Goal: Task Accomplishment & Management: Use online tool/utility

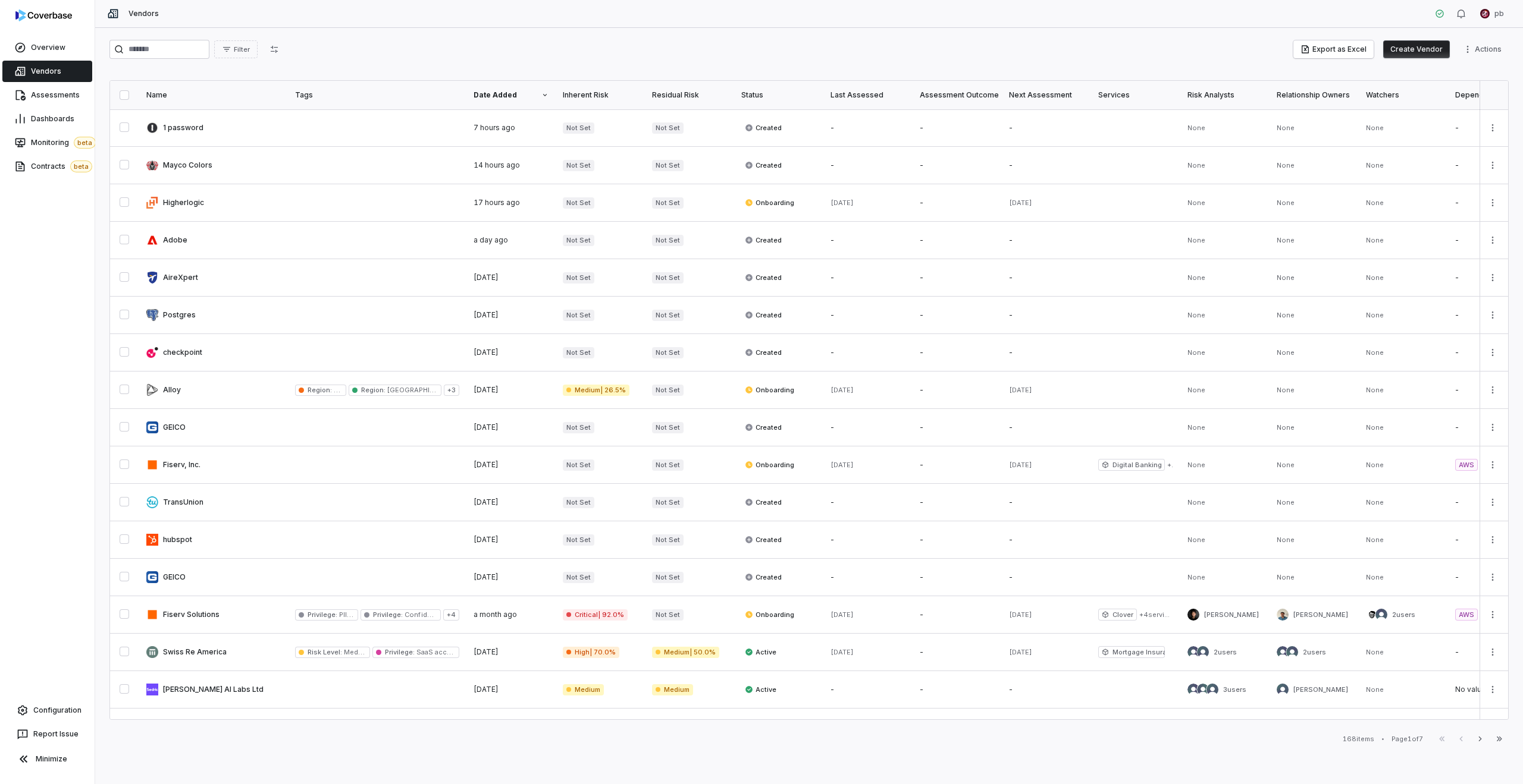
click at [40, 116] on span "Dashboards" at bounding box center [53, 119] width 43 height 10
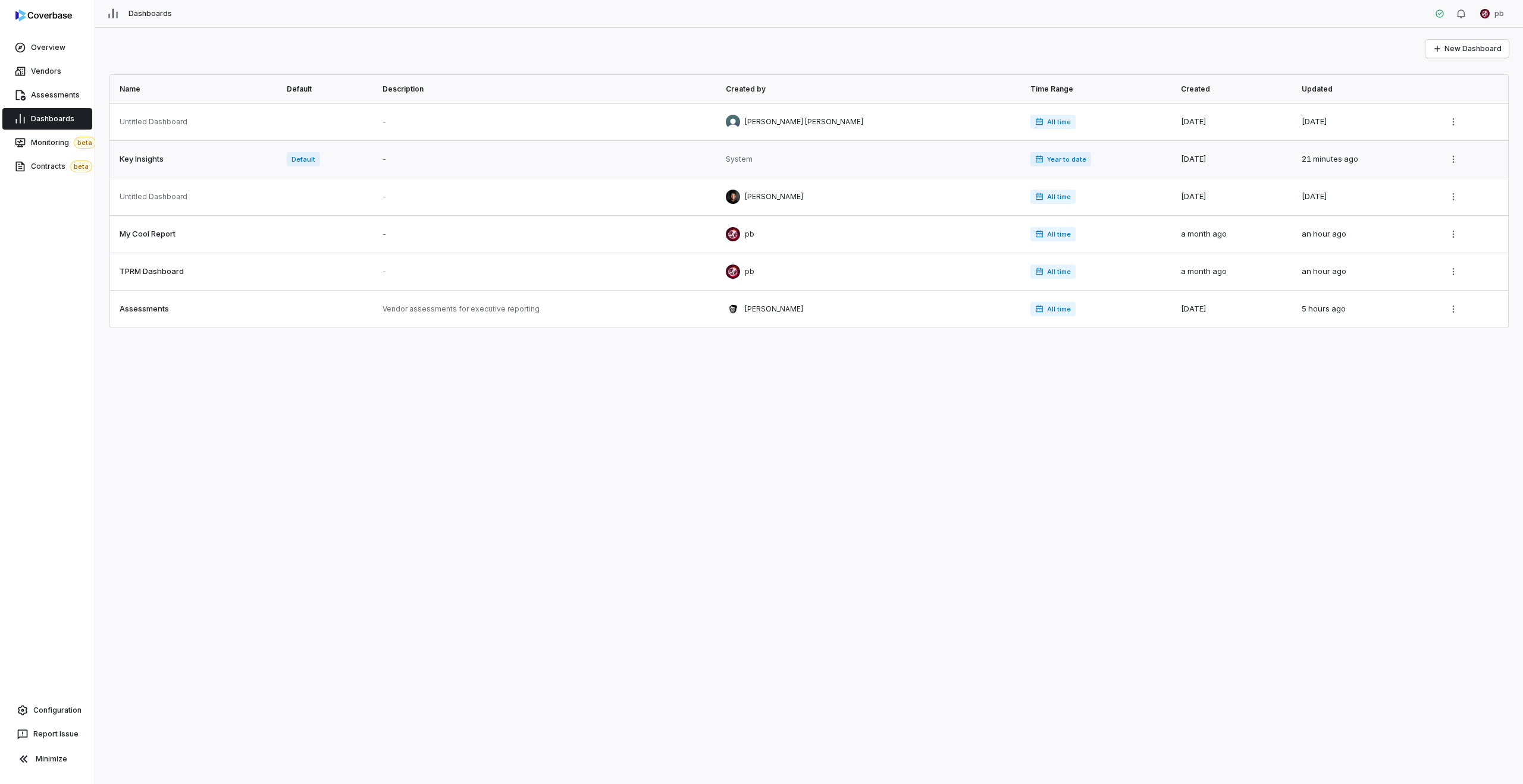
click at [197, 163] on link at bounding box center [194, 160] width 169 height 37
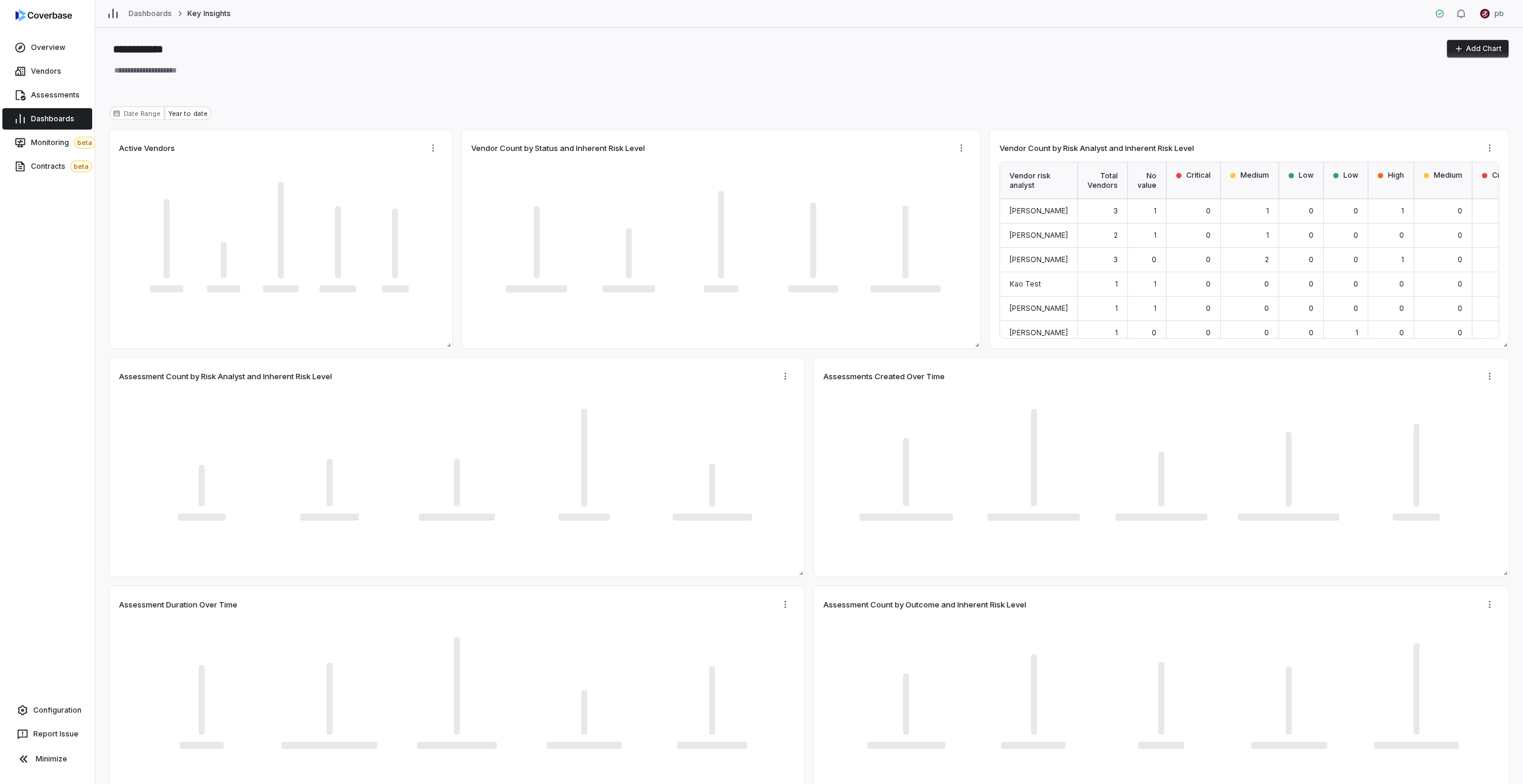
type textarea "*"
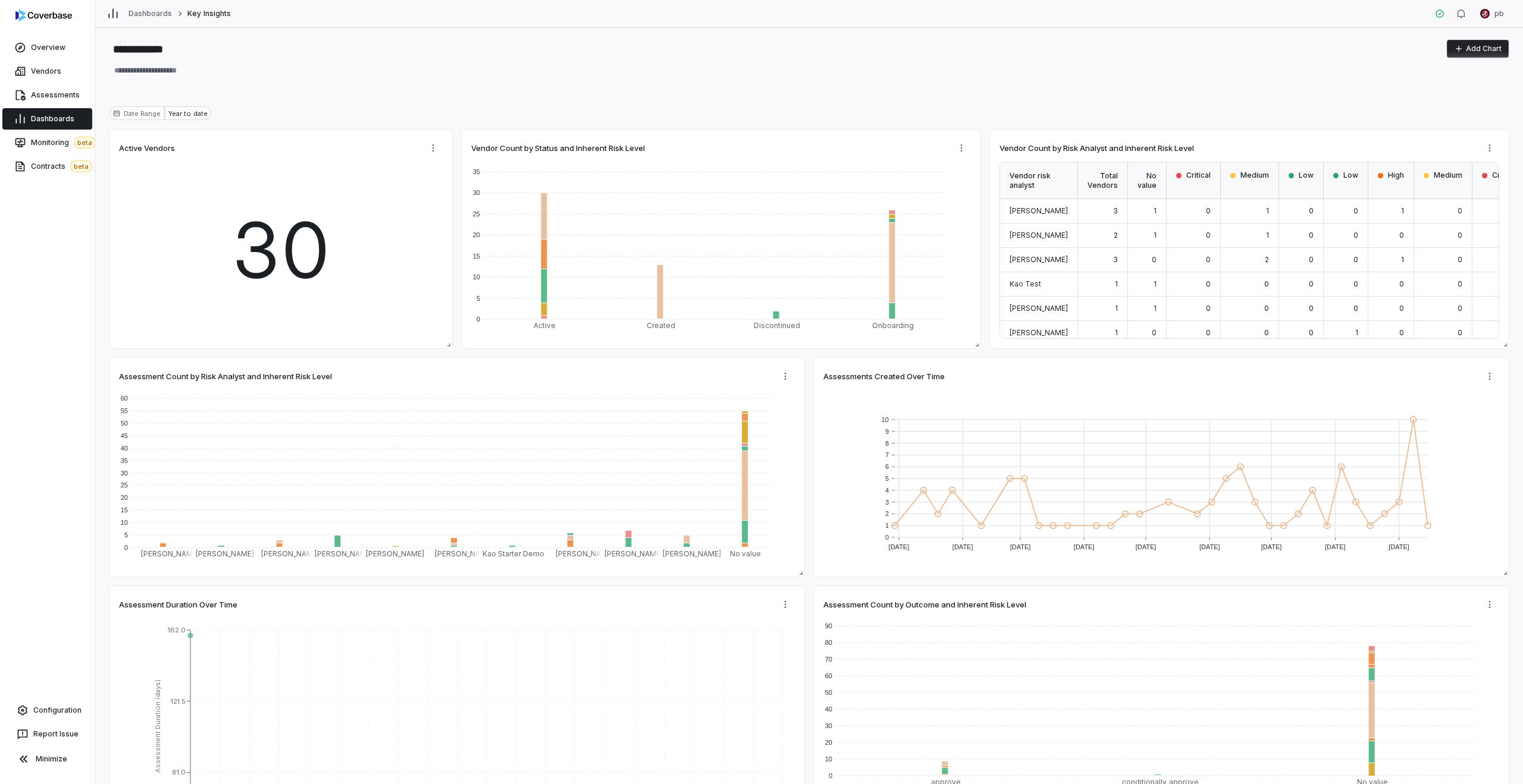
type textarea "*"
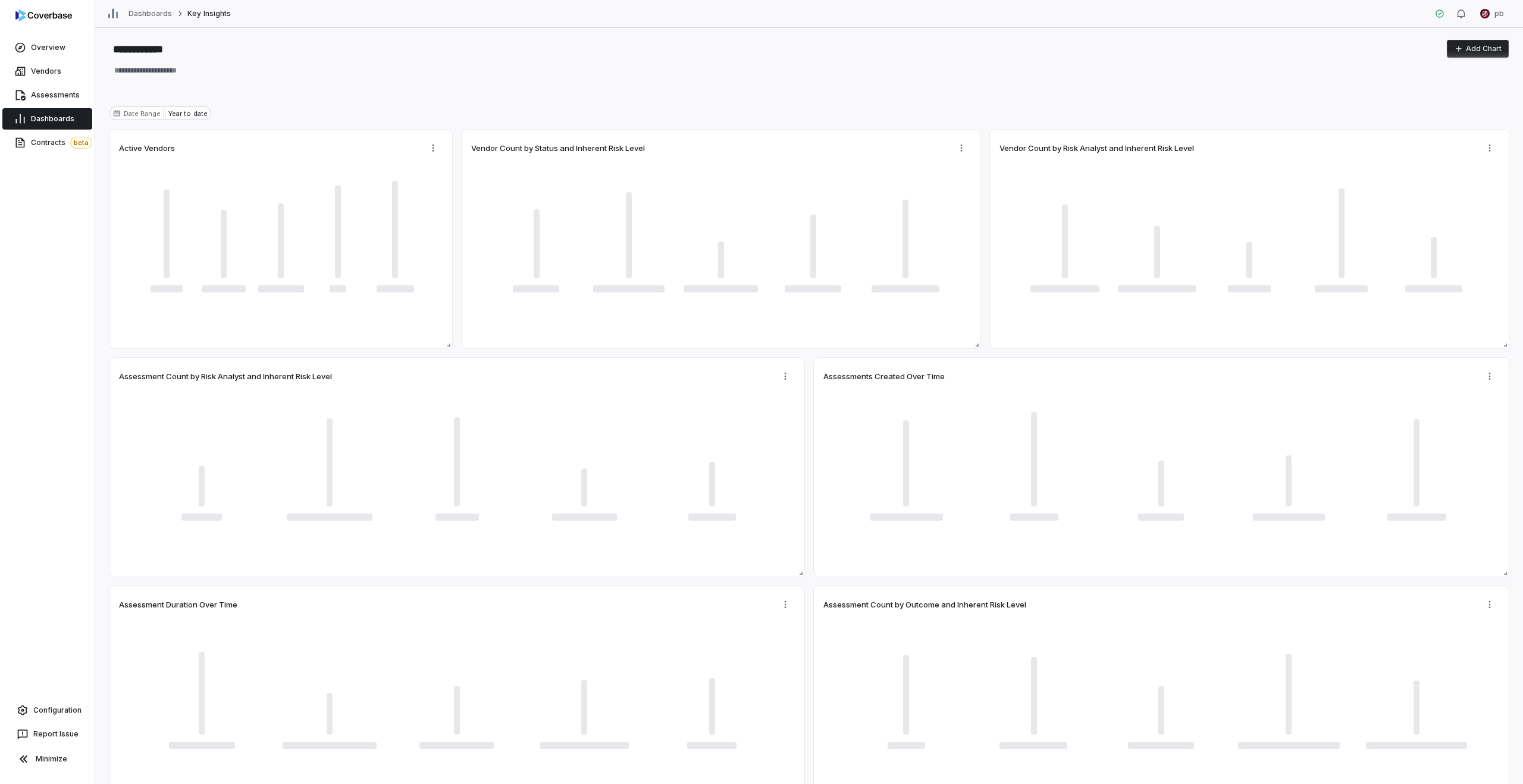
type textarea "*"
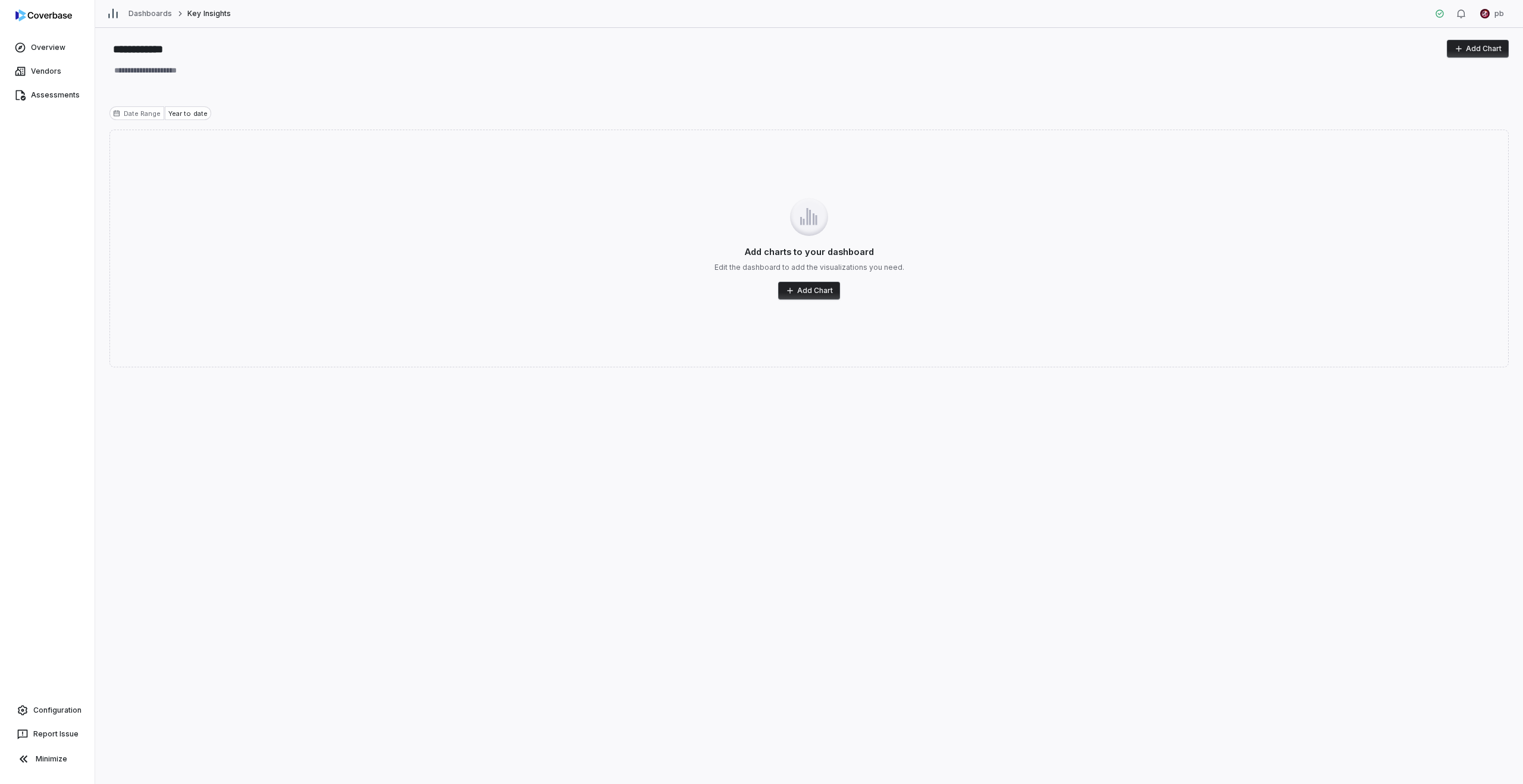
type textarea "*"
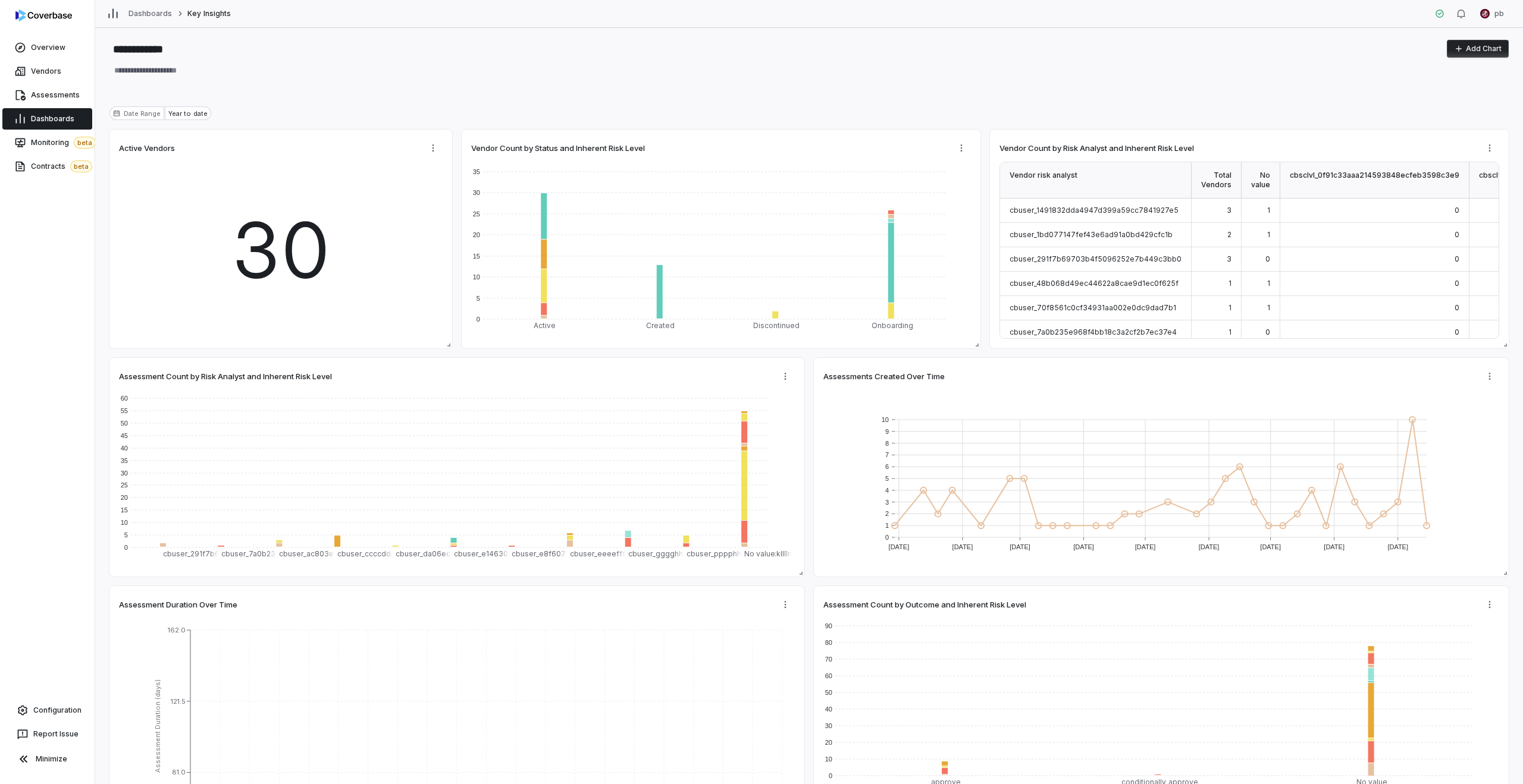
type textarea "*"
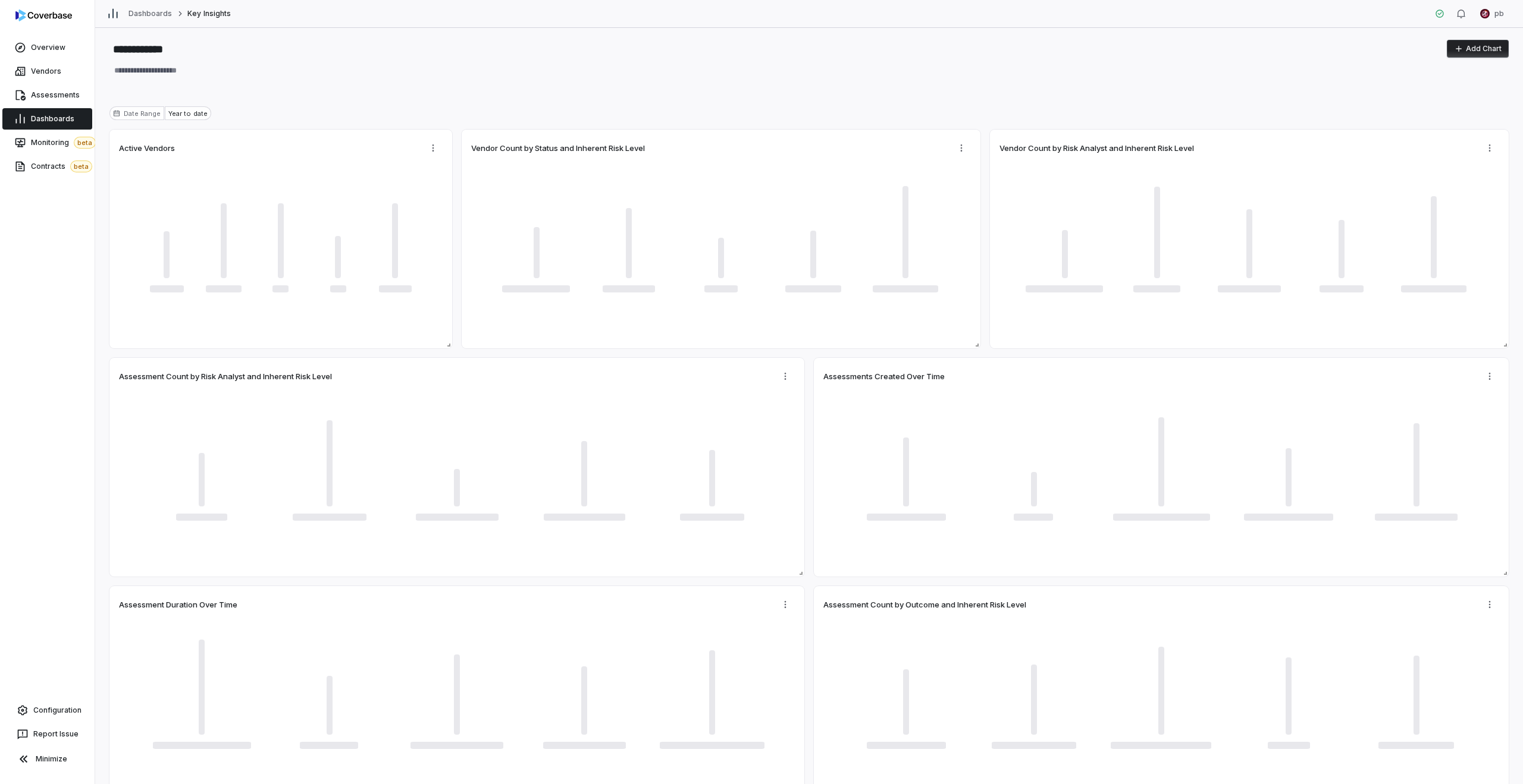
type textarea "*"
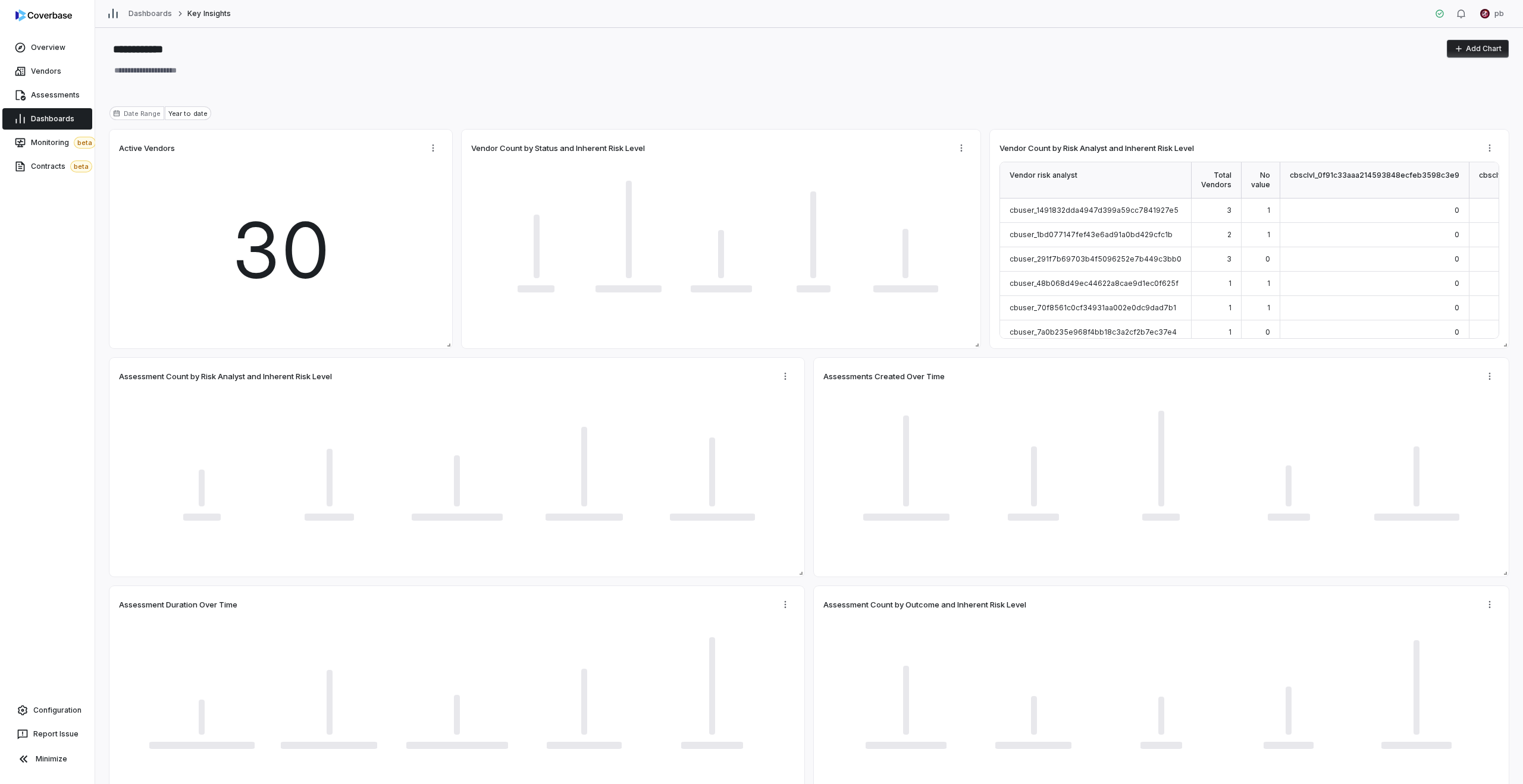
type textarea "*"
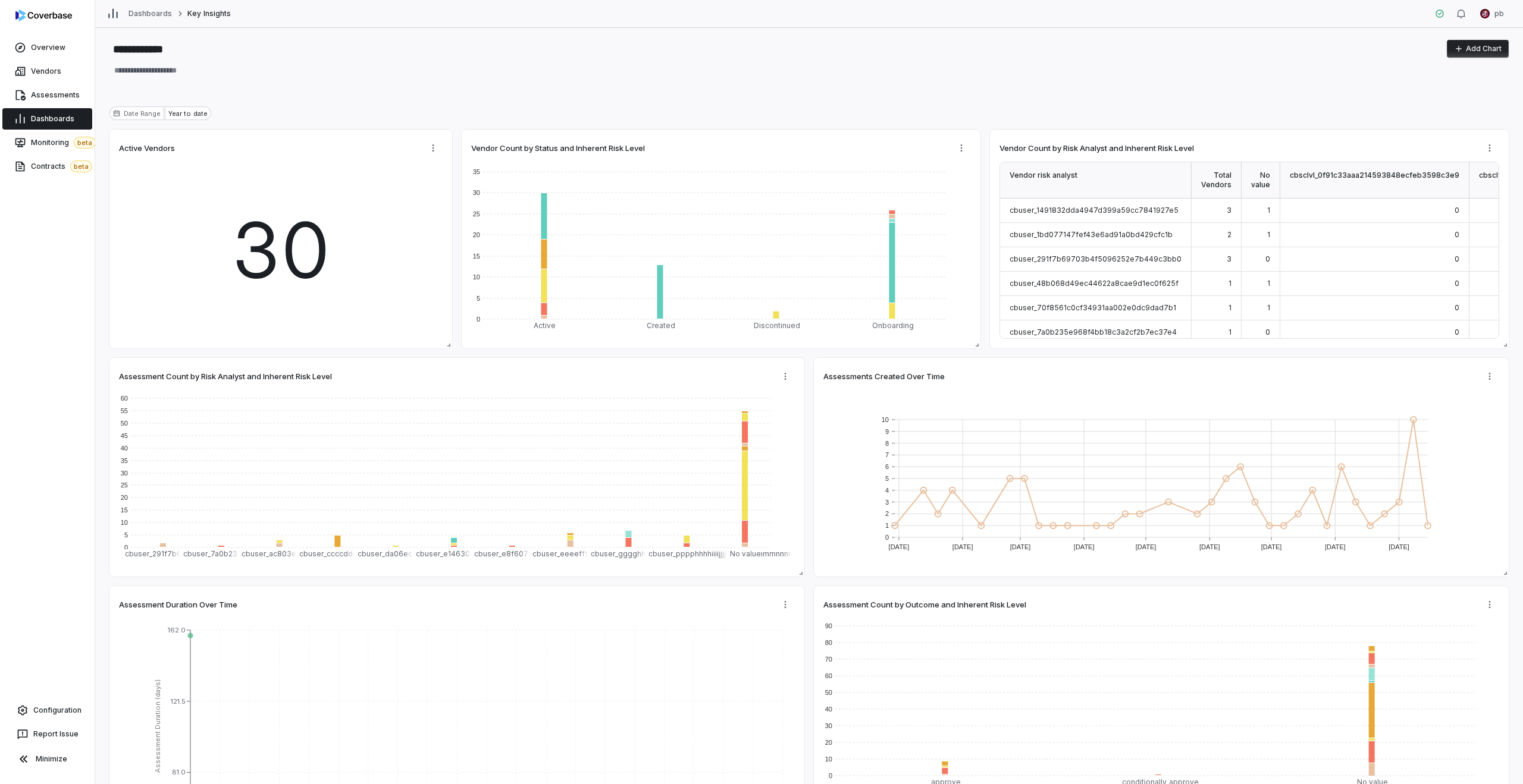
type textarea "*"
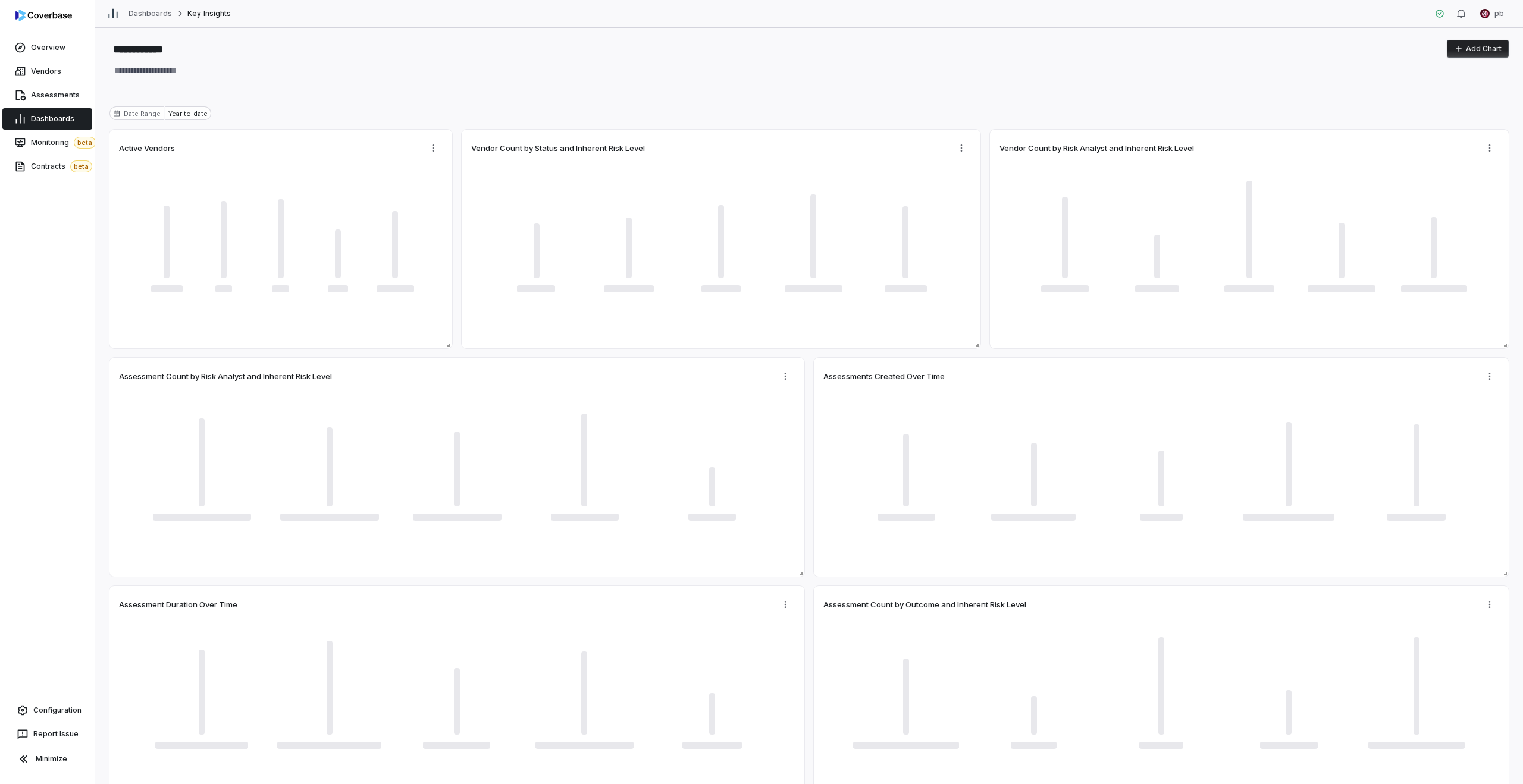
type textarea "*"
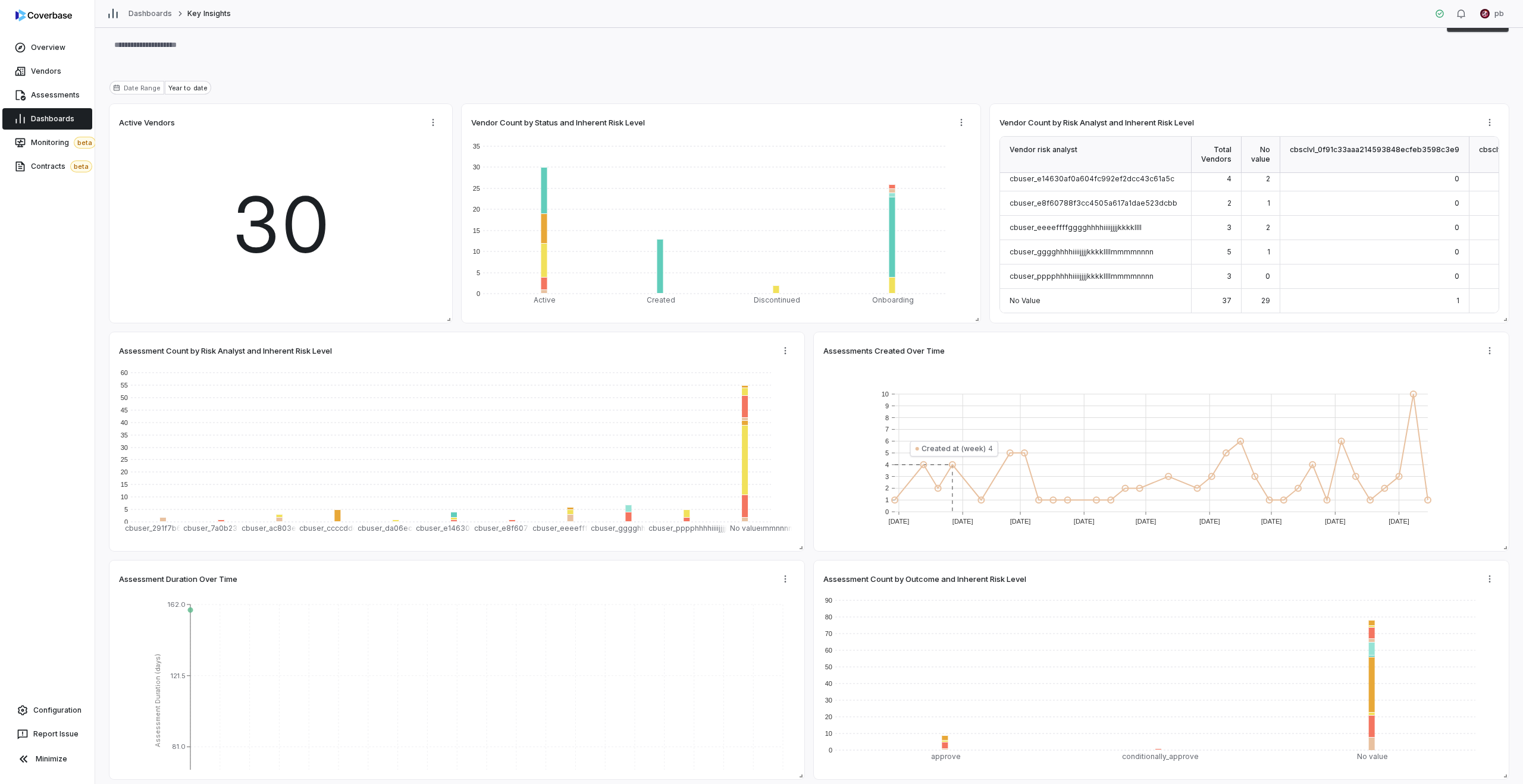
scroll to position [68, 0]
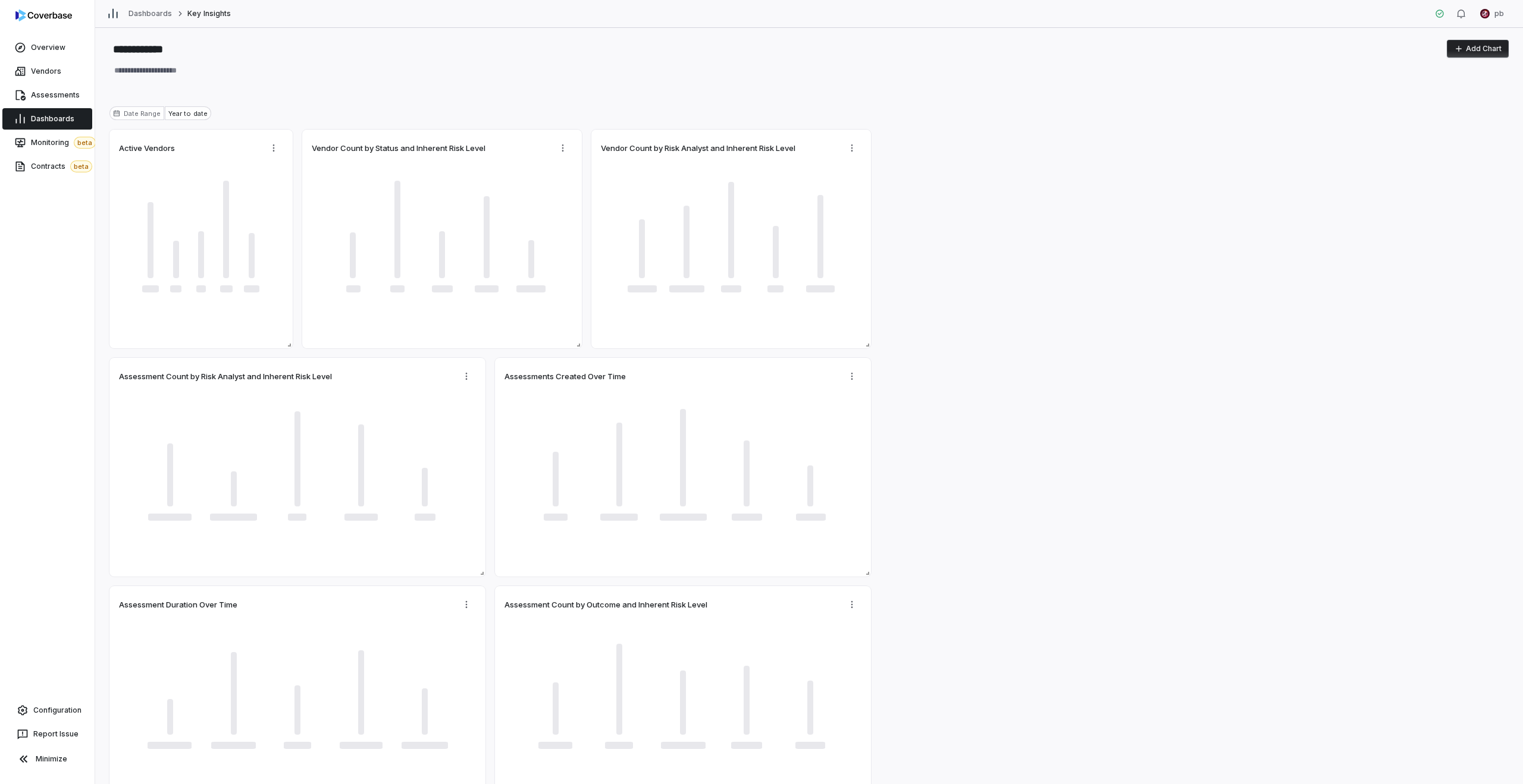
type textarea "*"
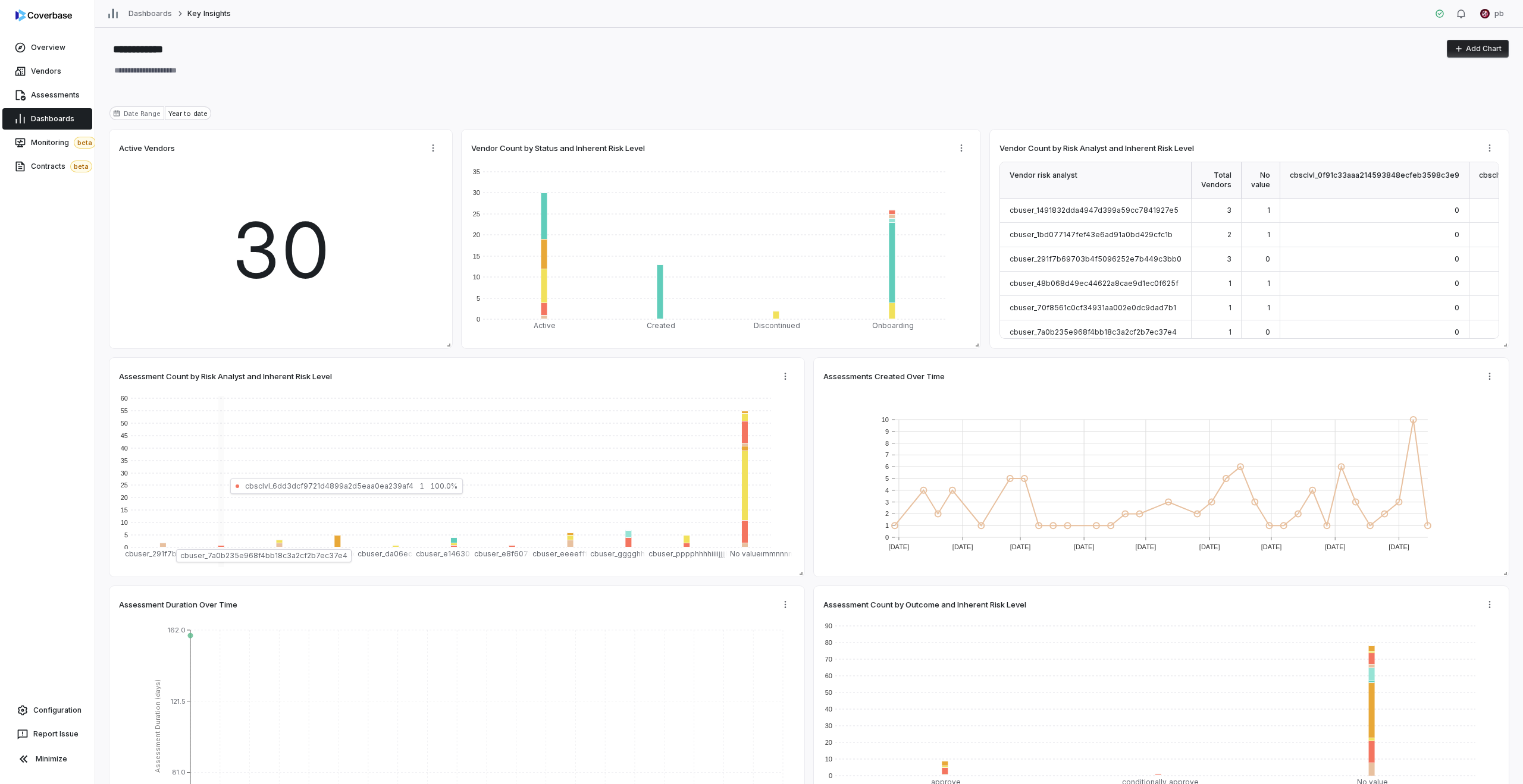
type textarea "*"
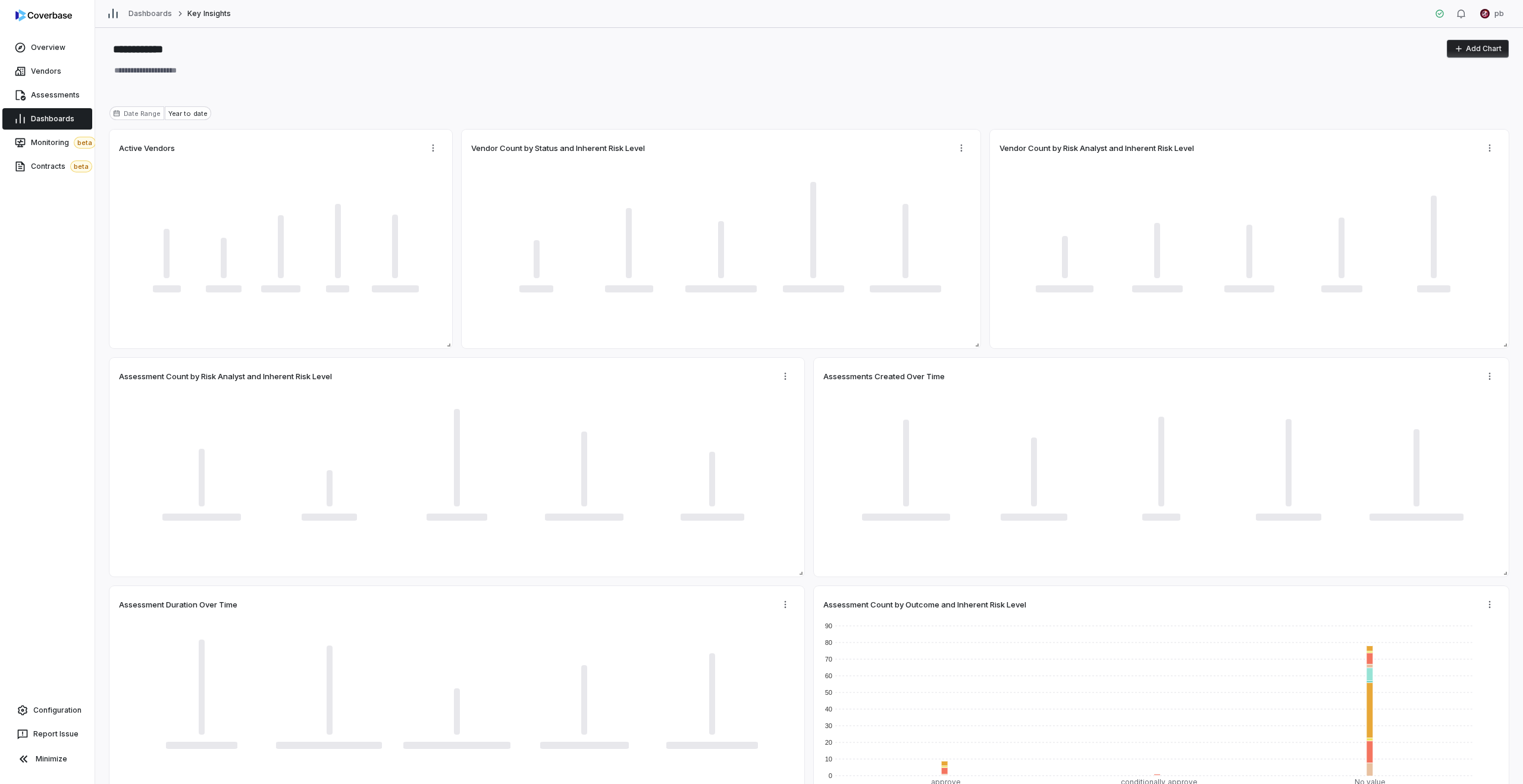
type textarea "*"
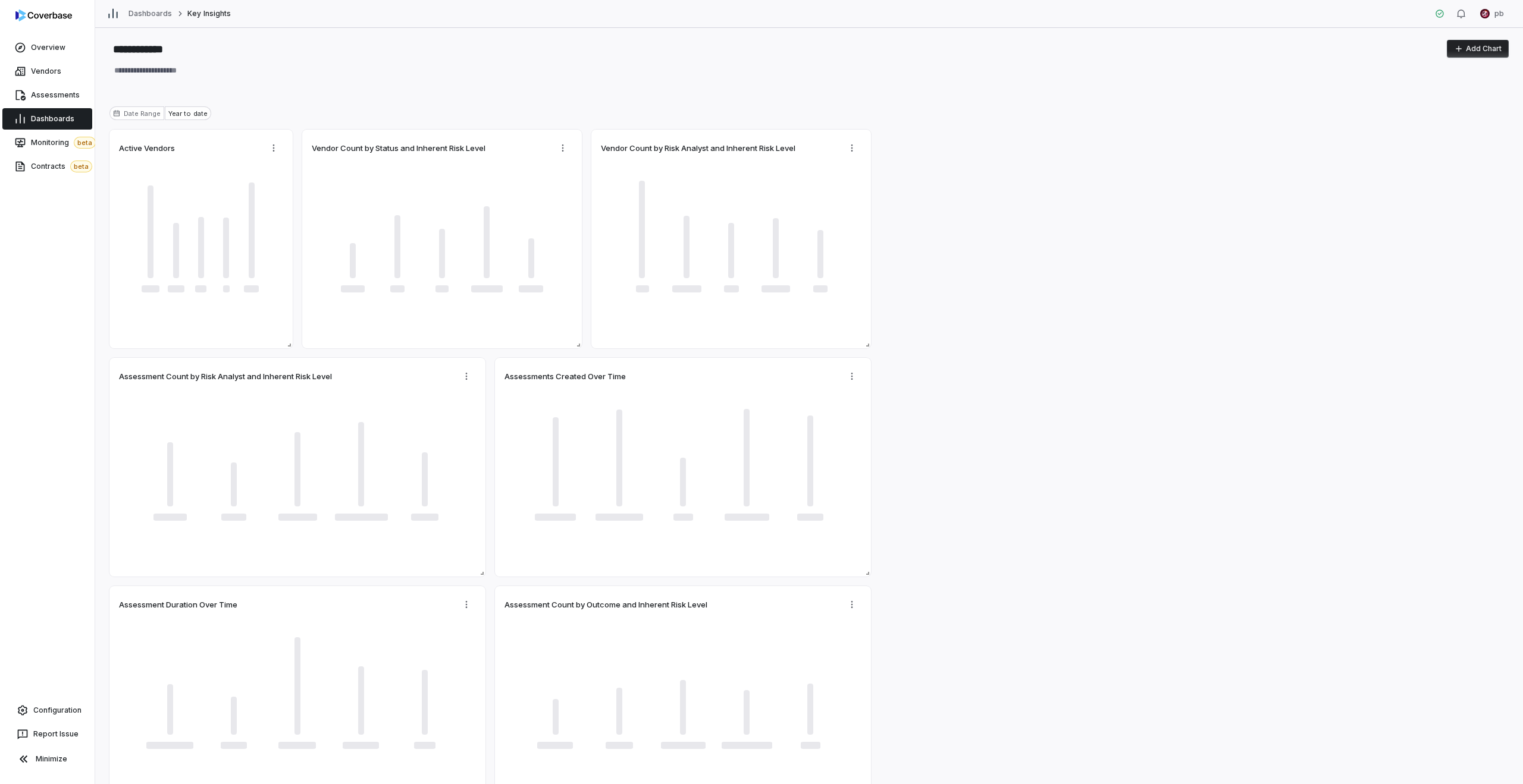
type textarea "*"
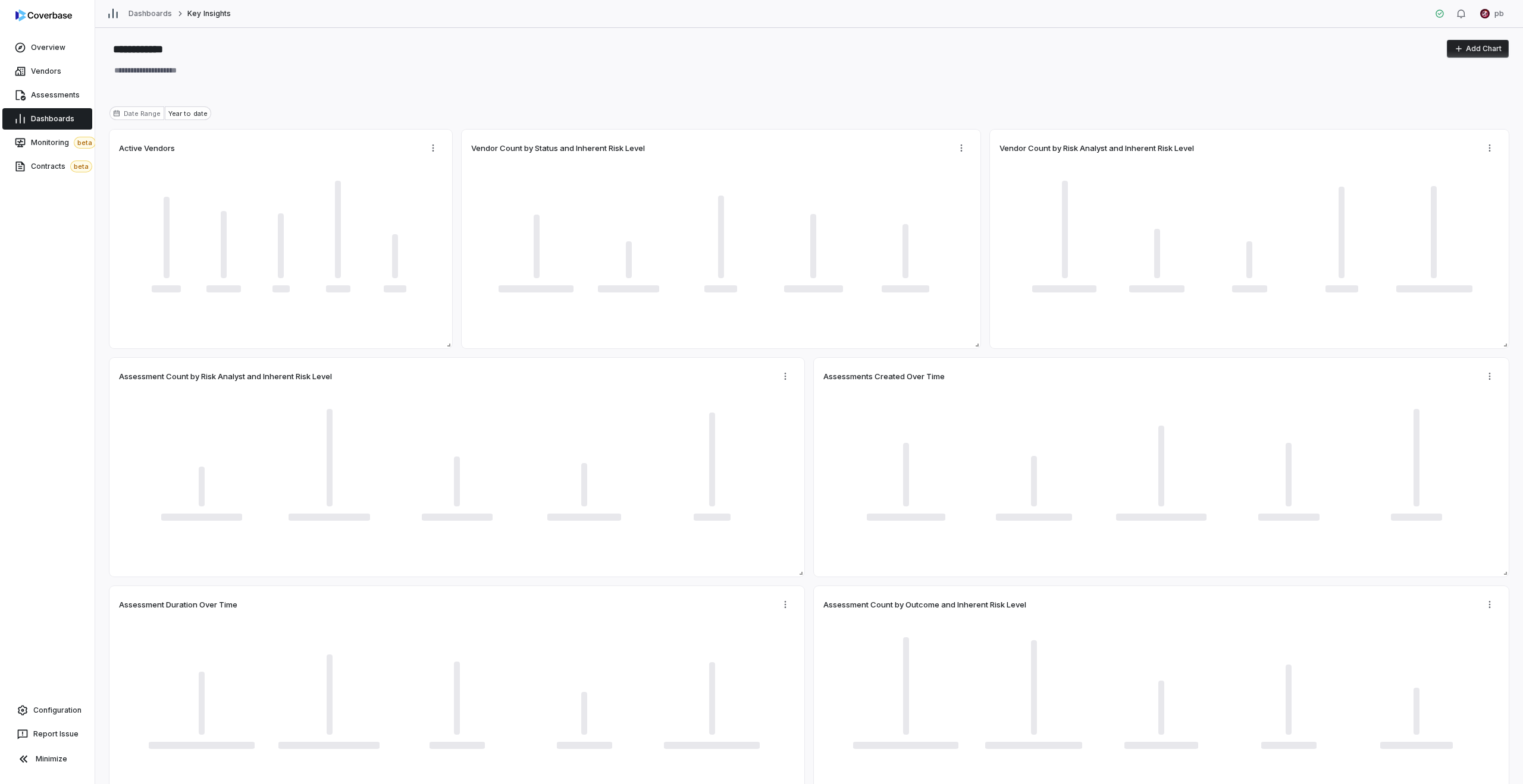
type textarea "*"
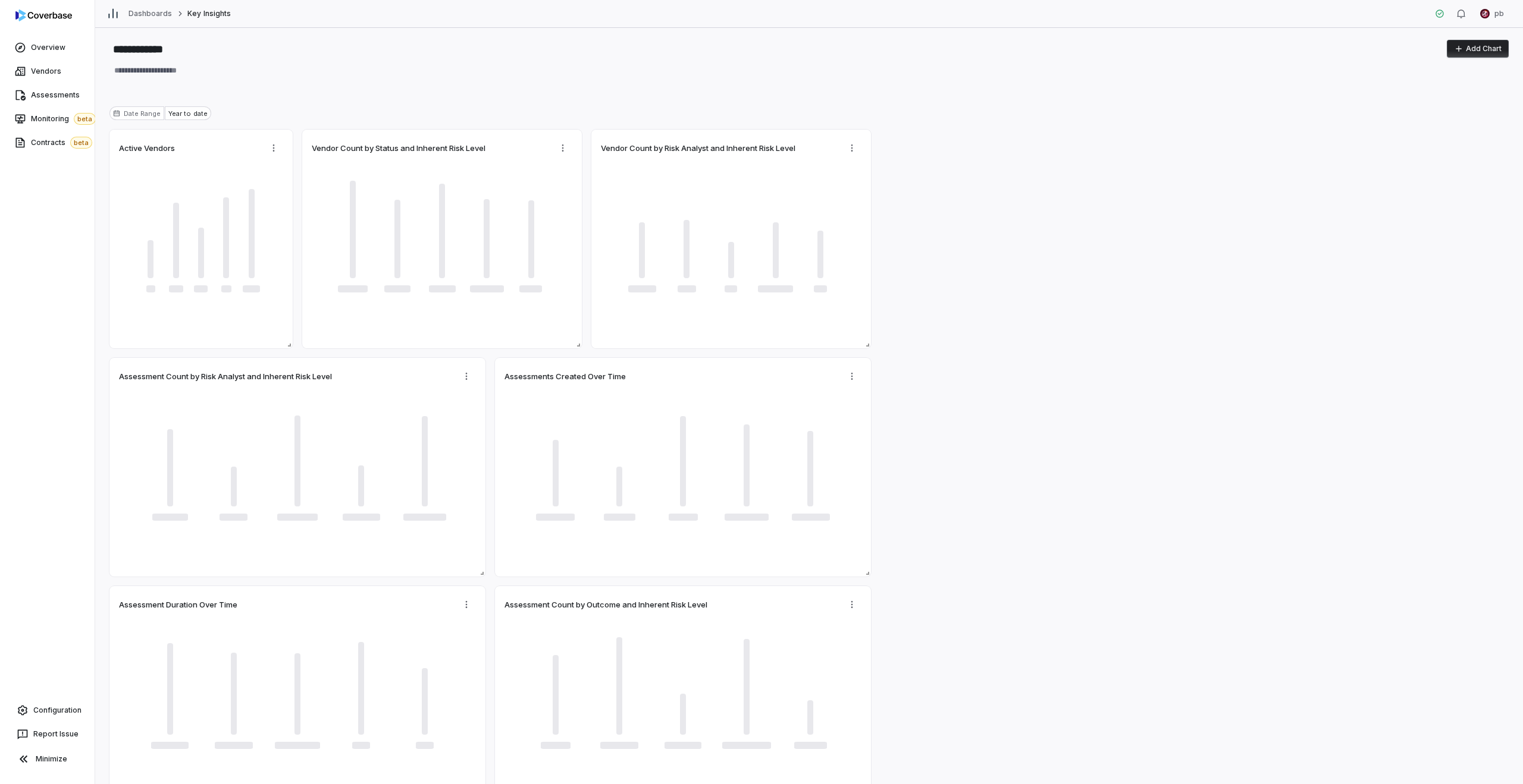
type textarea "*"
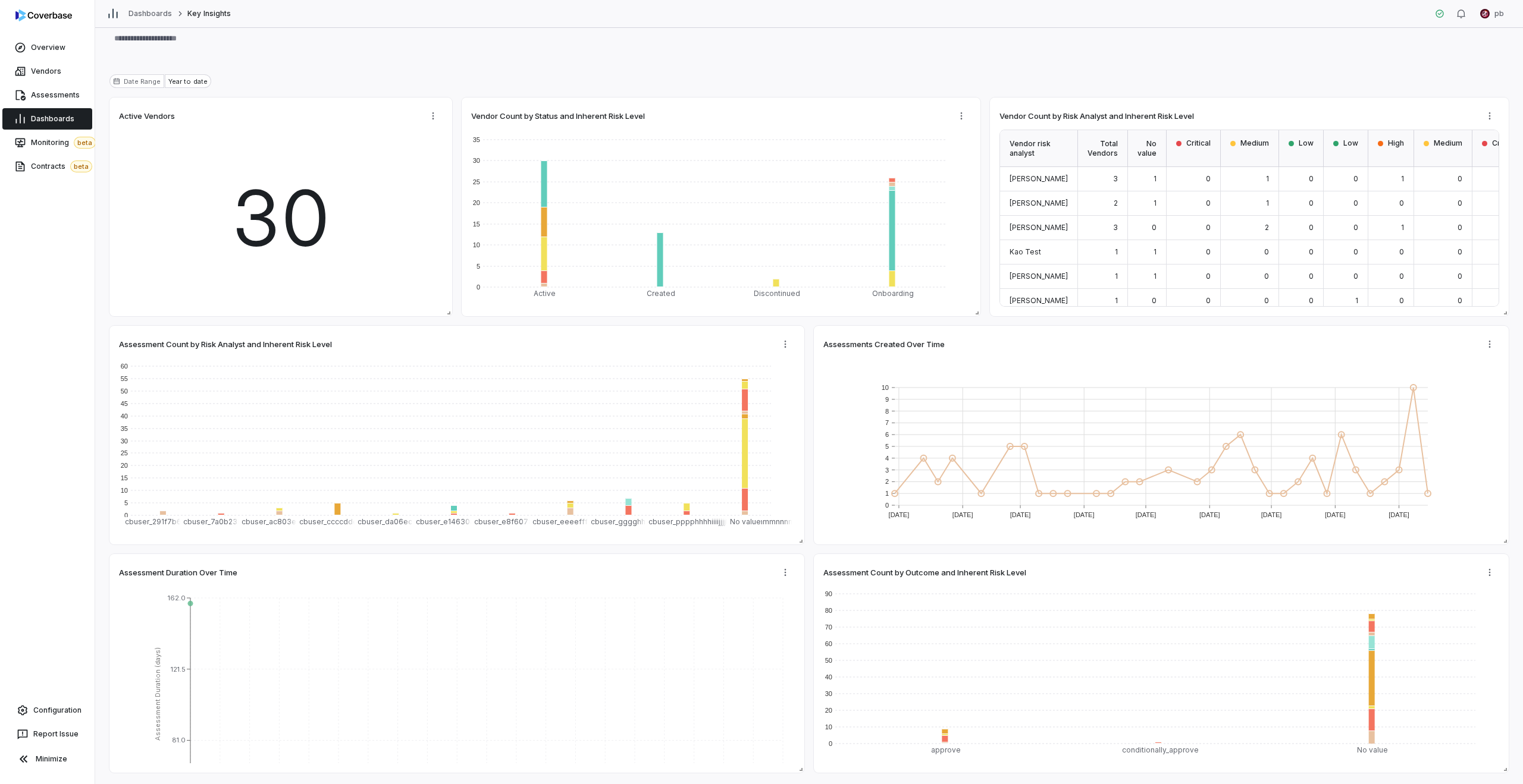
scroll to position [68, 0]
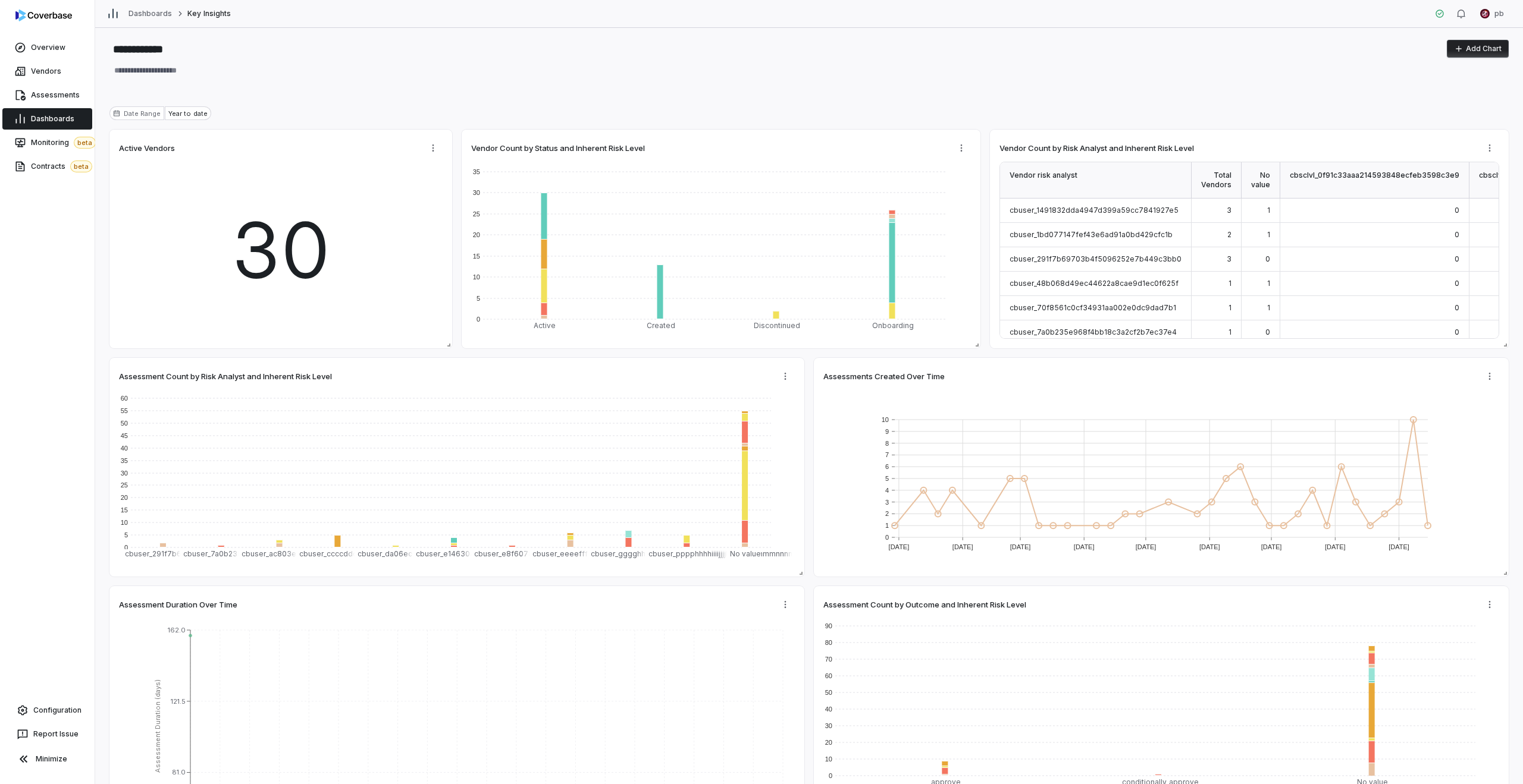
type textarea "*"
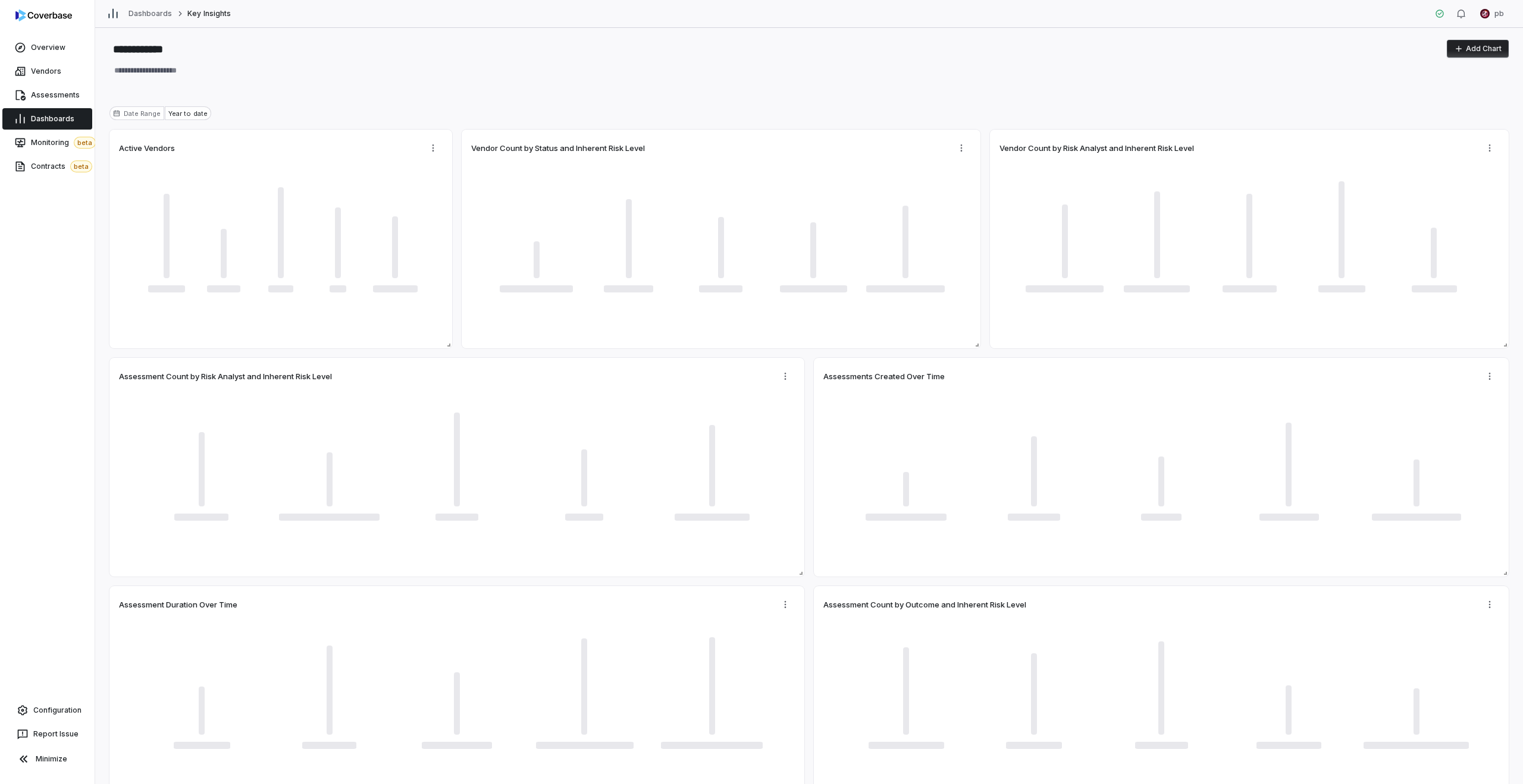
type textarea "*"
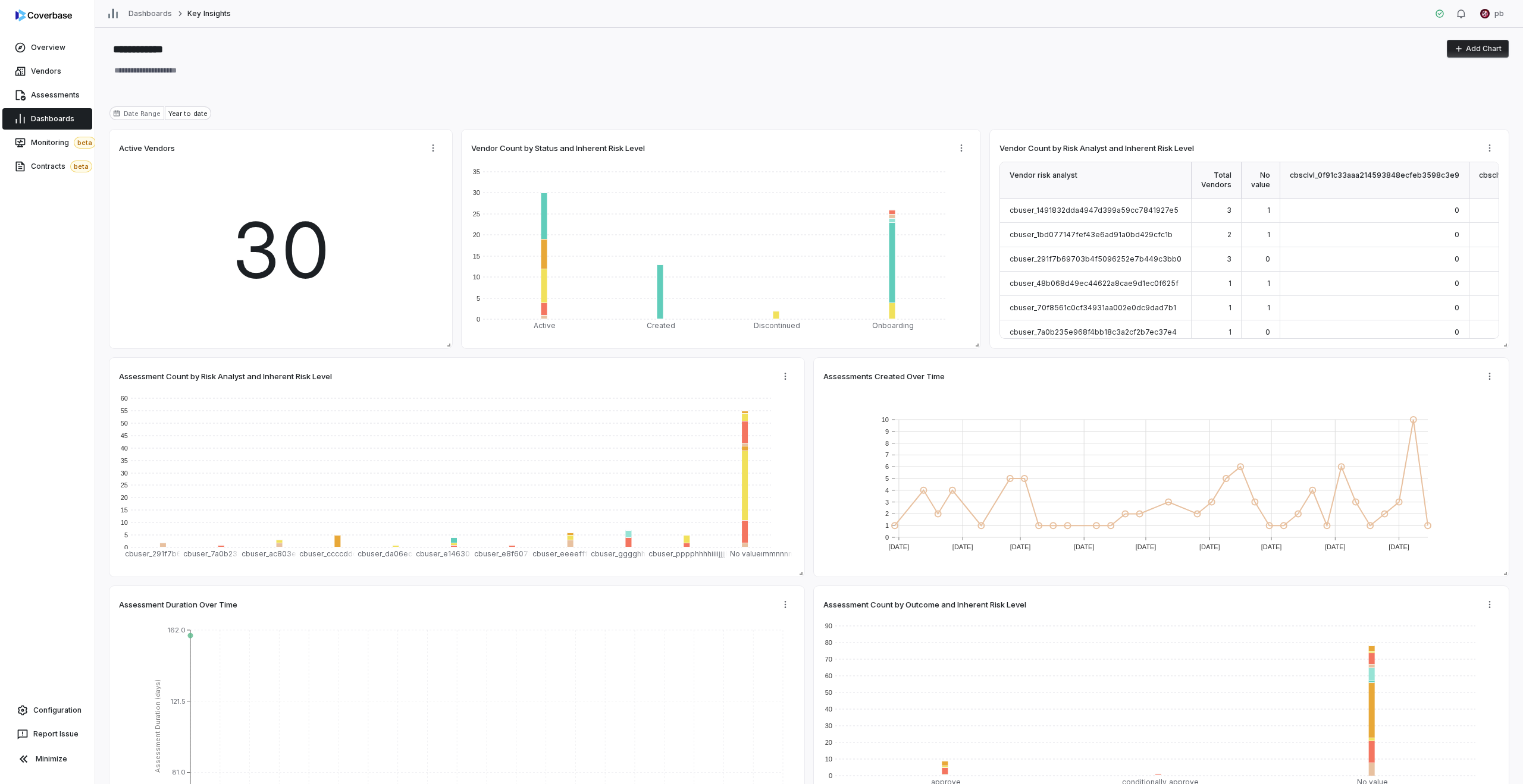
type textarea "*"
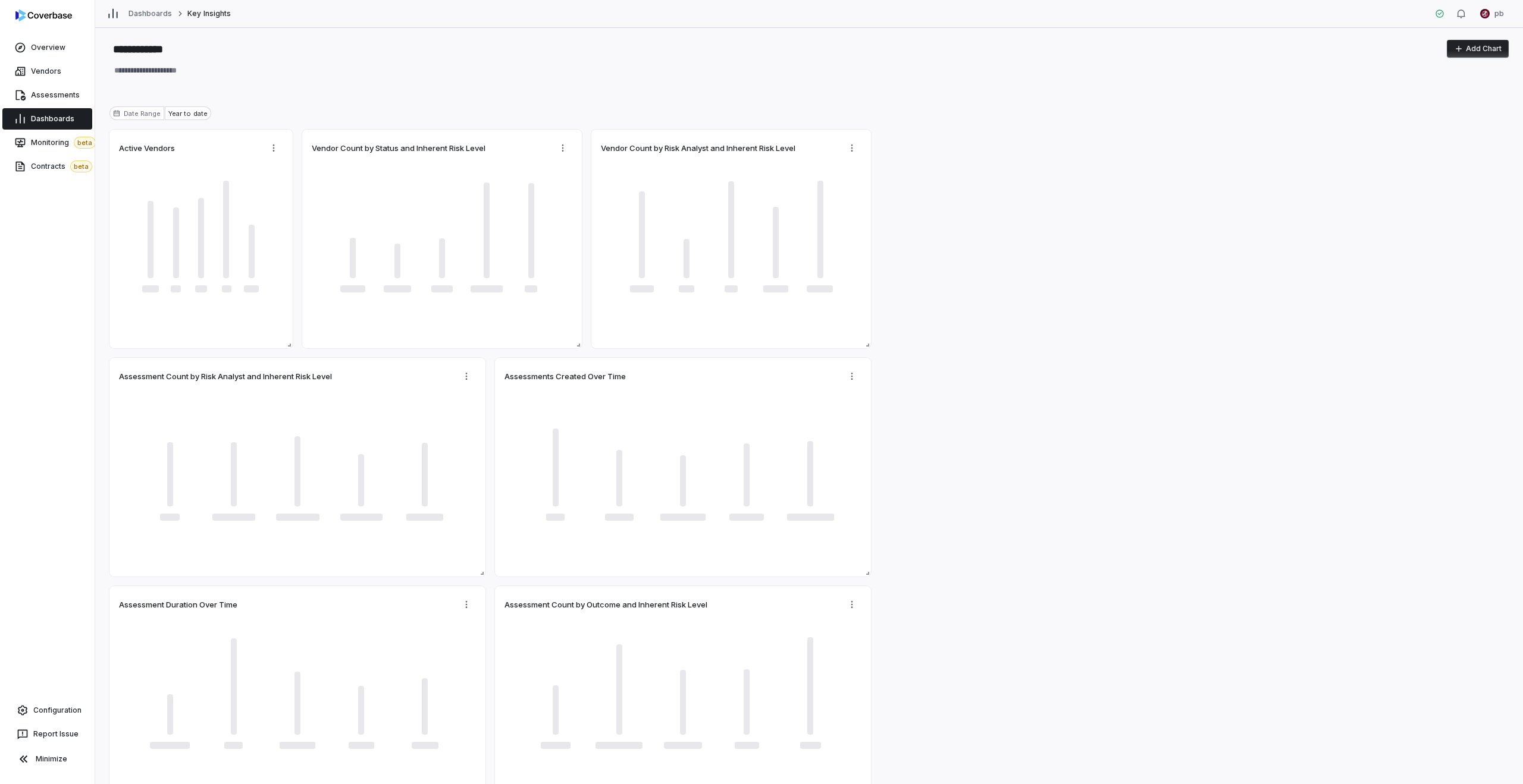
type textarea "*"
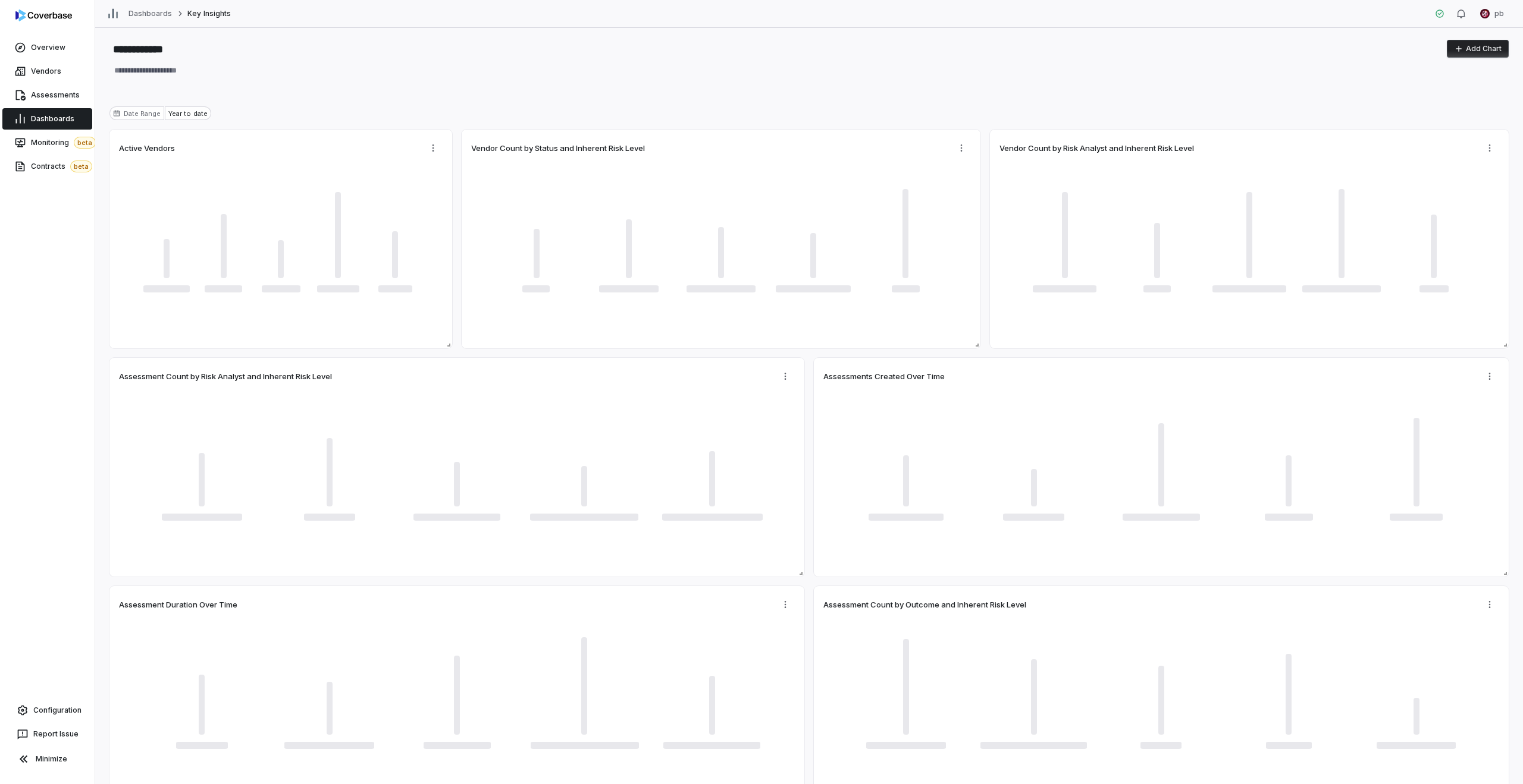
type textarea "*"
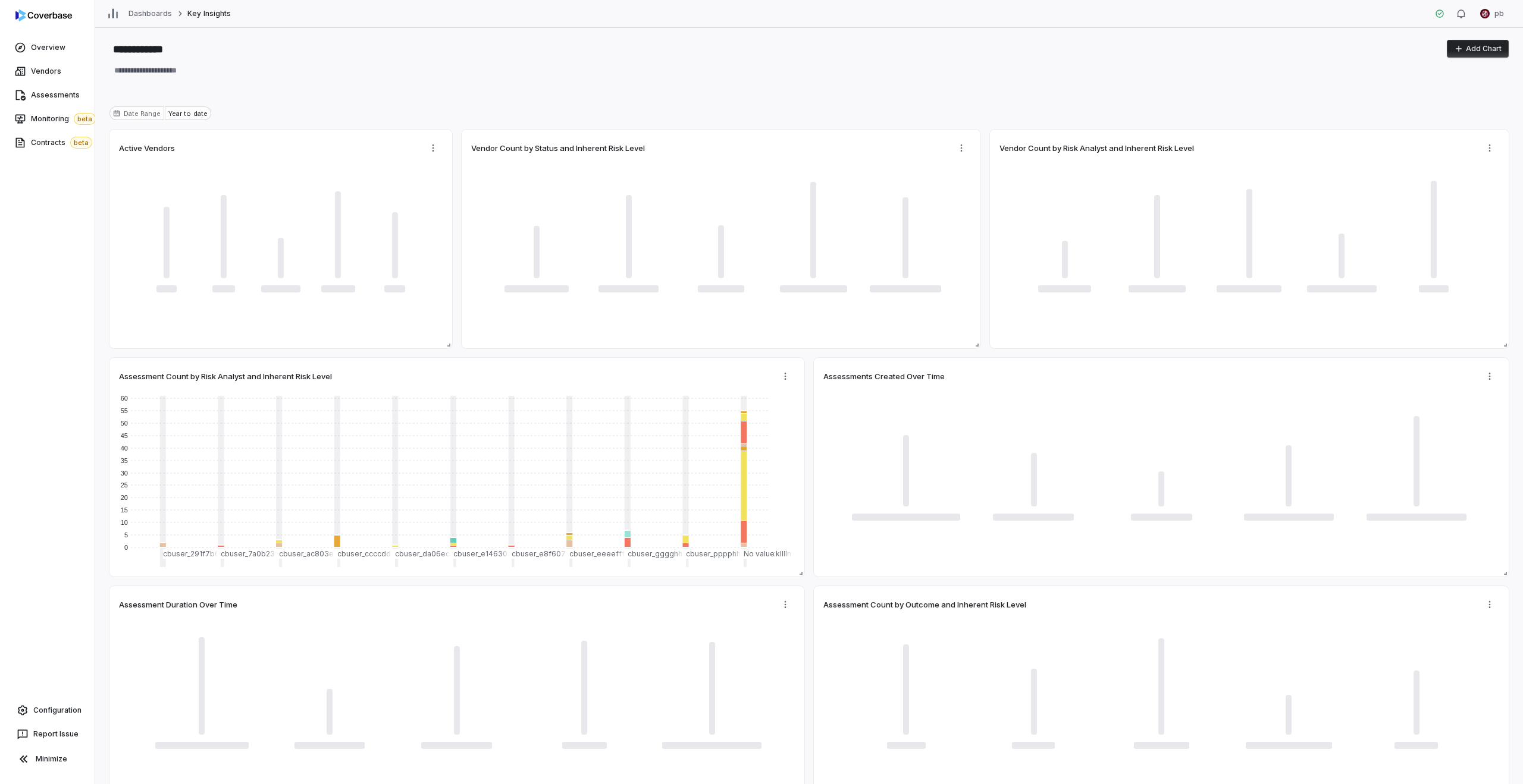
type textarea "*"
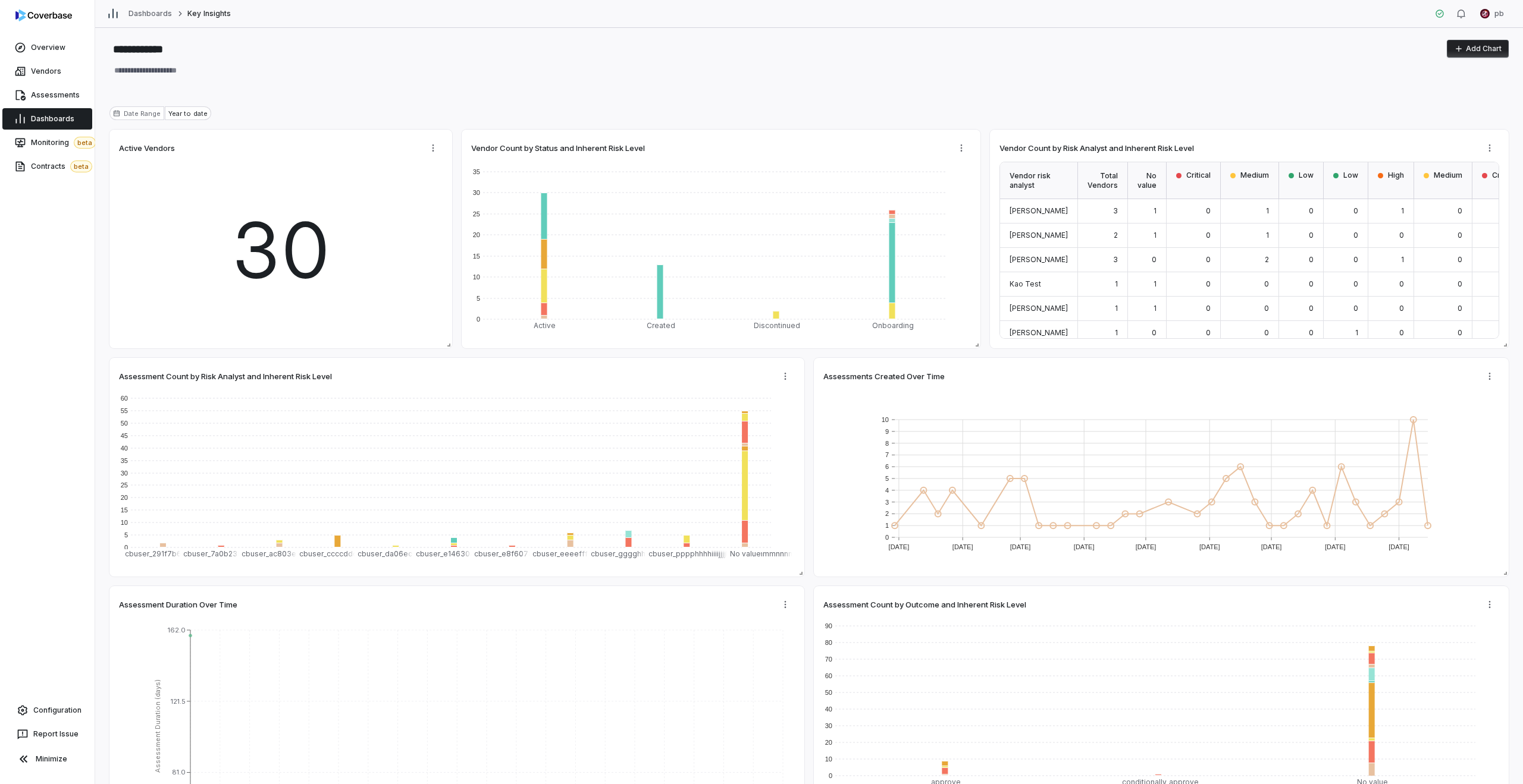
type textarea "*"
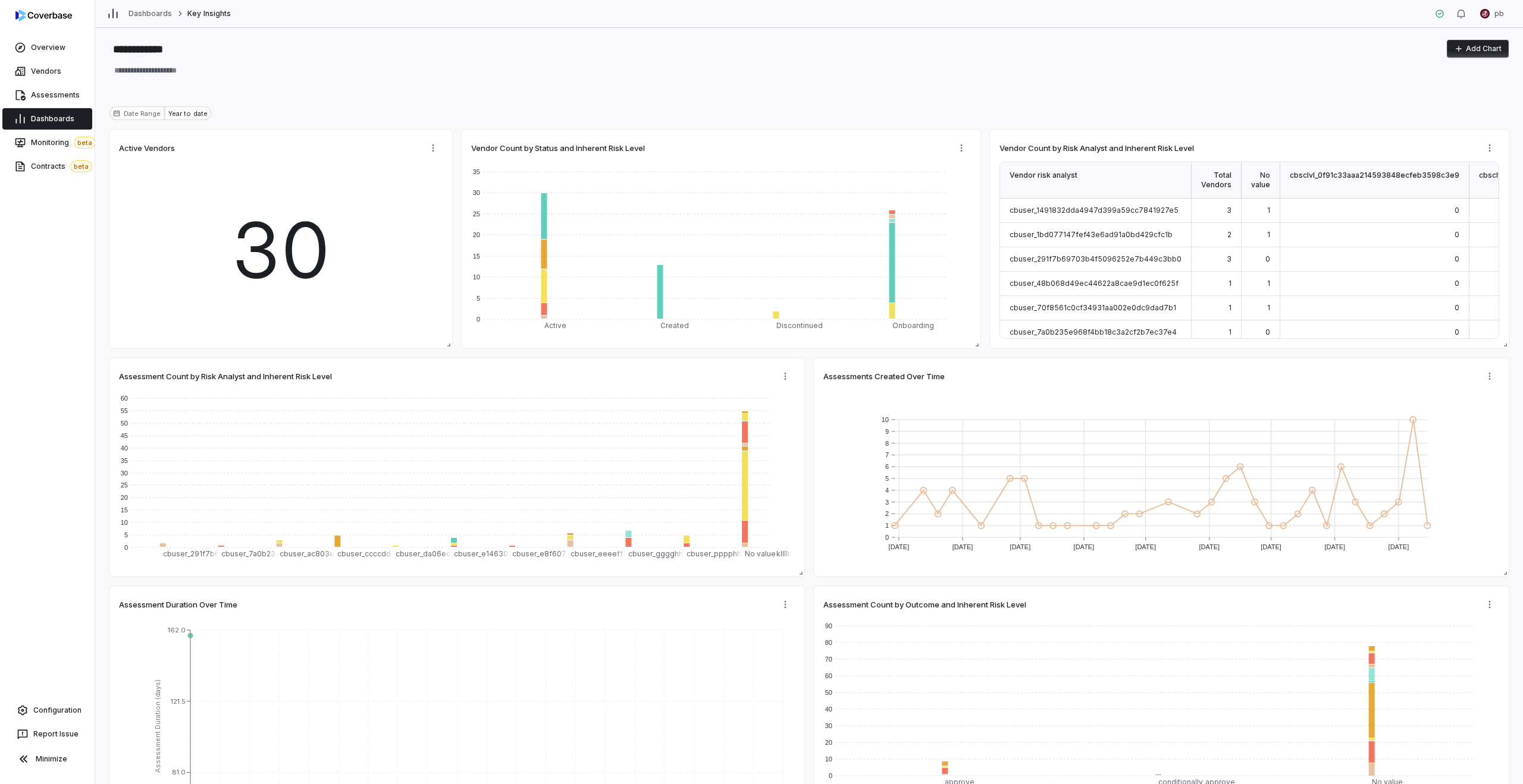
type textarea "*"
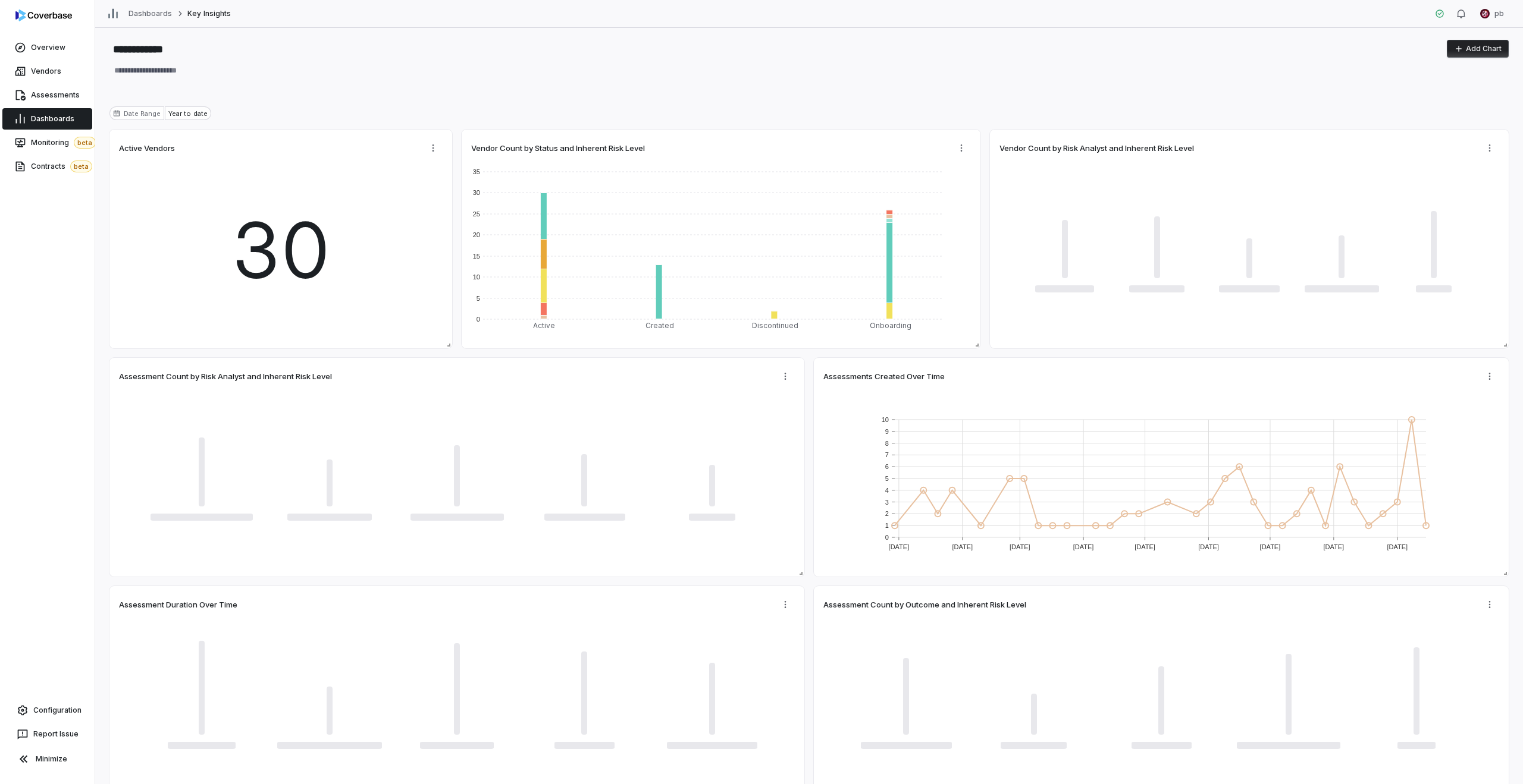
type textarea "*"
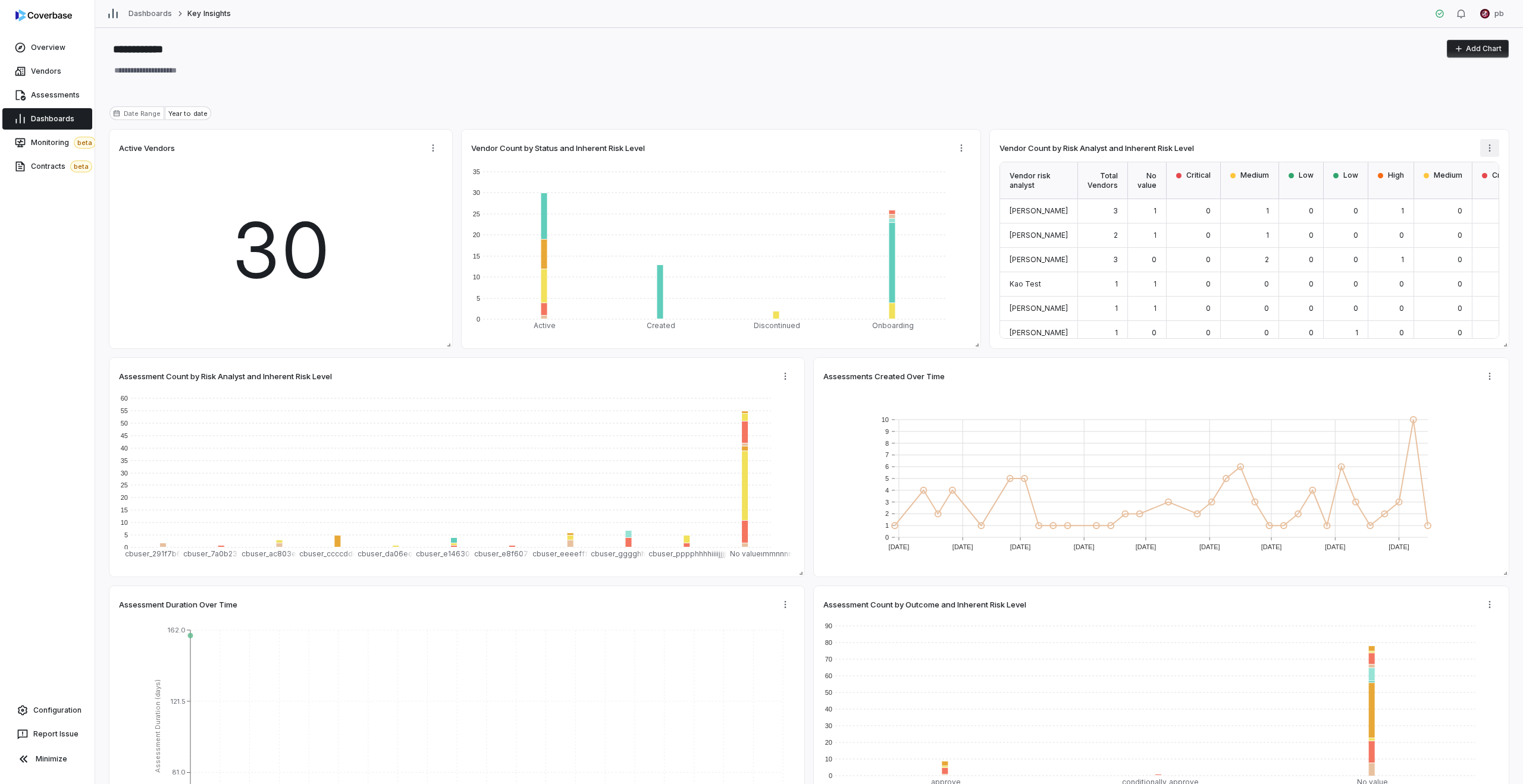
click at [1493, 151] on html "**********" at bounding box center [761, 392] width 1523 height 784
click at [1476, 165] on div "Edit" at bounding box center [1452, 174] width 119 height 19
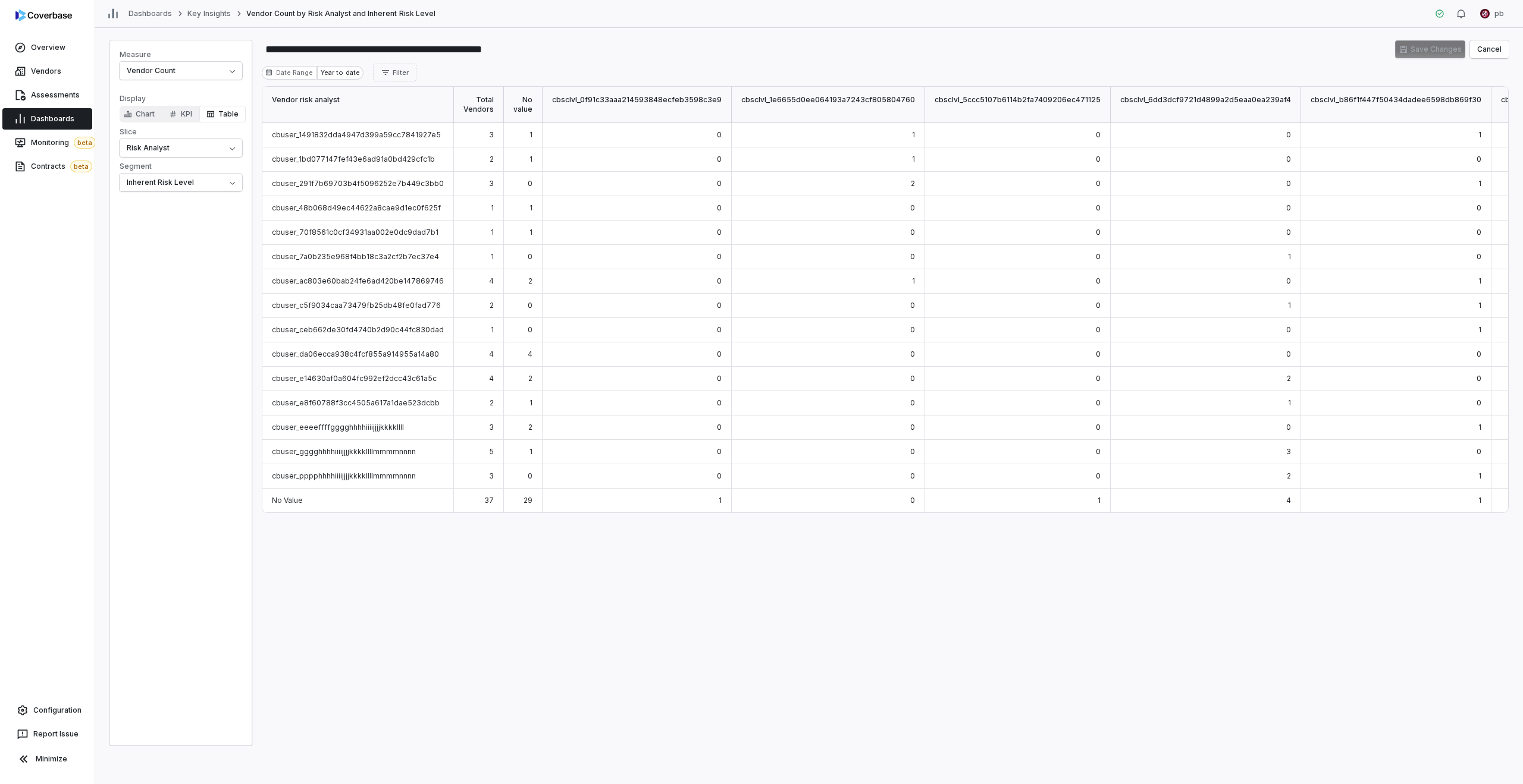
click at [330, 75] on div "Year to date" at bounding box center [339, 72] width 46 height 14
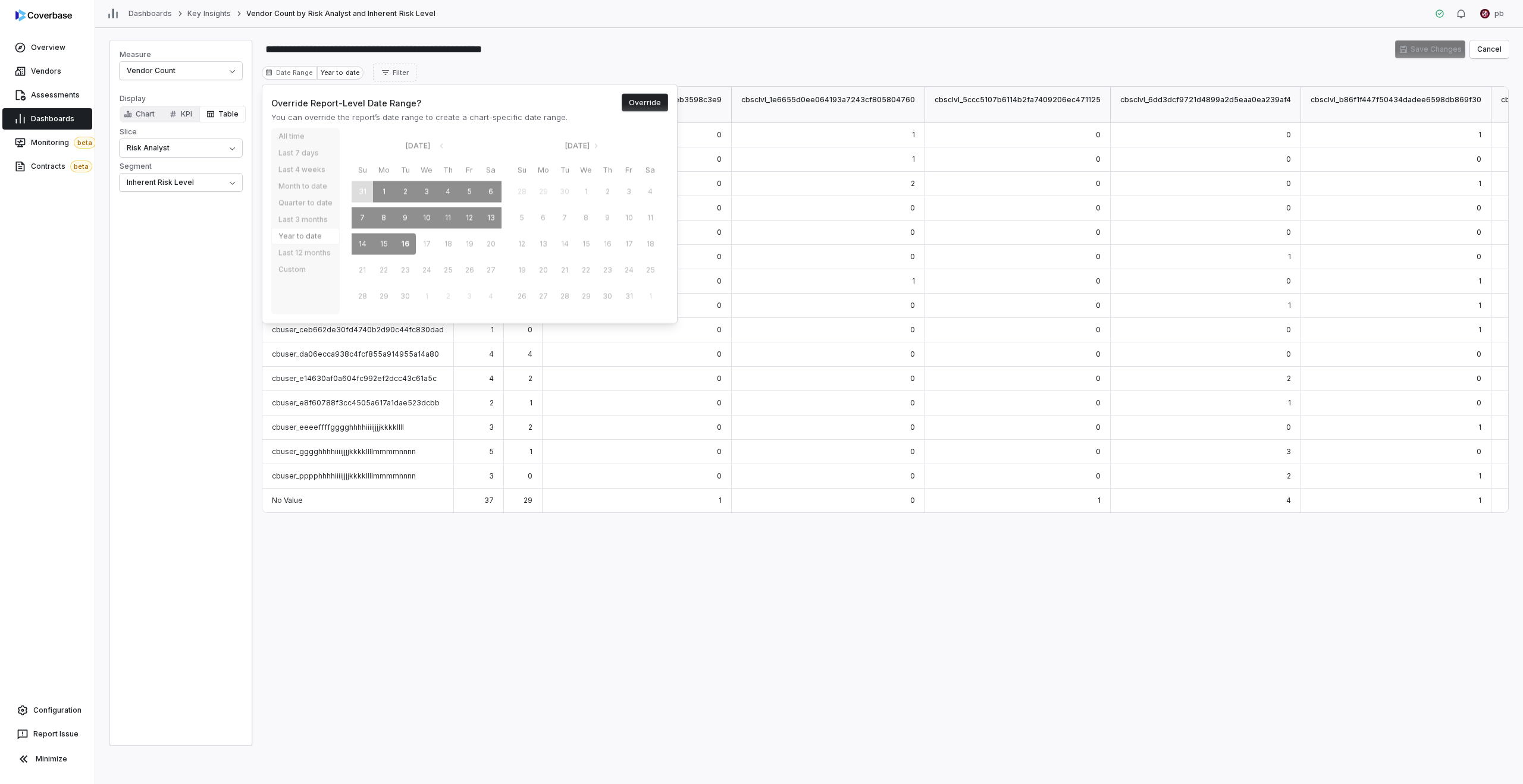
click at [636, 100] on button "Override" at bounding box center [645, 103] width 47 height 18
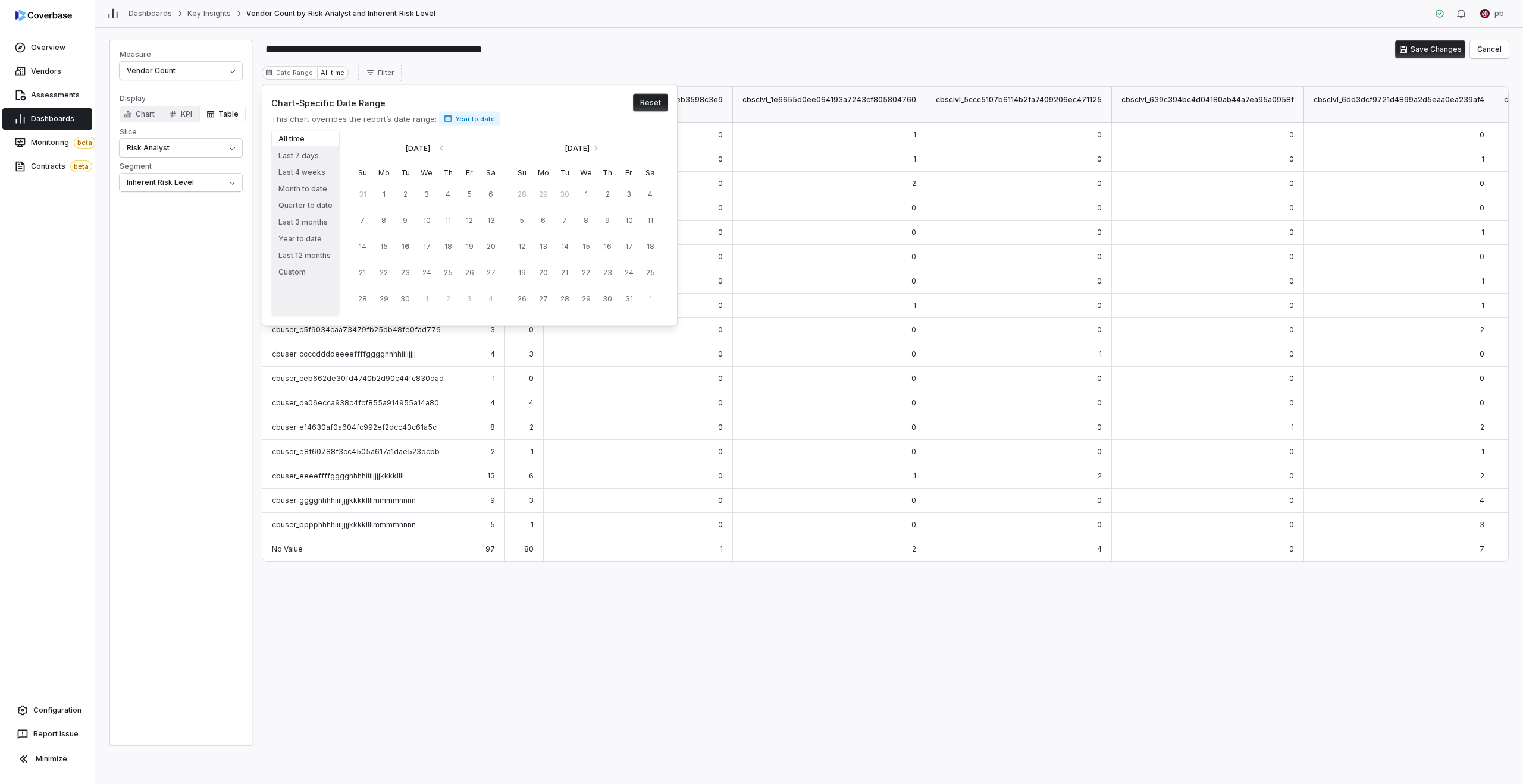
click at [315, 128] on div "Chart-Specific Date Range Reset This chart overrides the report’s date range: Y…" at bounding box center [469, 205] width 416 height 242
click at [309, 135] on button "All time" at bounding box center [305, 139] width 68 height 17
click at [308, 156] on button "Last 7 days" at bounding box center [305, 156] width 68 height 17
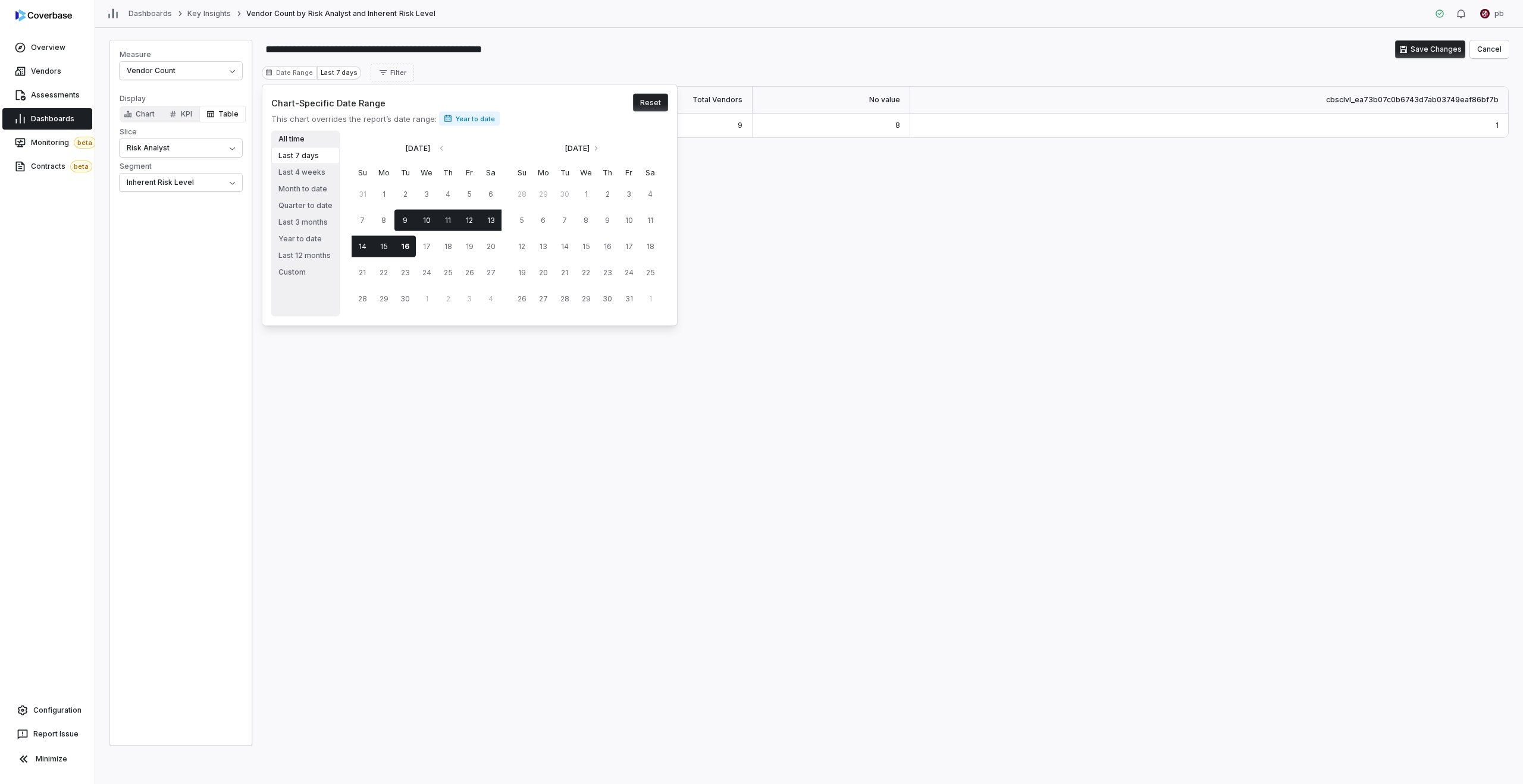
click at [310, 131] on button "All time" at bounding box center [305, 139] width 68 height 17
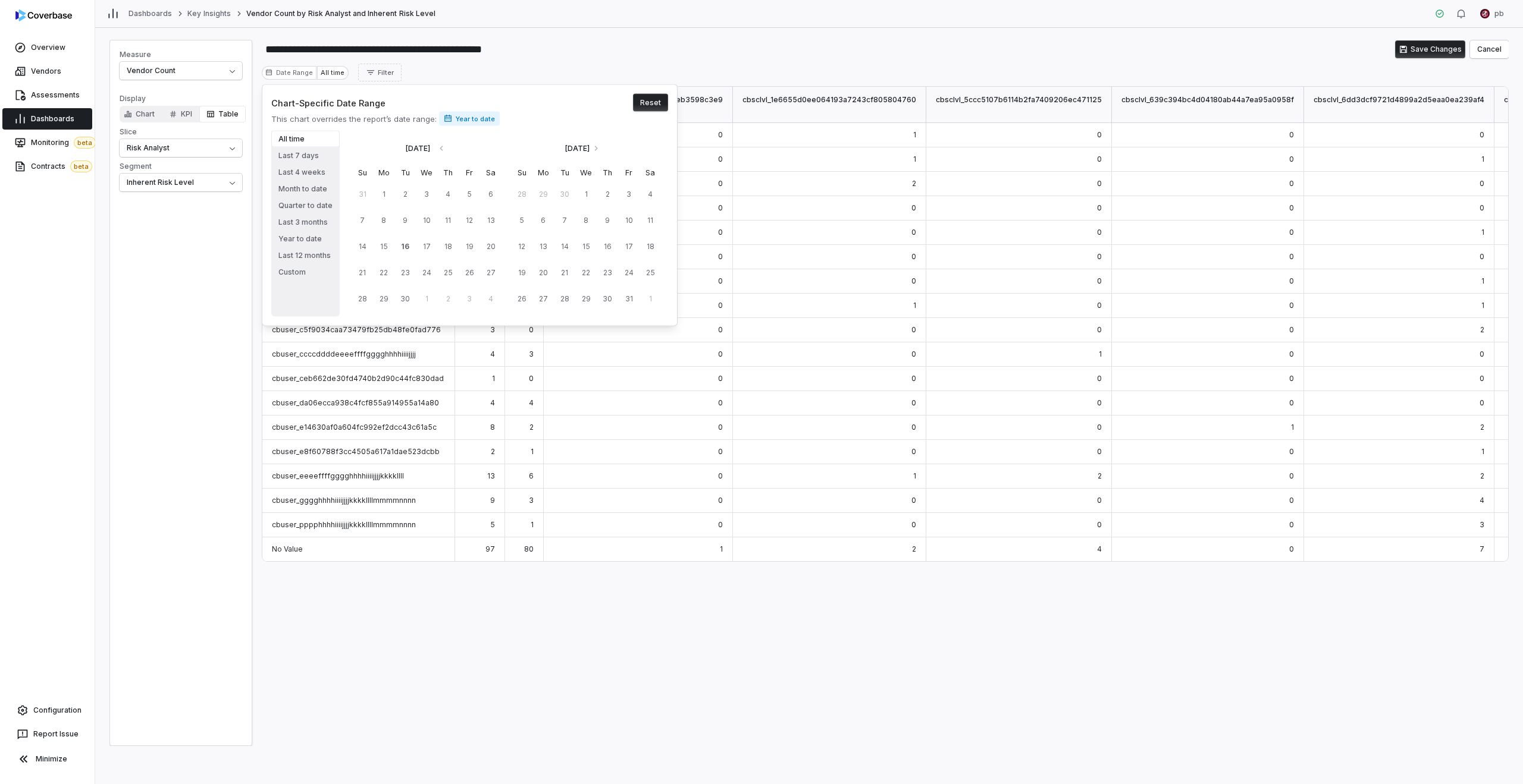
click at [731, 65] on div "Date Range All time Filter" at bounding box center [885, 72] width 1247 height 18
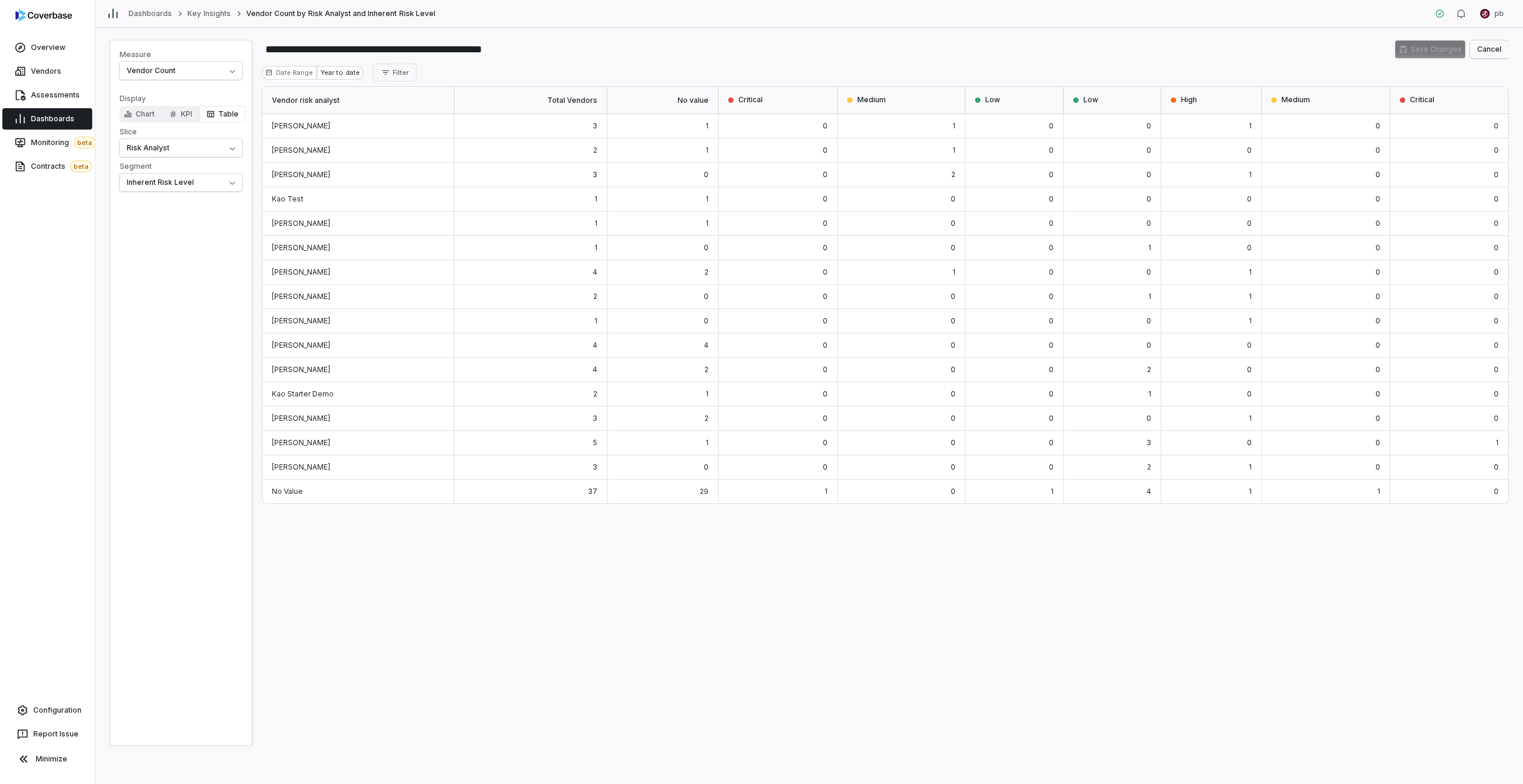
click at [1504, 50] on button "Cancel" at bounding box center [1489, 49] width 38 height 18
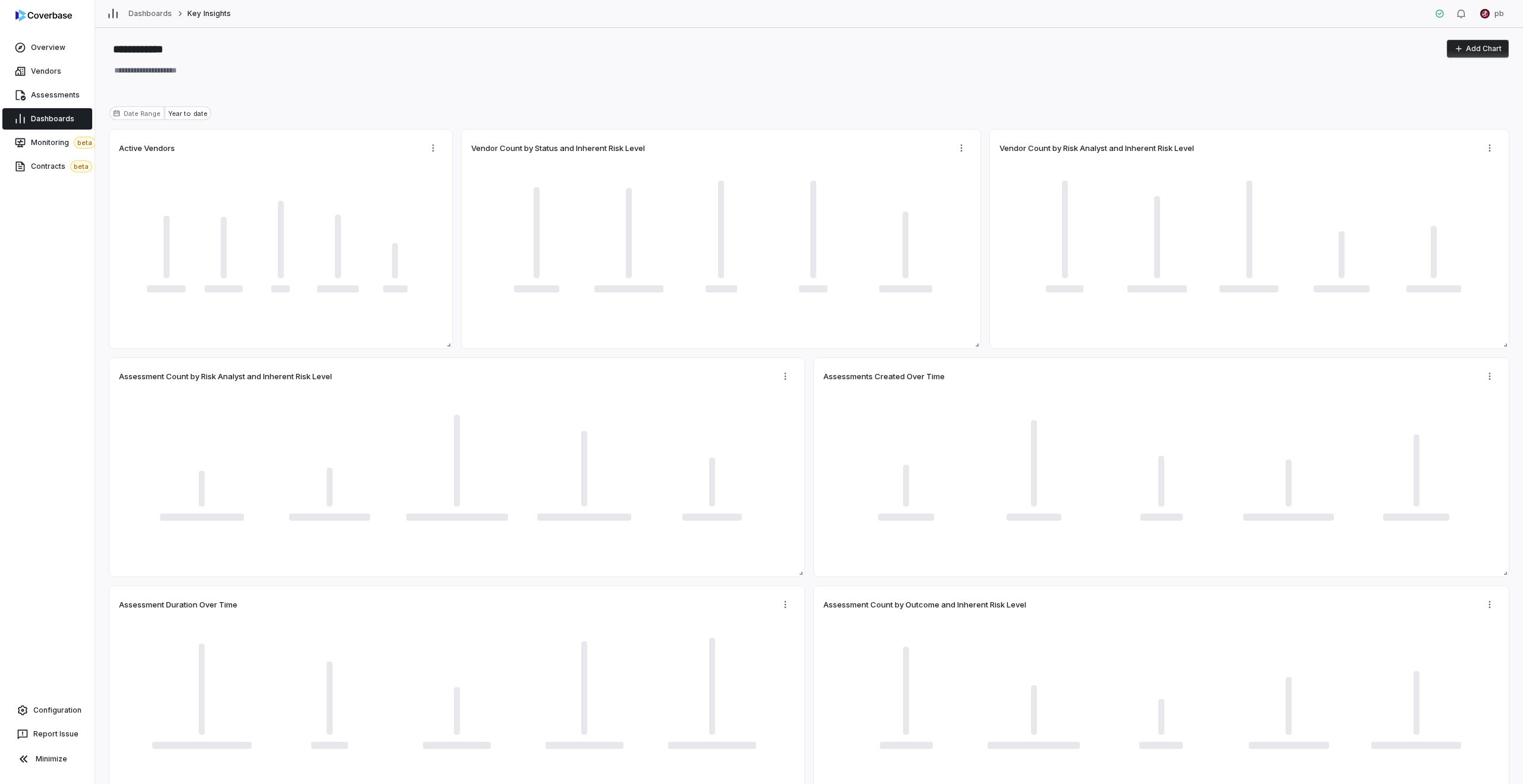
type textarea "*"
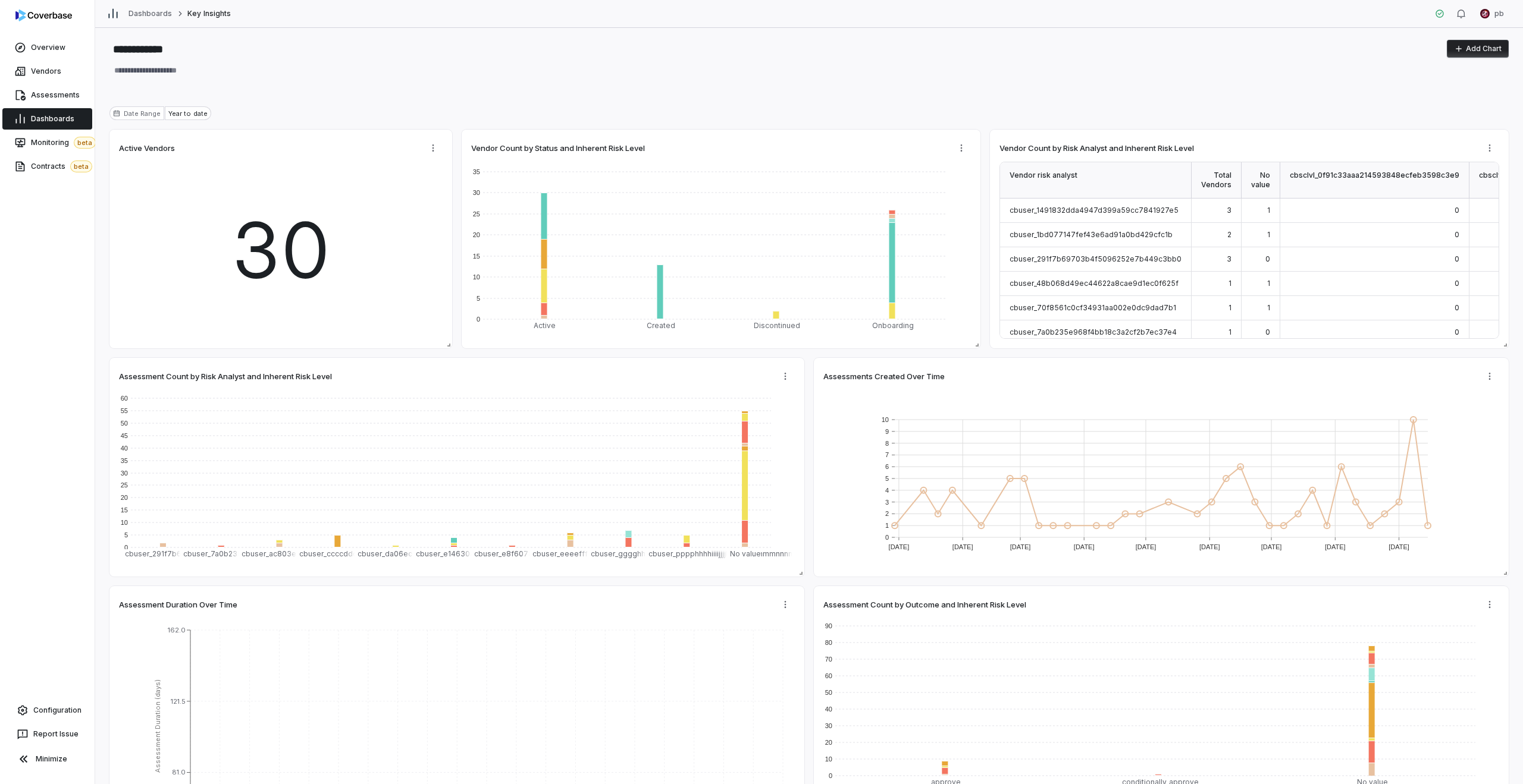
type textarea "*"
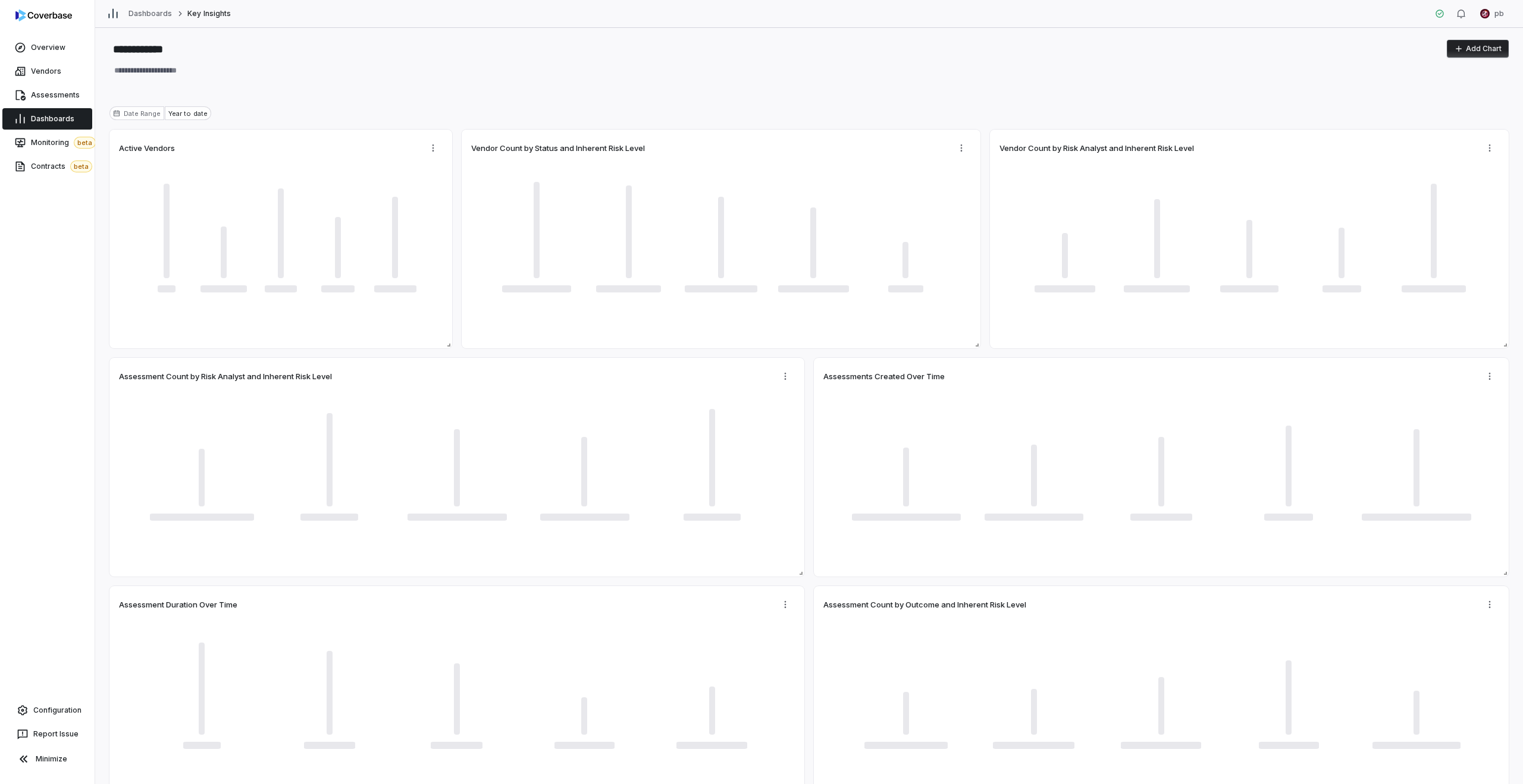
type textarea "*"
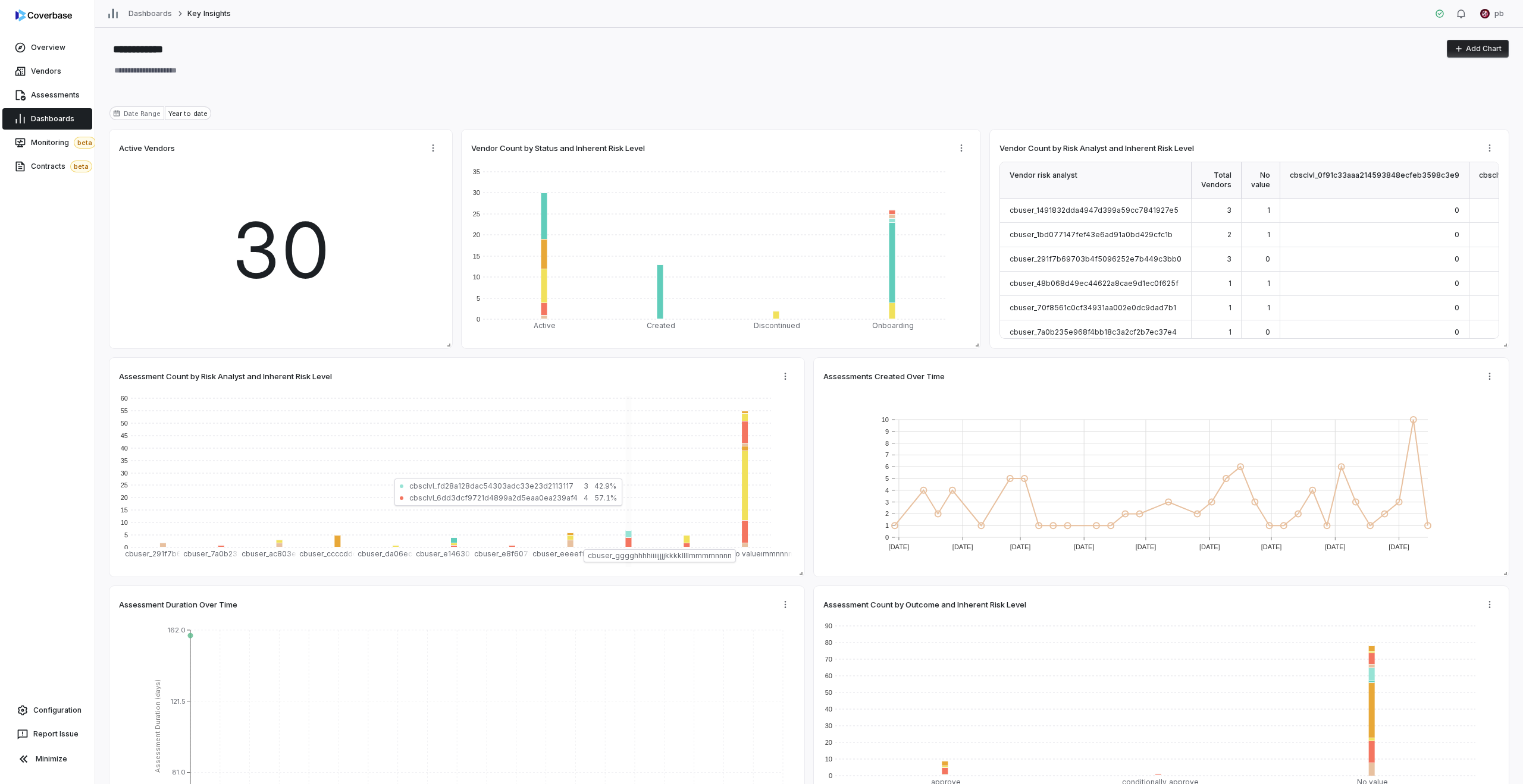
type textarea "*"
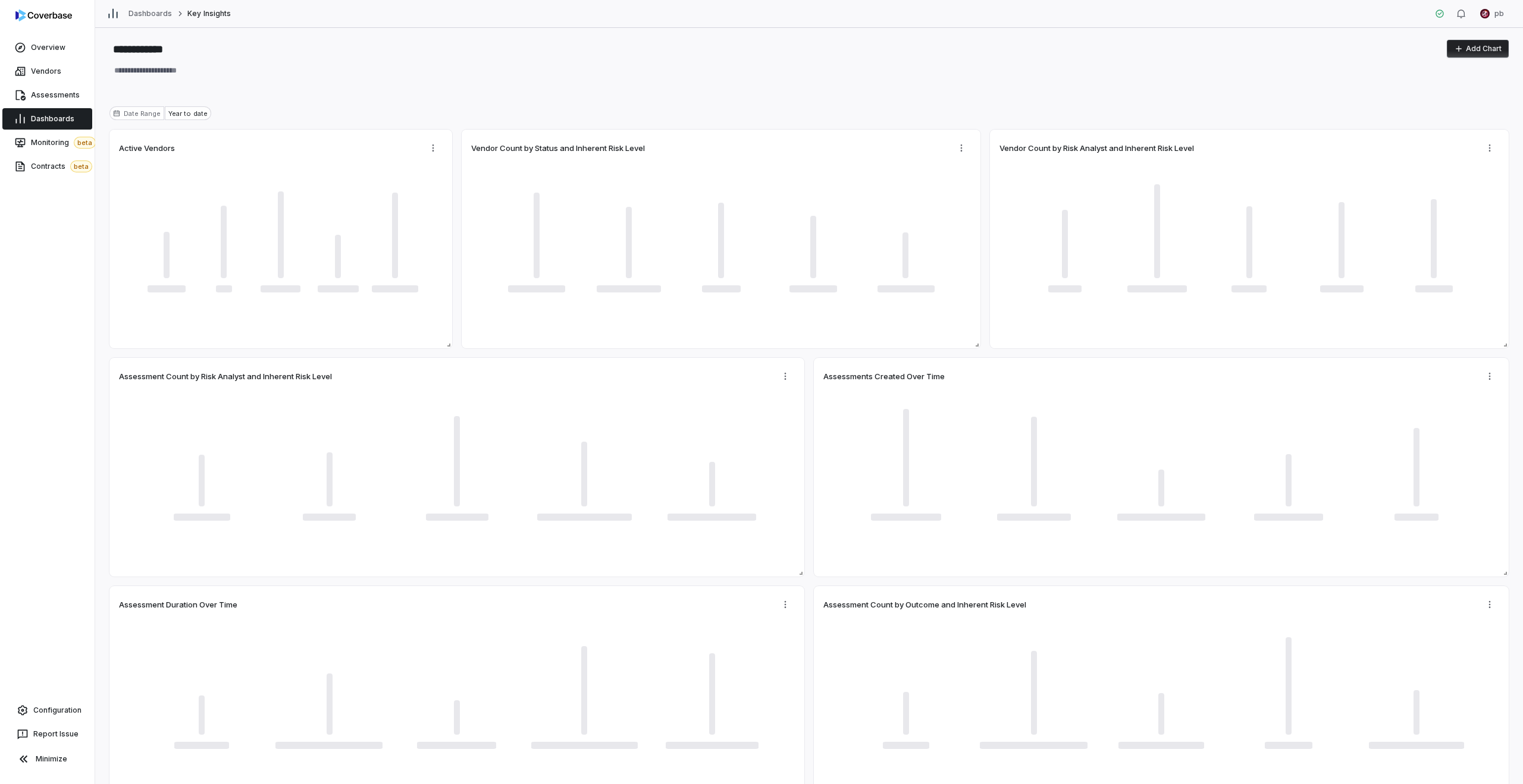
type textarea "*"
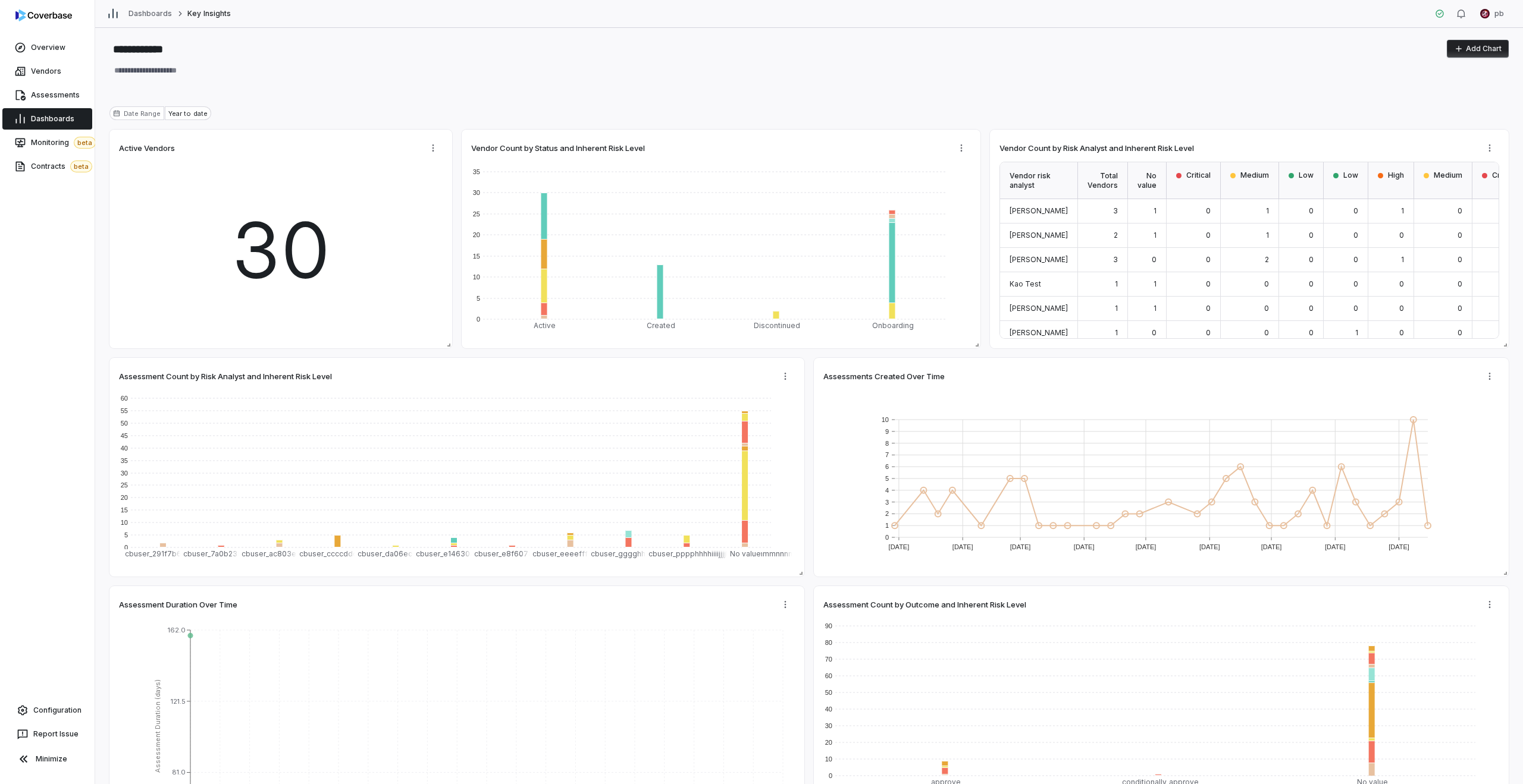
type textarea "*"
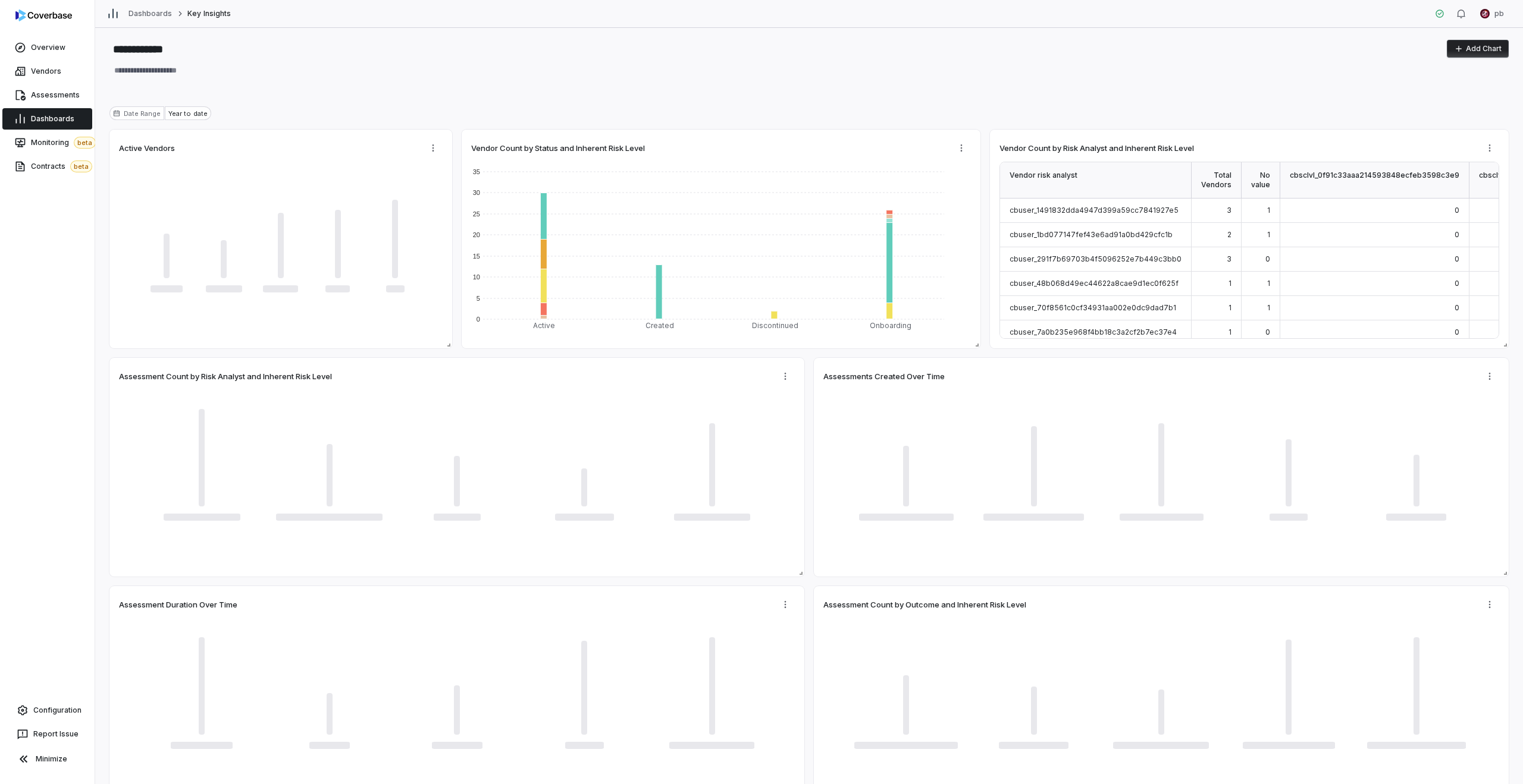
type textarea "*"
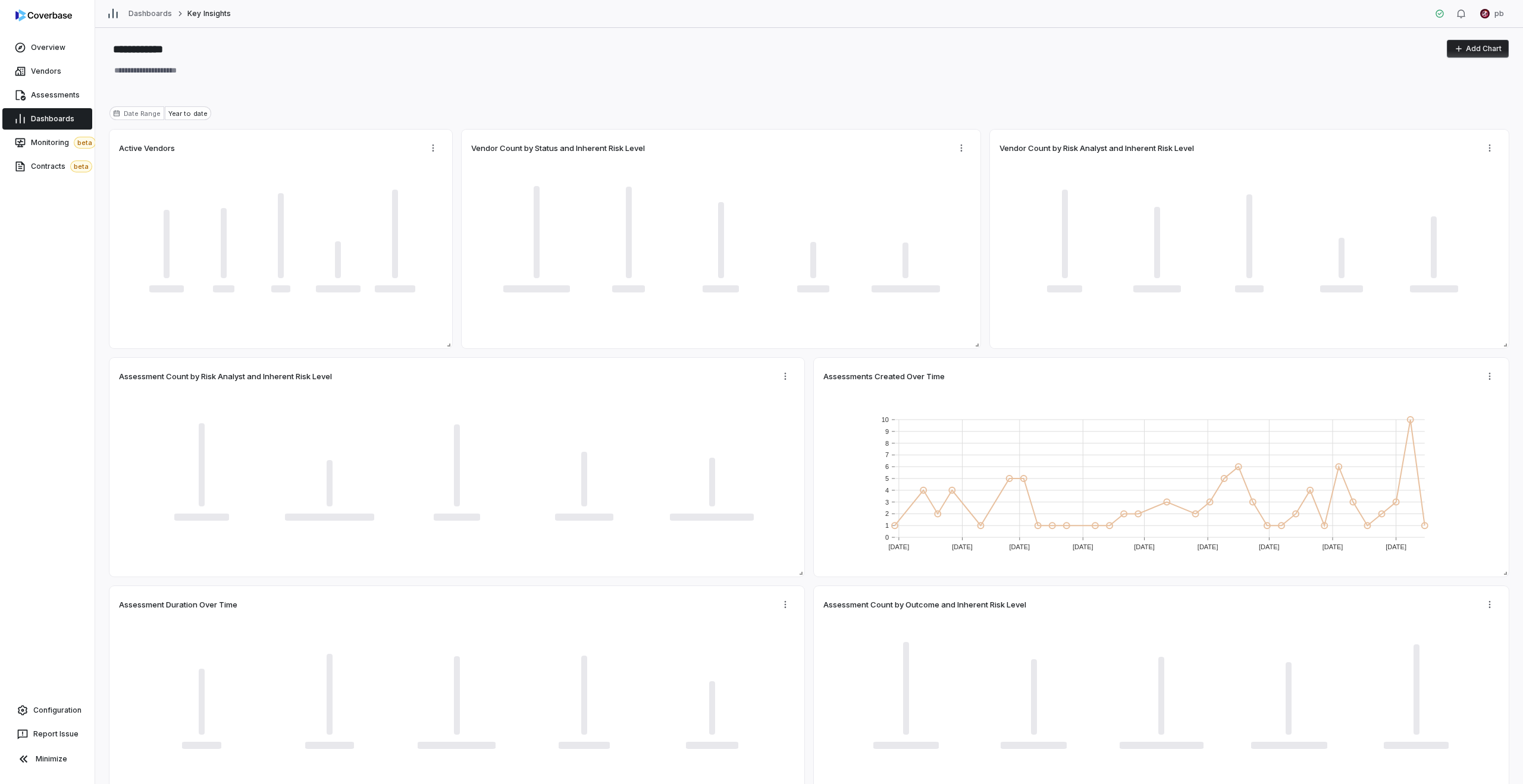
type textarea "*"
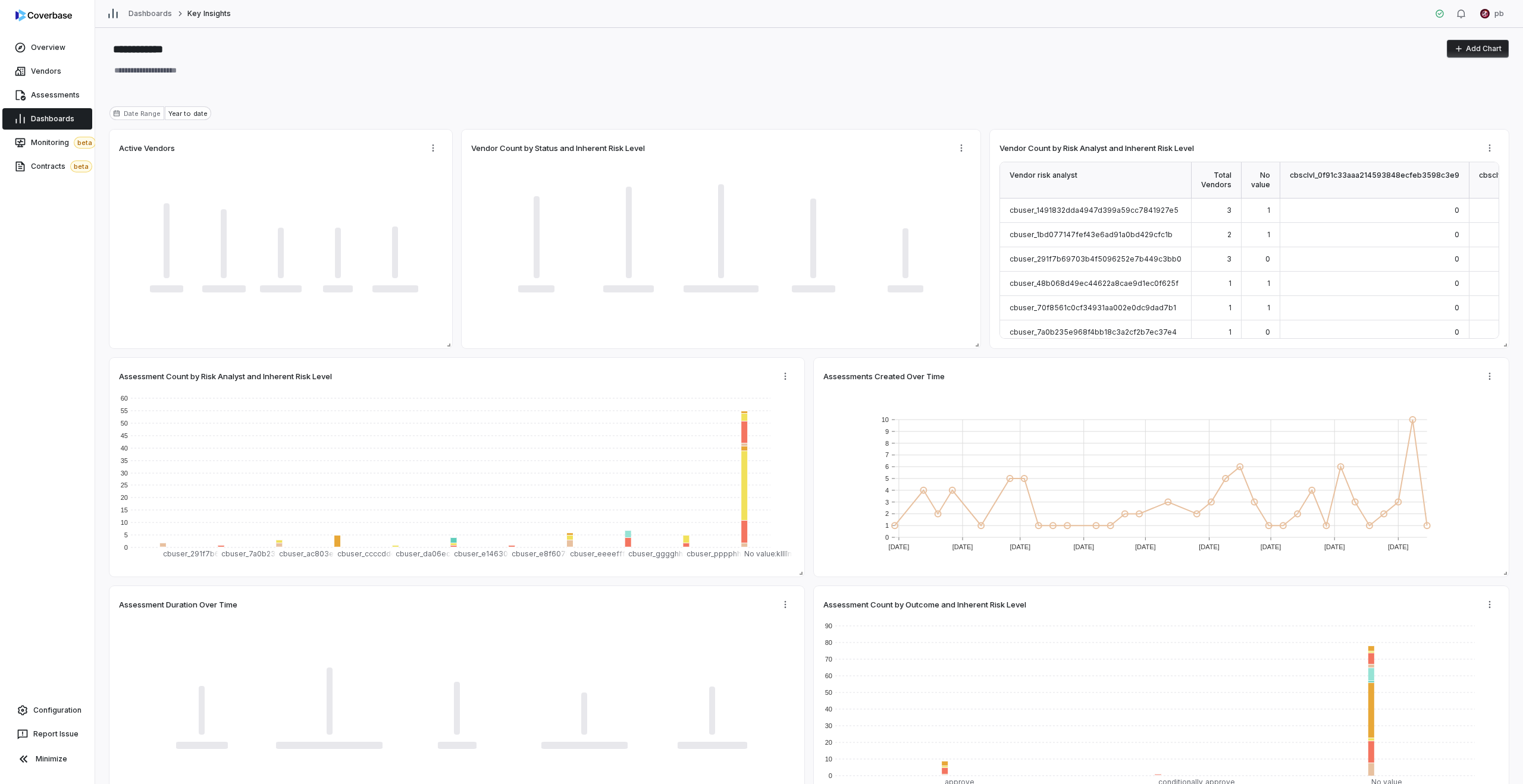
type textarea "*"
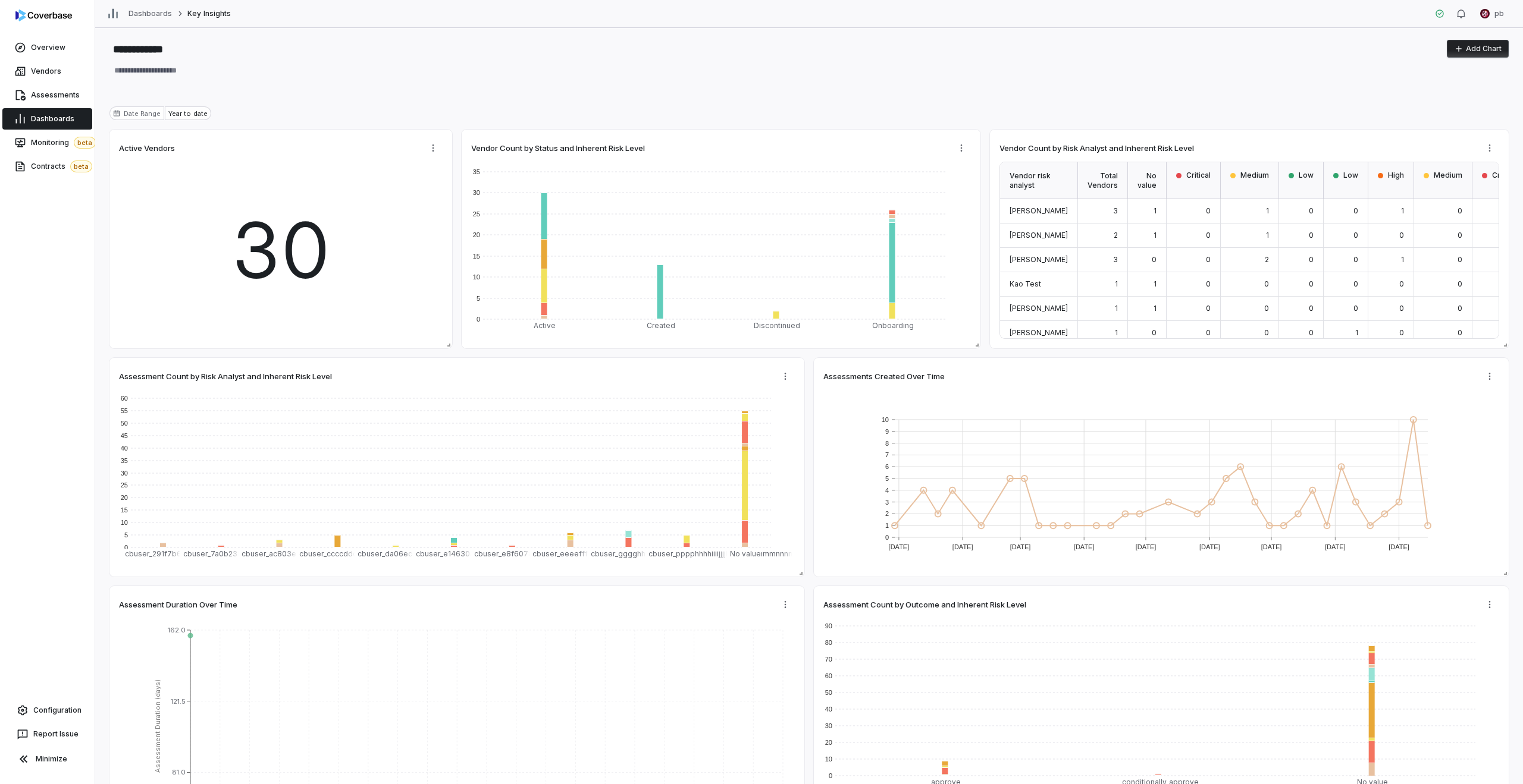
type textarea "*"
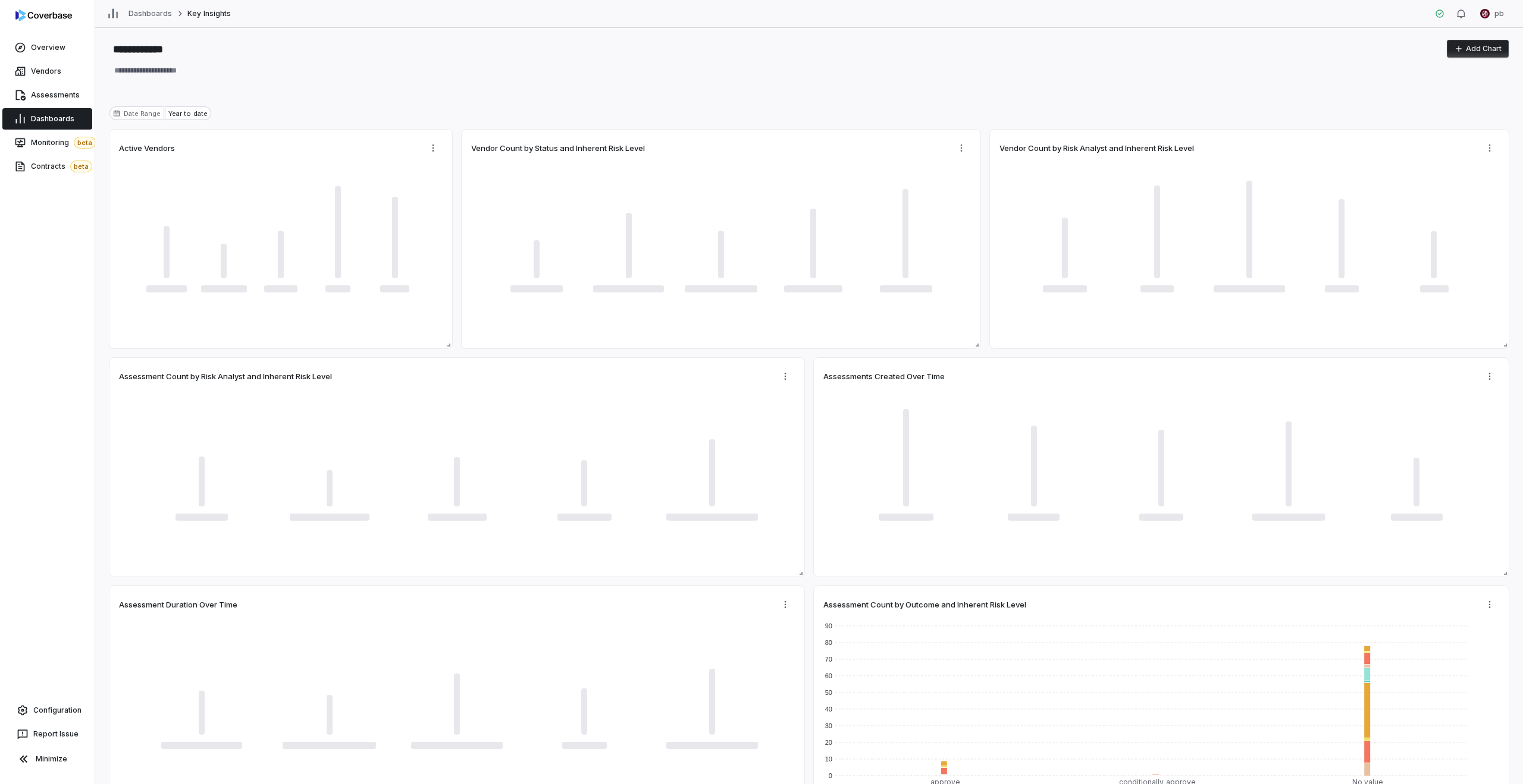
type textarea "*"
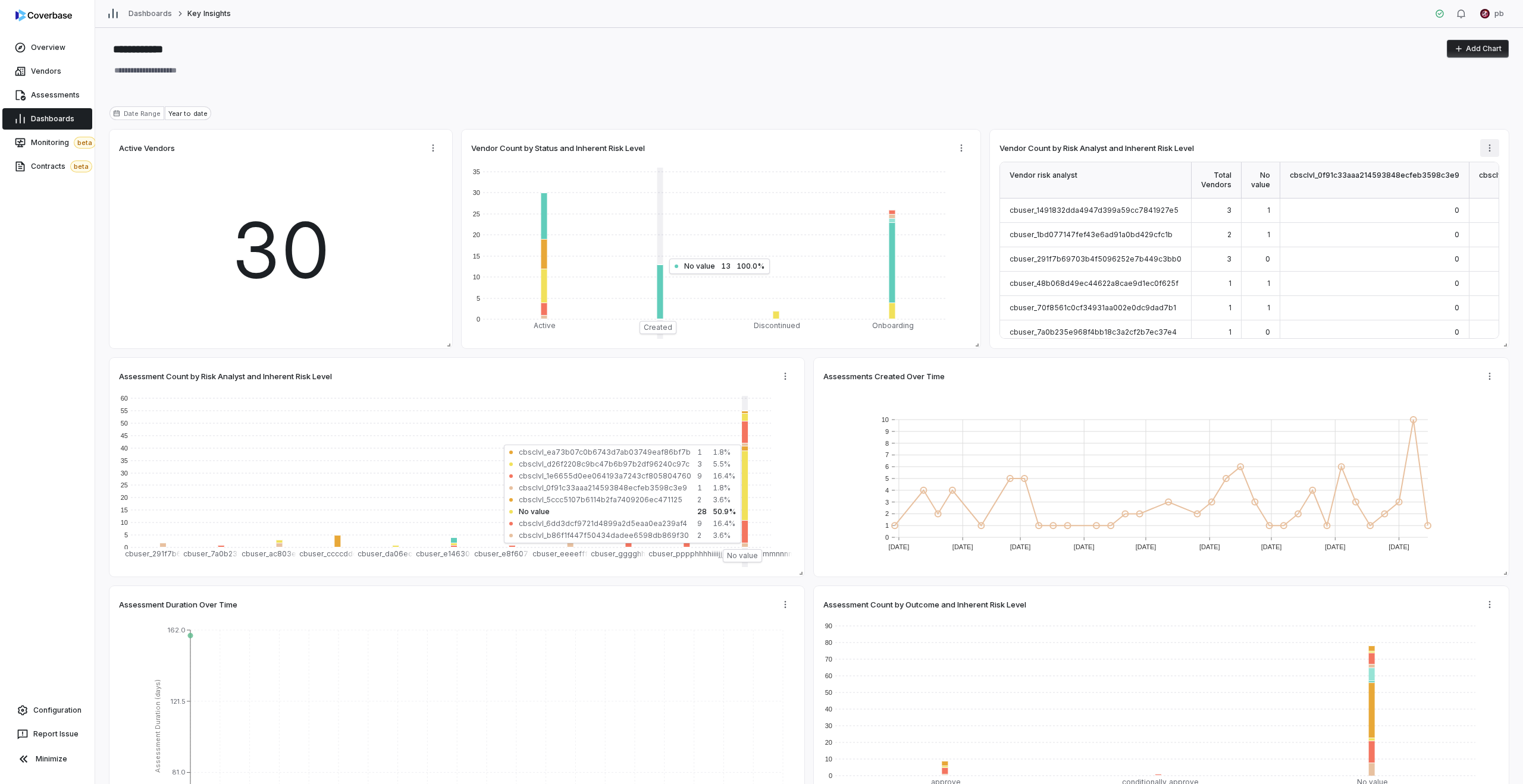
click at [1486, 146] on html "**********" at bounding box center [761, 392] width 1523 height 784
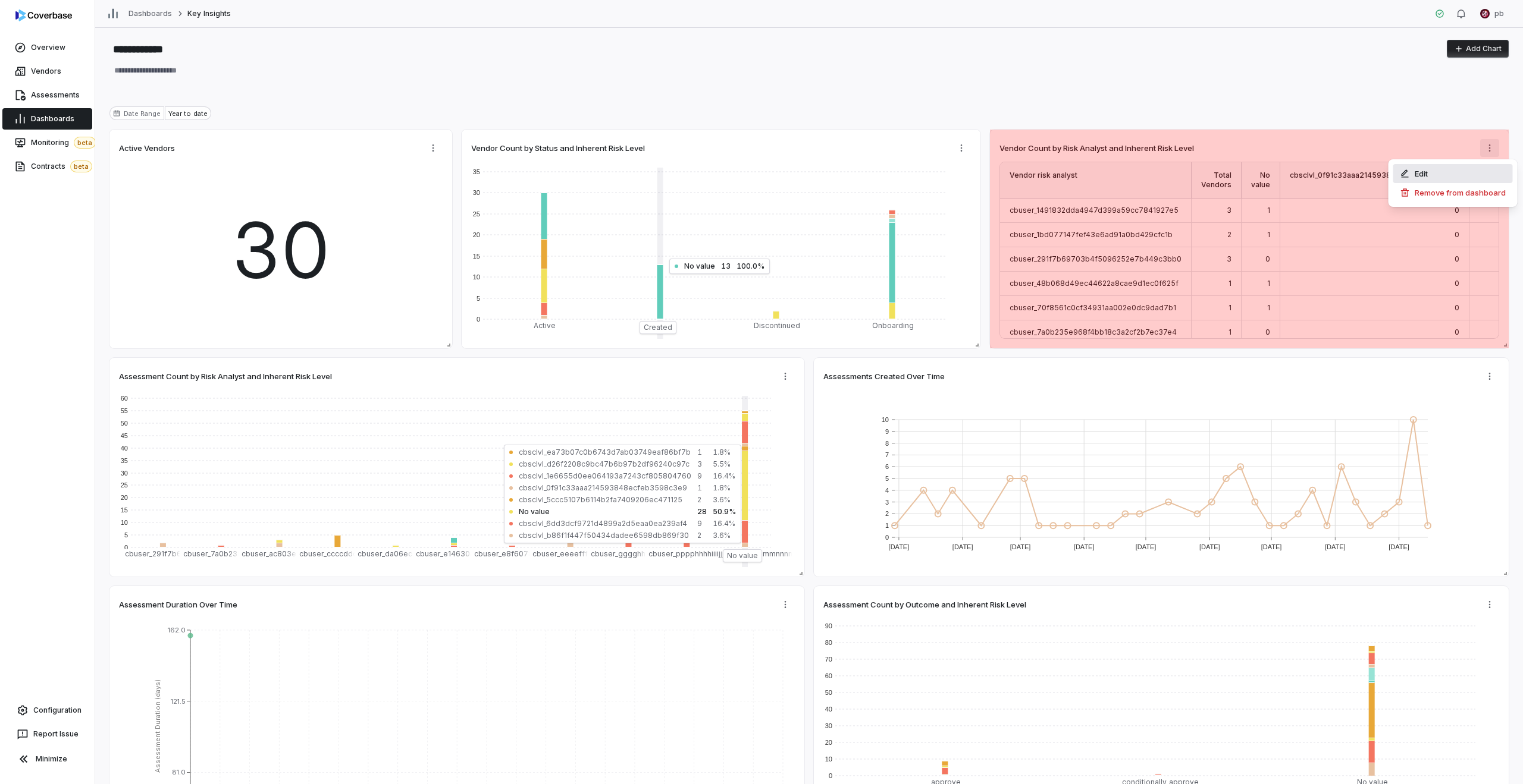
click at [1440, 172] on div "Edit" at bounding box center [1452, 174] width 119 height 19
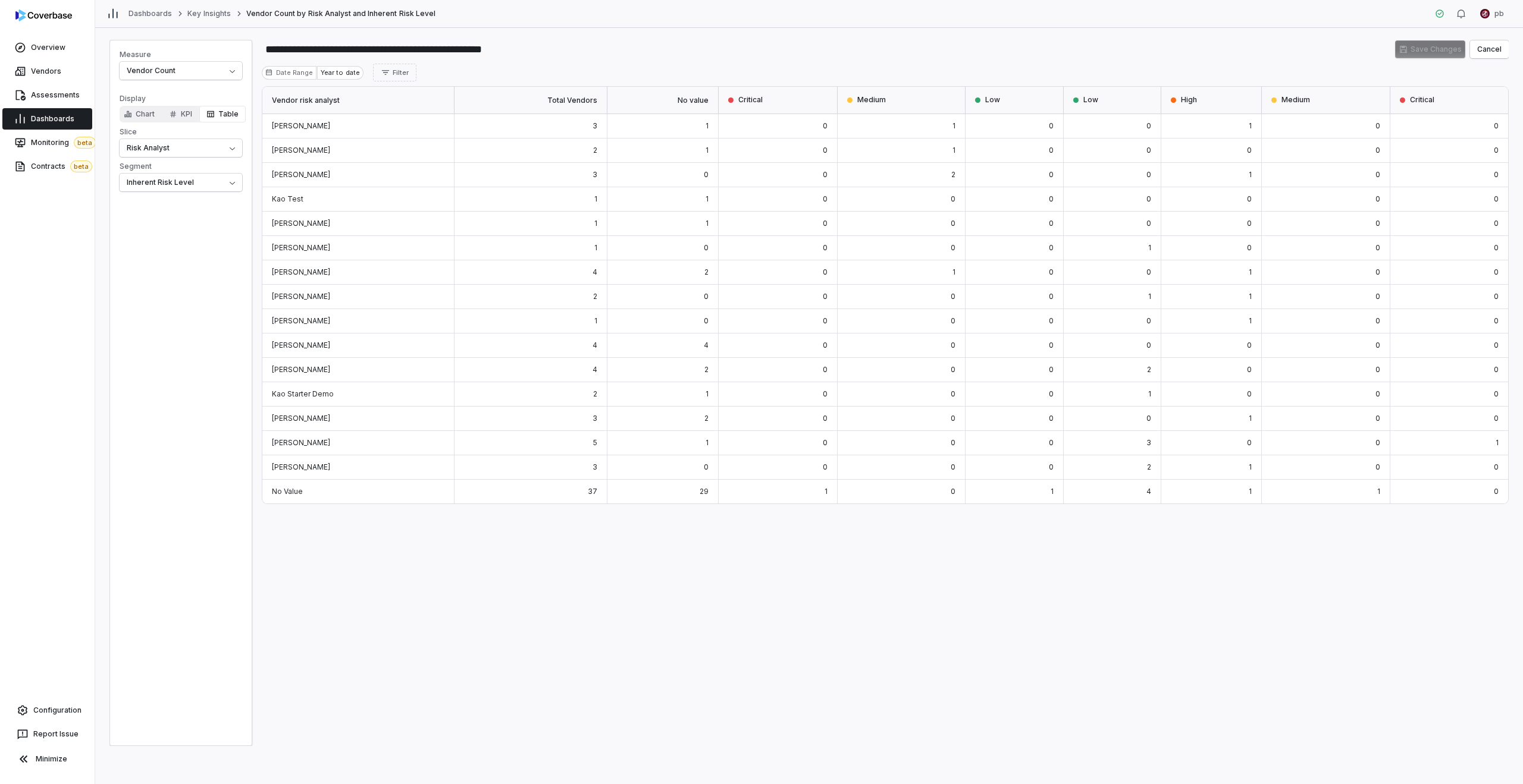
click at [848, 580] on div "Vendor risk analyst Total Vendors No value Critical Medium Low Low High Medium …" at bounding box center [885, 416] width 1247 height 660
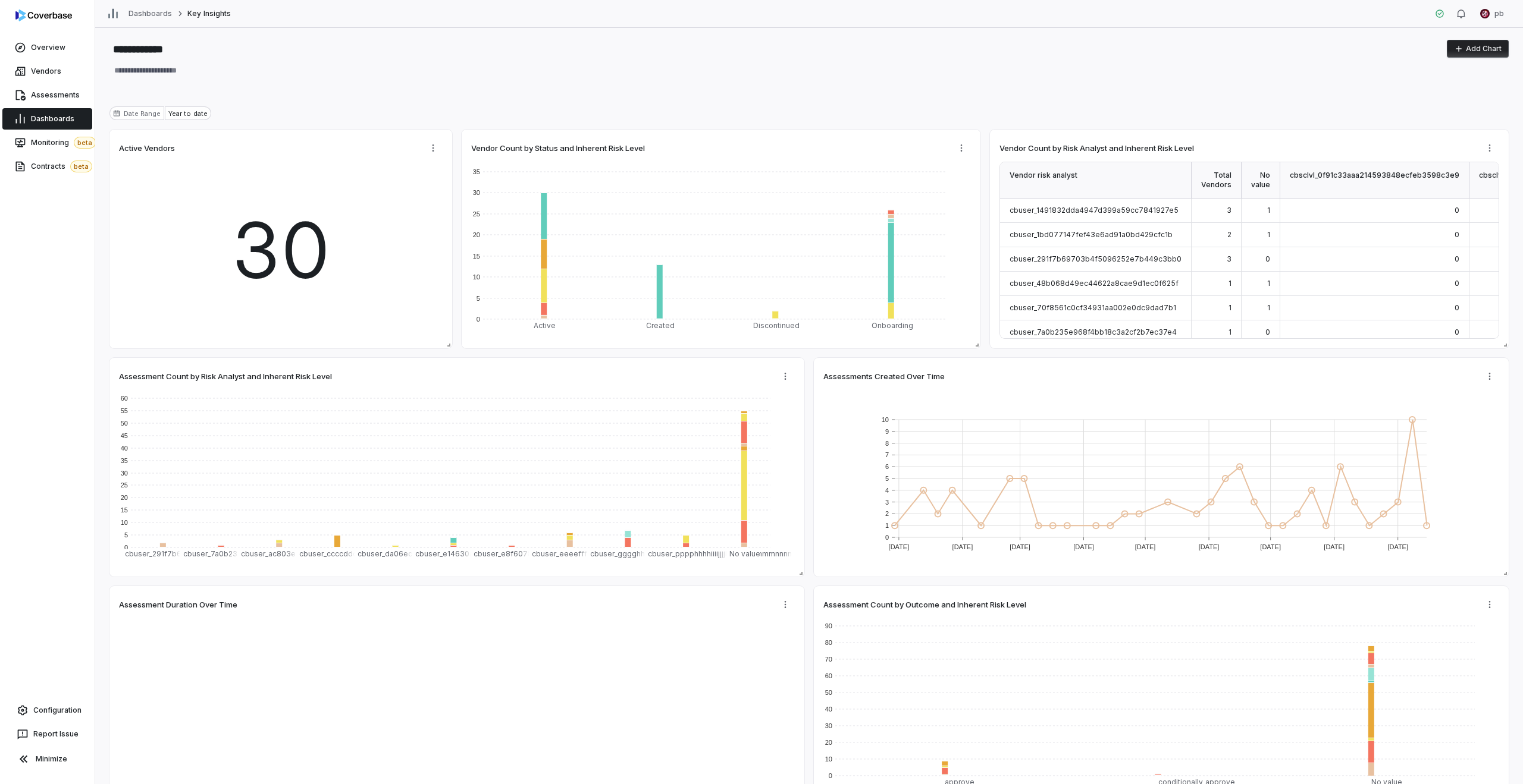
type textarea "*"
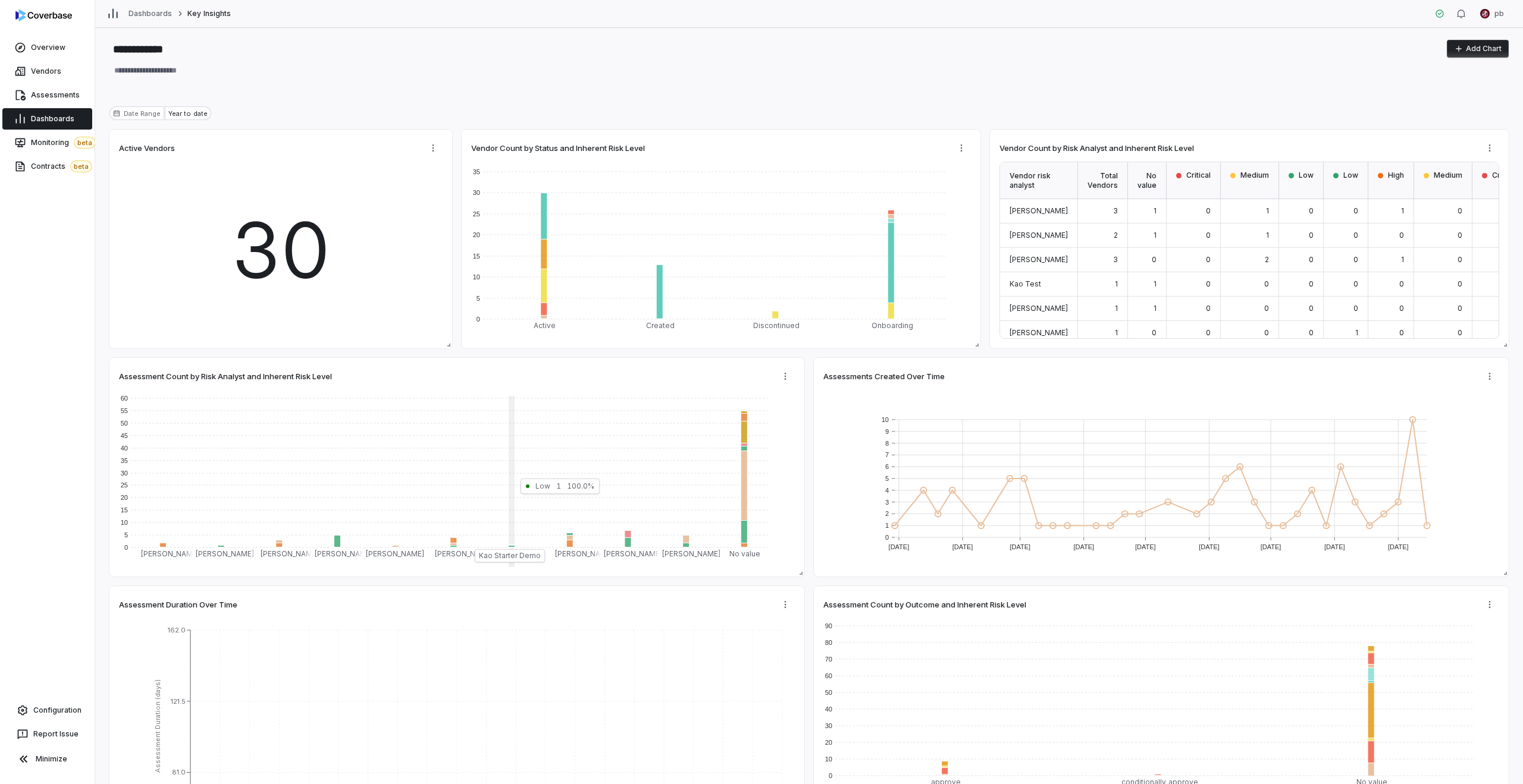
type textarea "*"
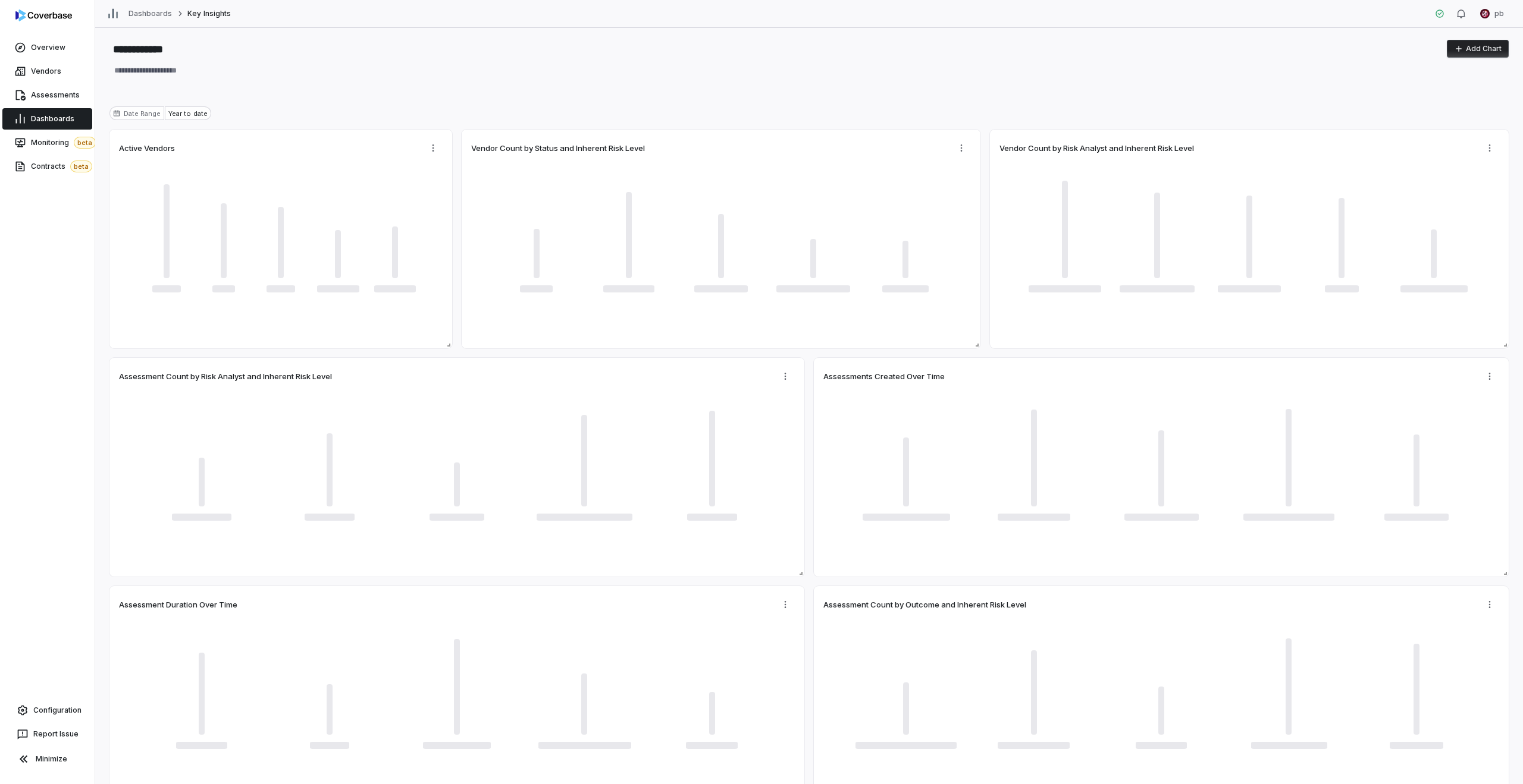
type textarea "*"
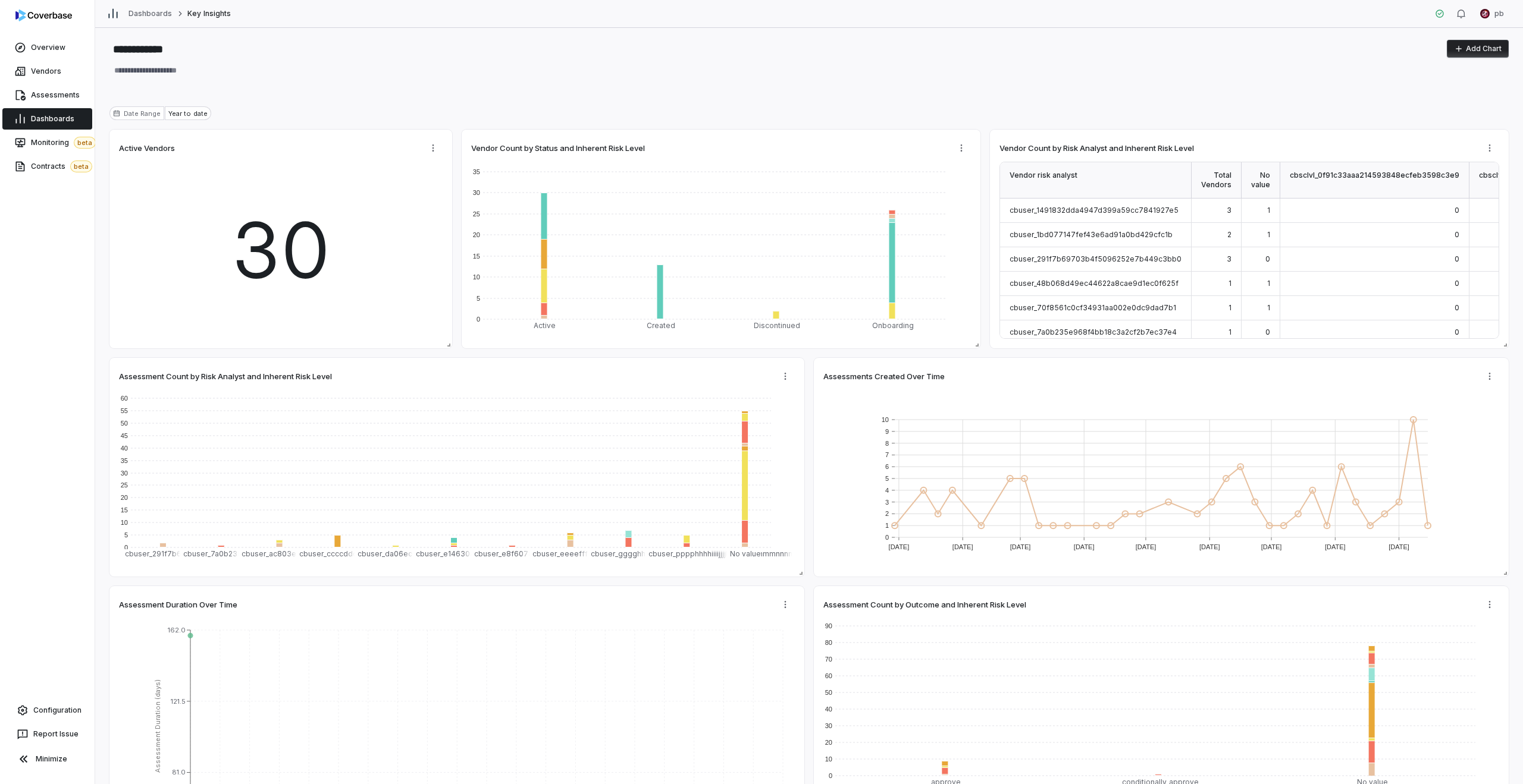
type textarea "*"
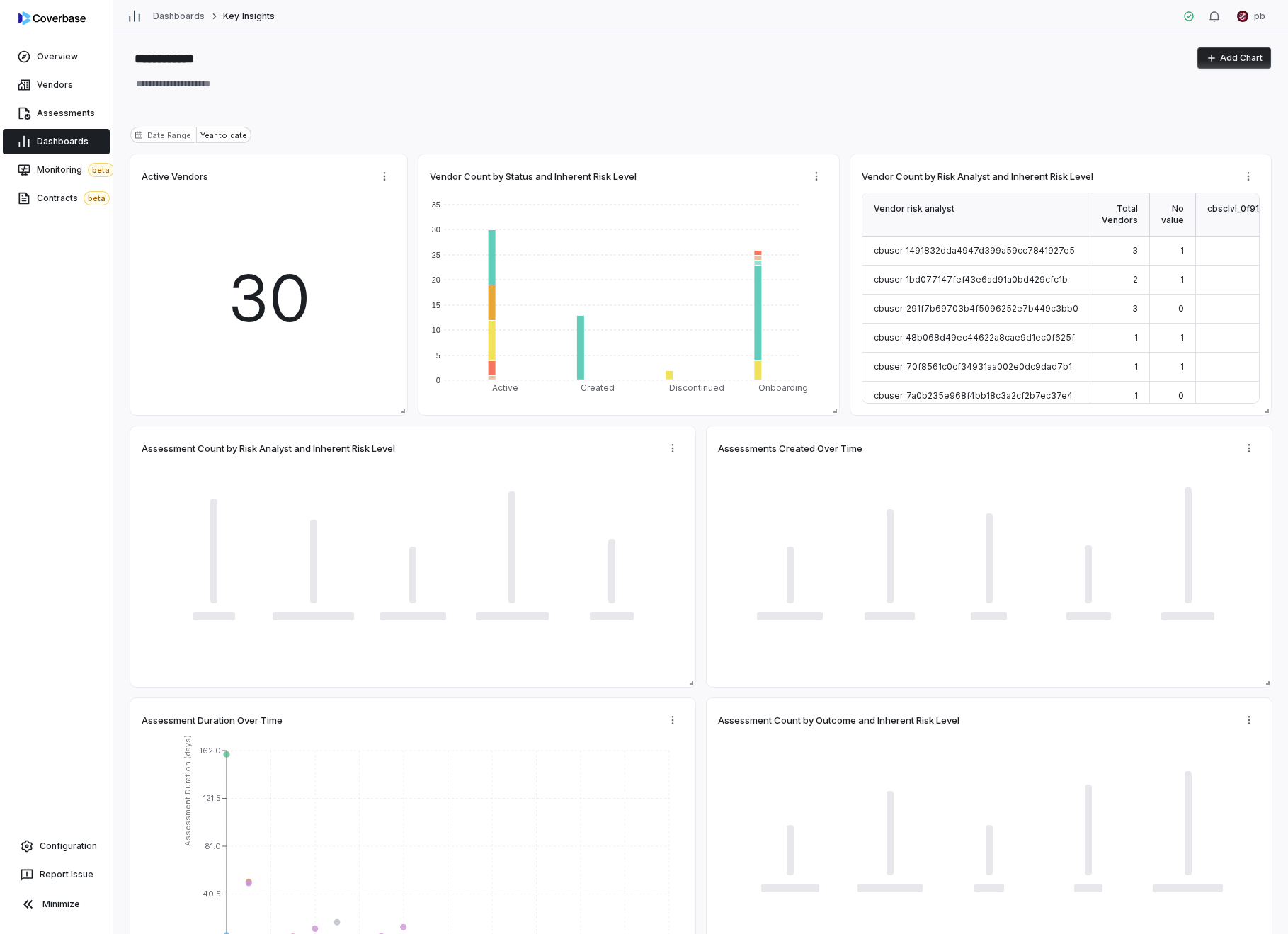
type textarea "*"
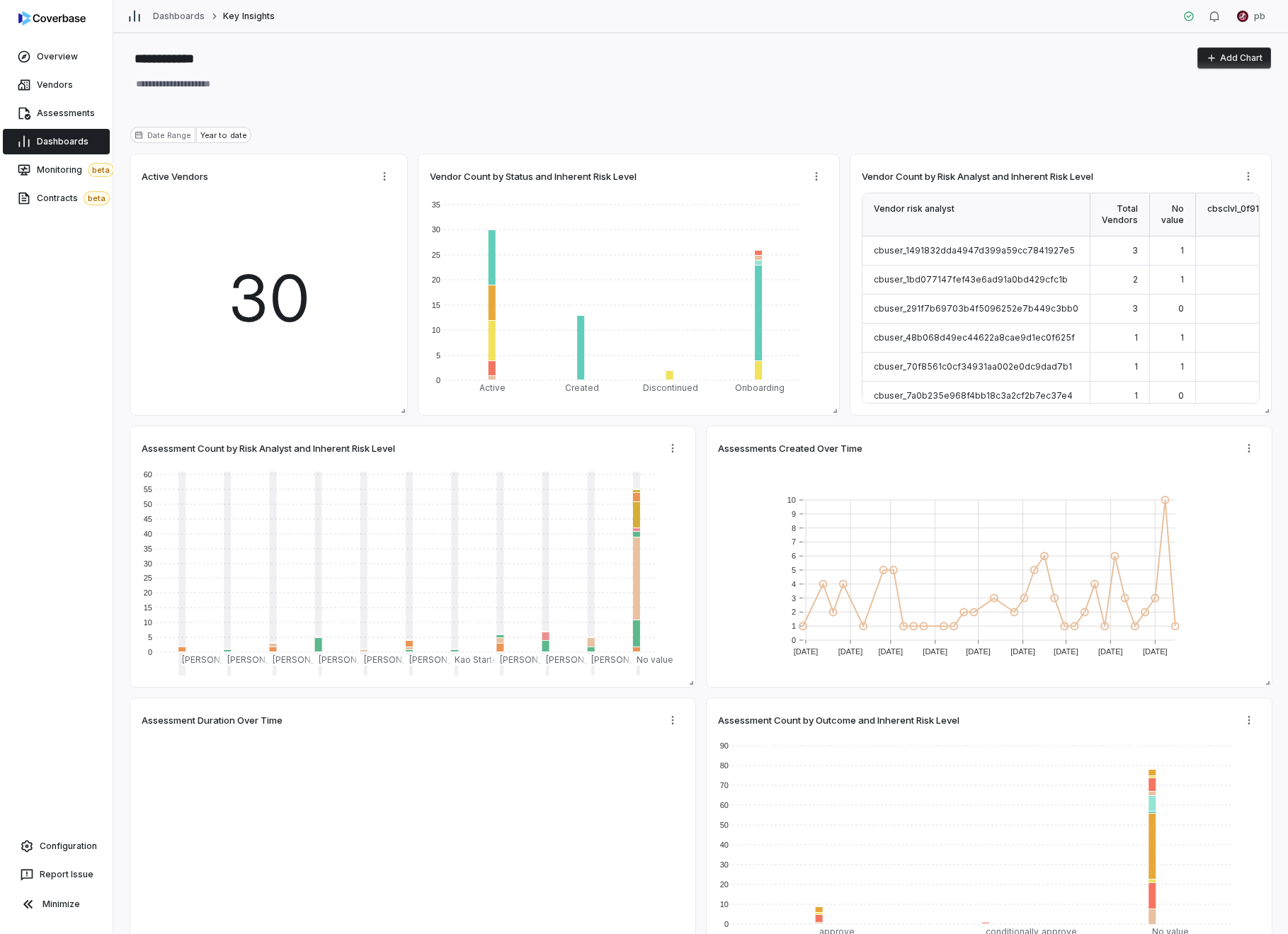
type textarea "*"
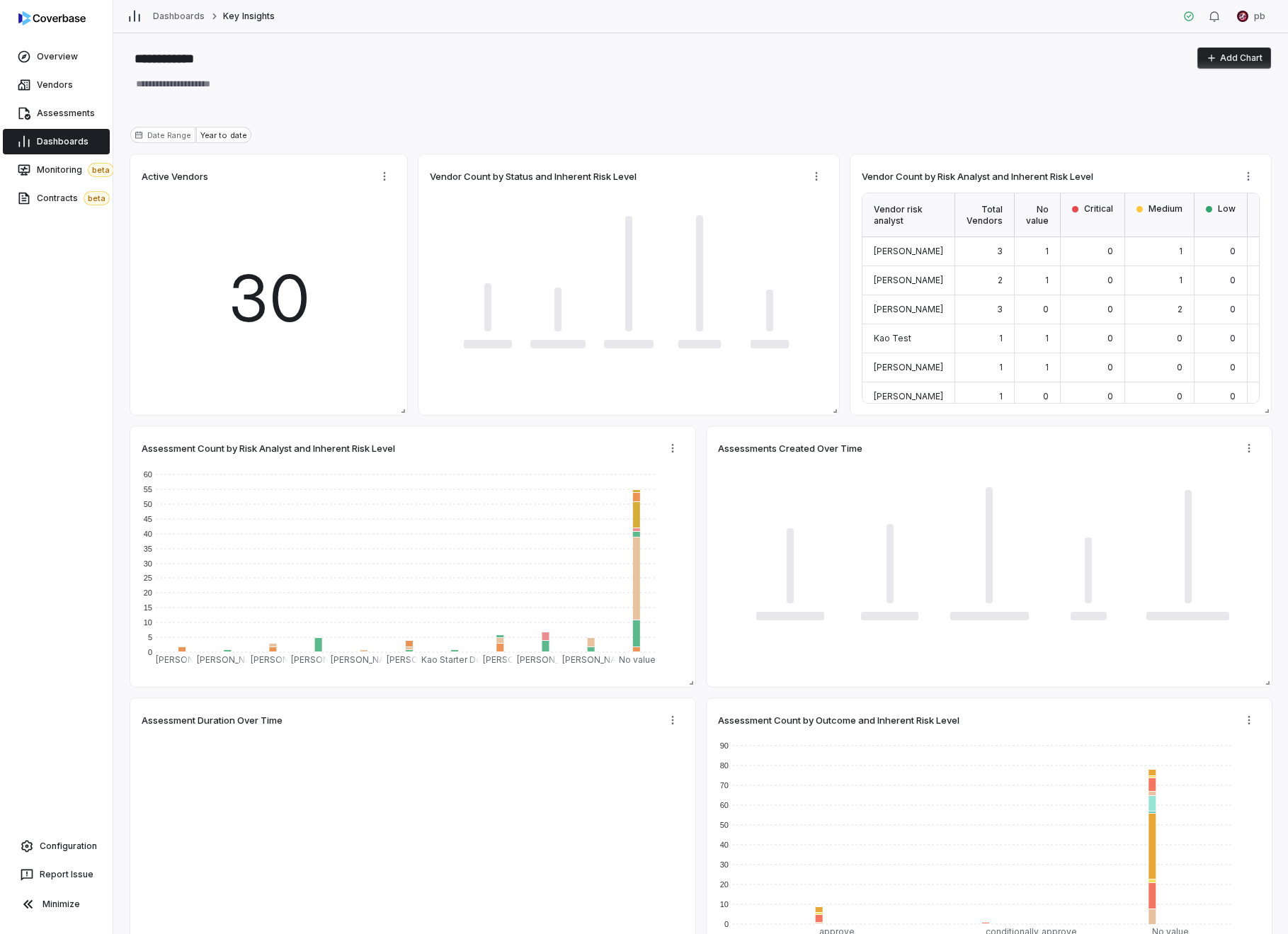
type textarea "*"
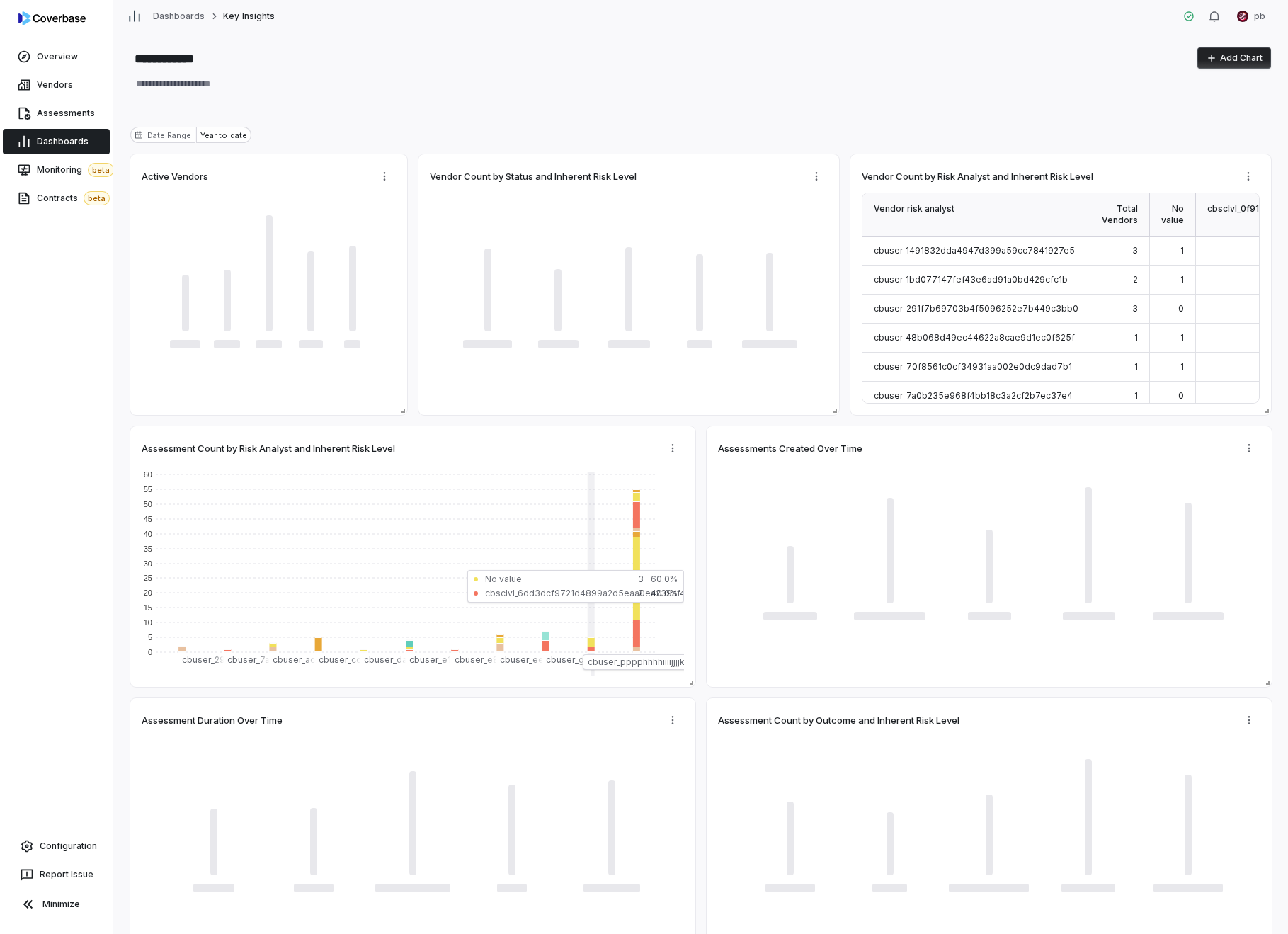
type textarea "*"
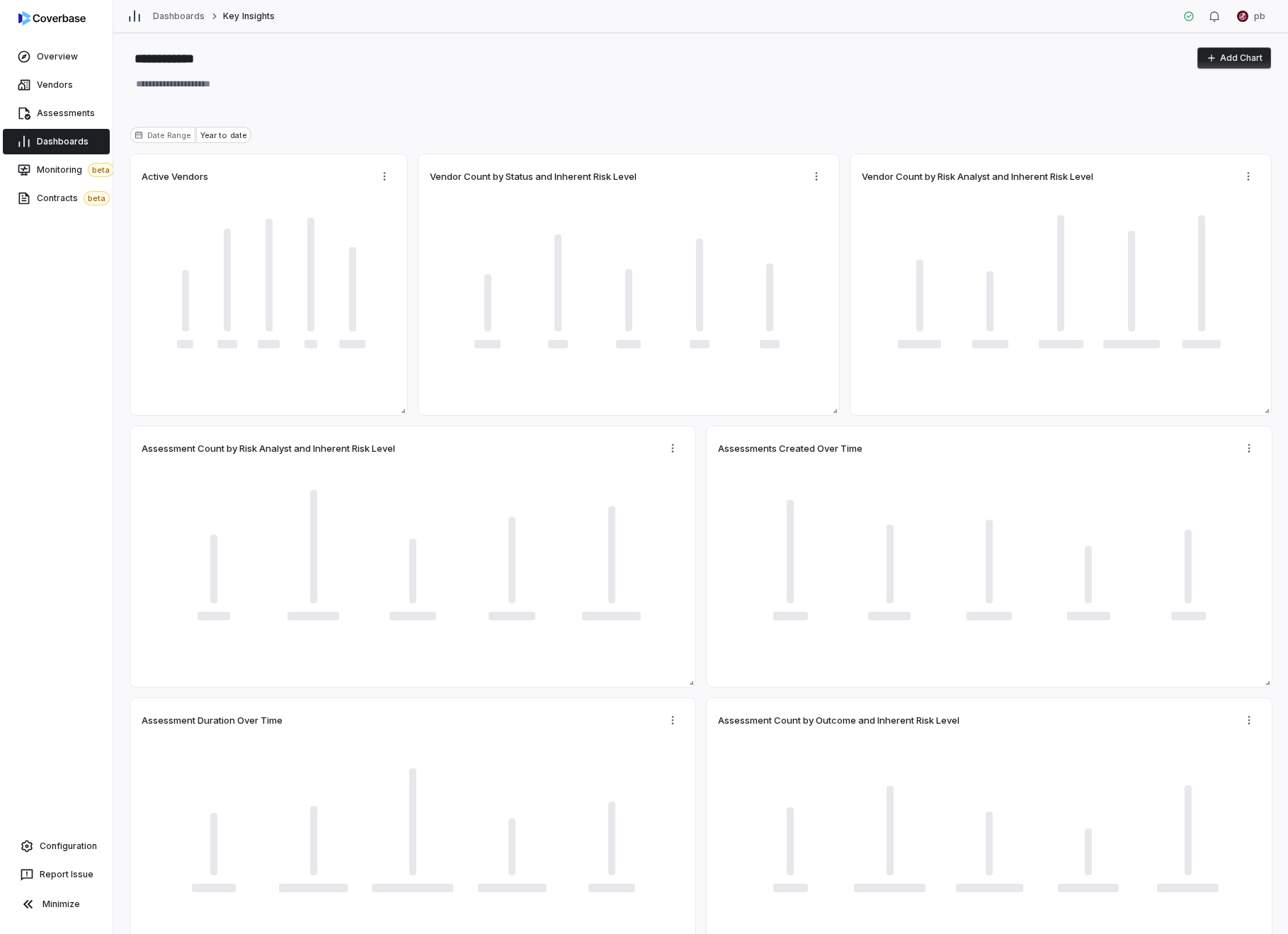
type textarea "*"
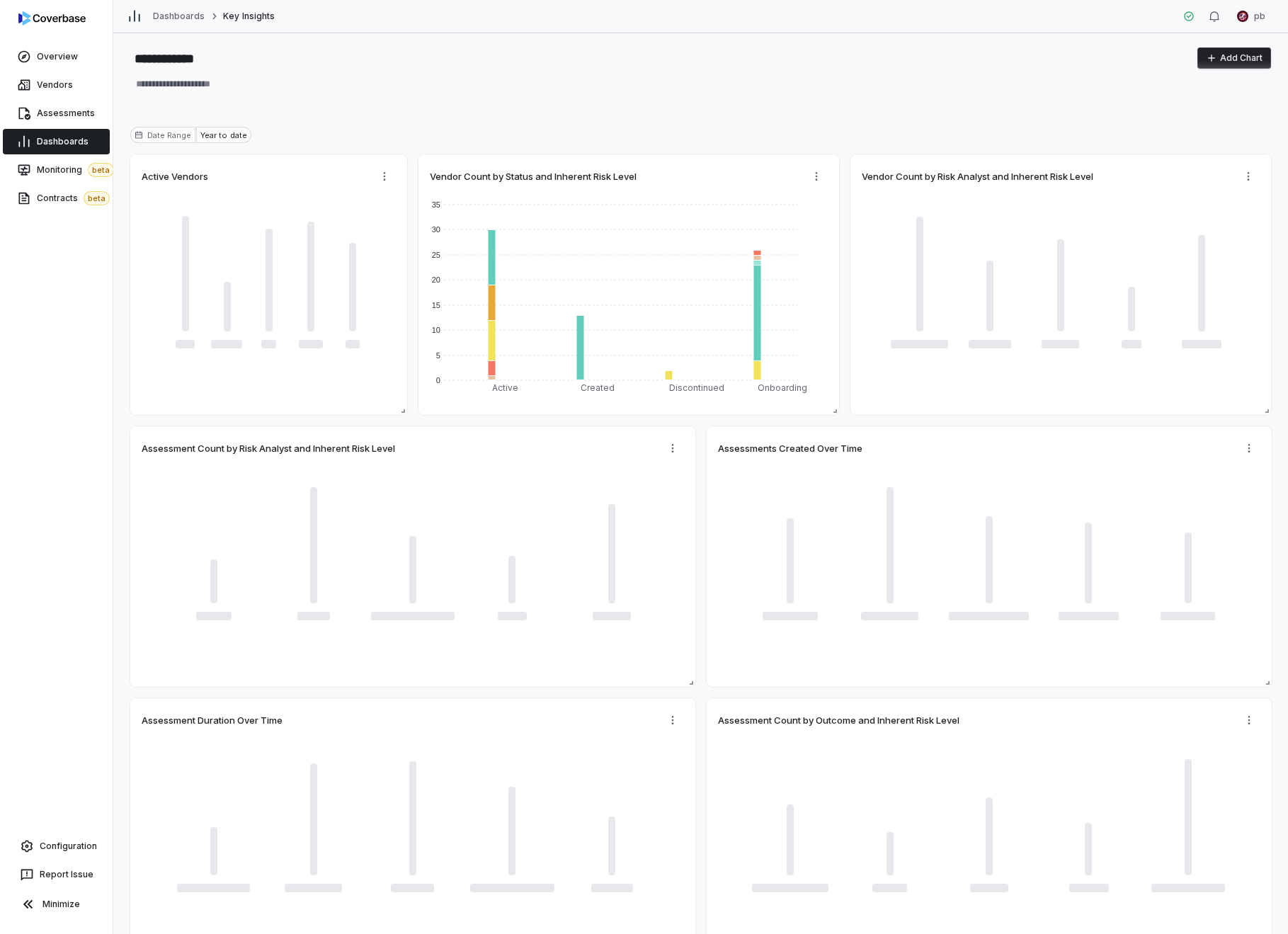
type textarea "*"
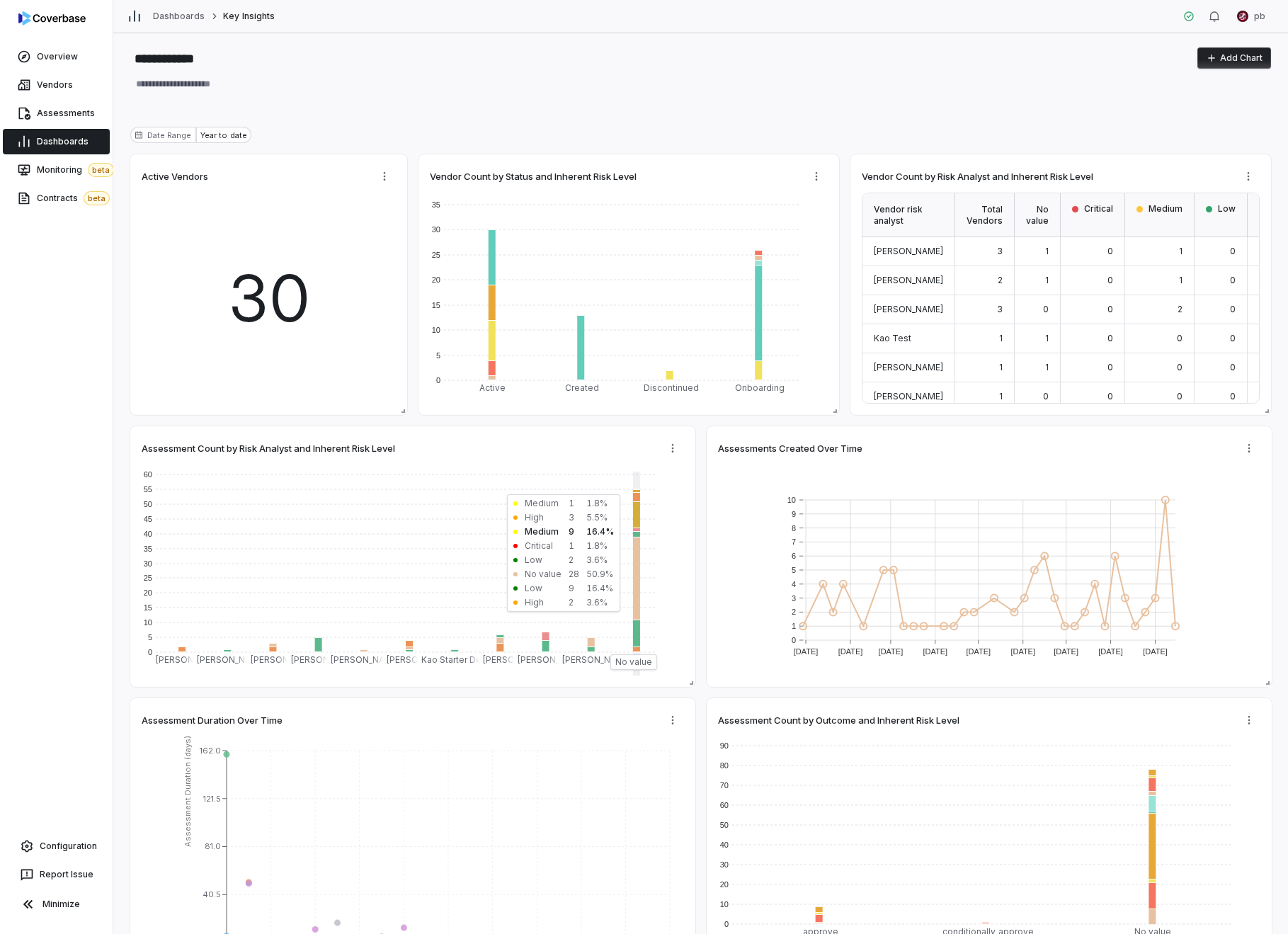
type textarea "*"
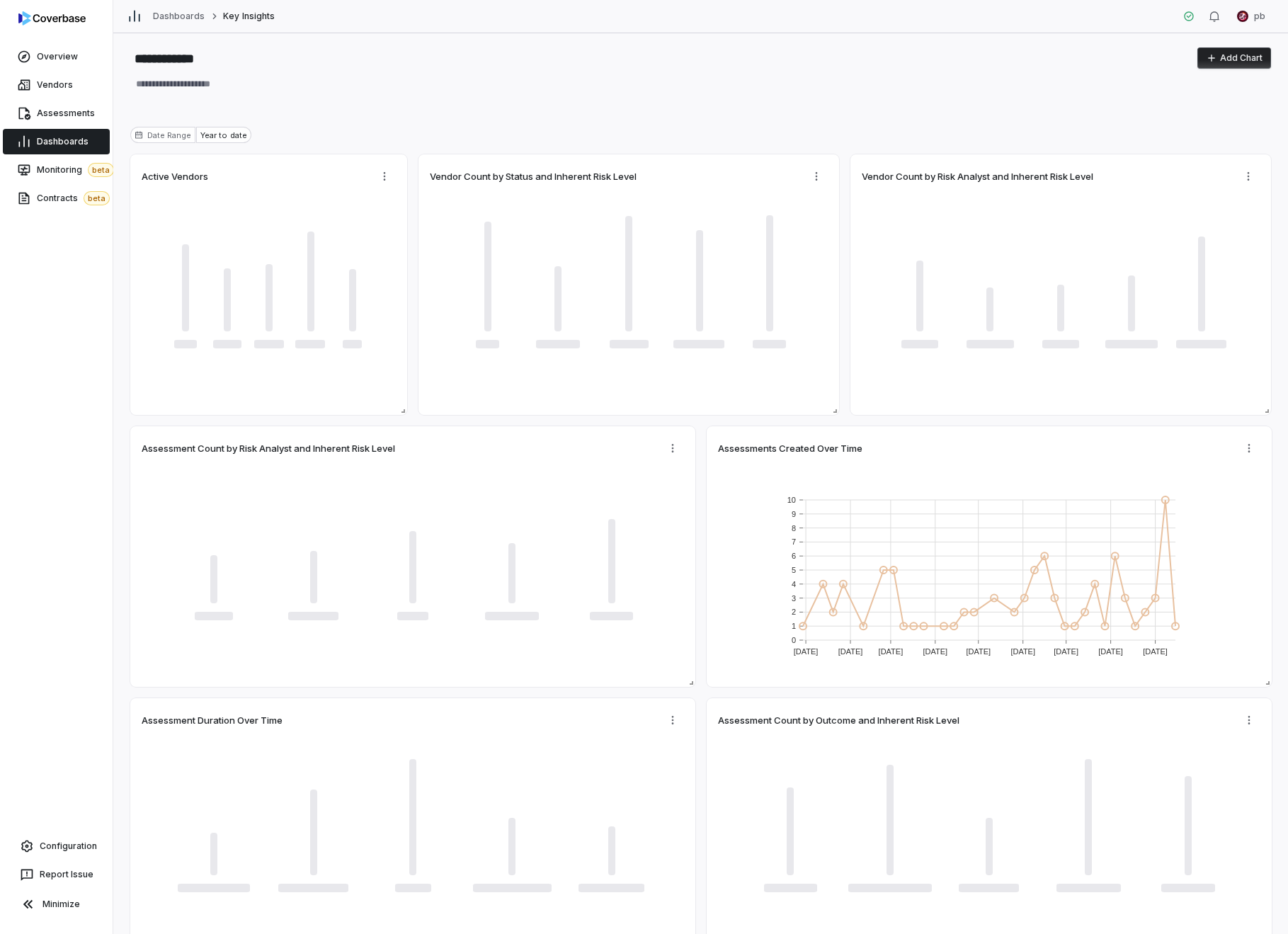
type textarea "*"
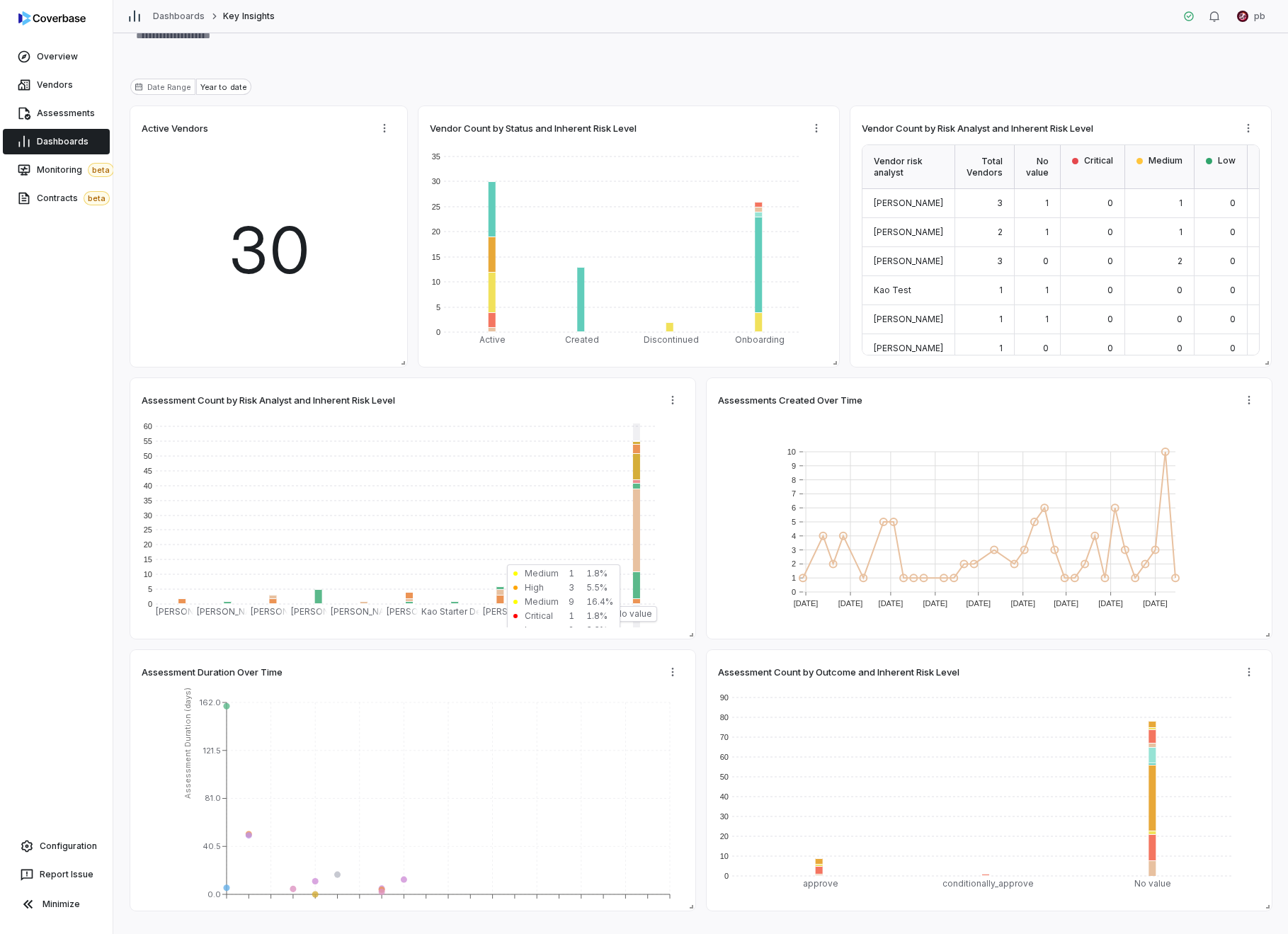
scroll to position [81, 0]
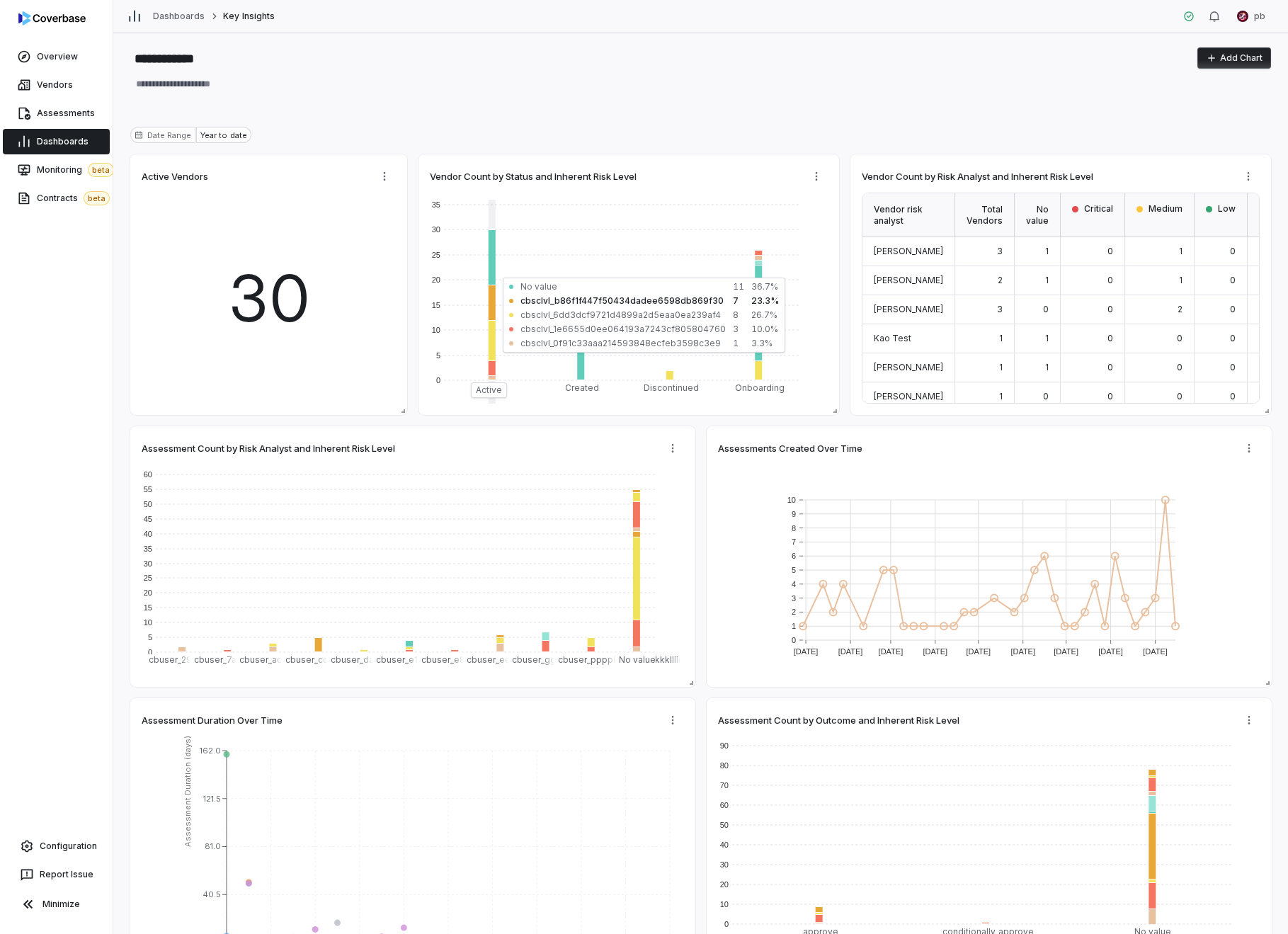
click at [75, 133] on link "Dashboards" at bounding box center [56, 141] width 107 height 26
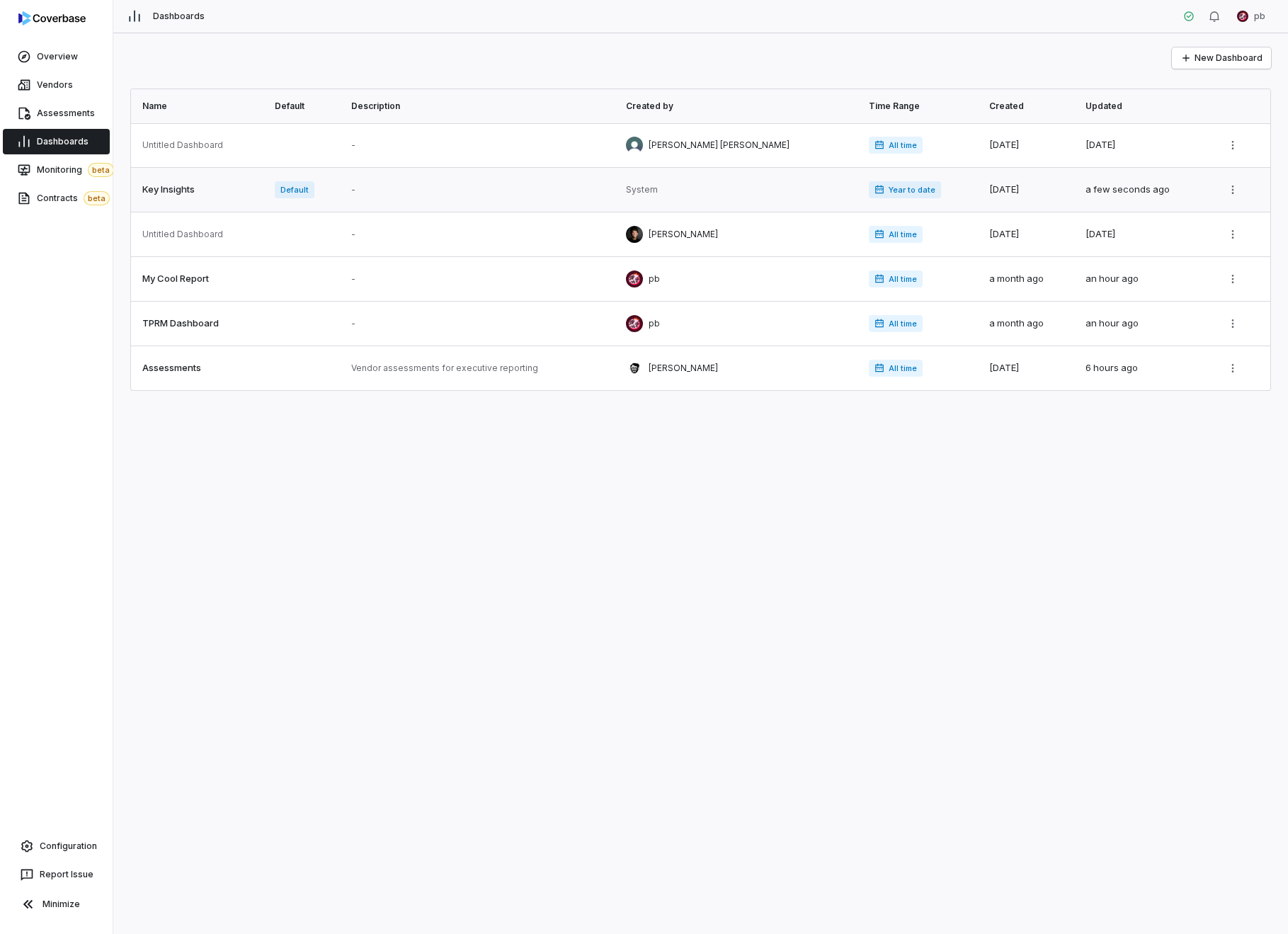
click at [179, 184] on link at bounding box center [199, 190] width 136 height 44
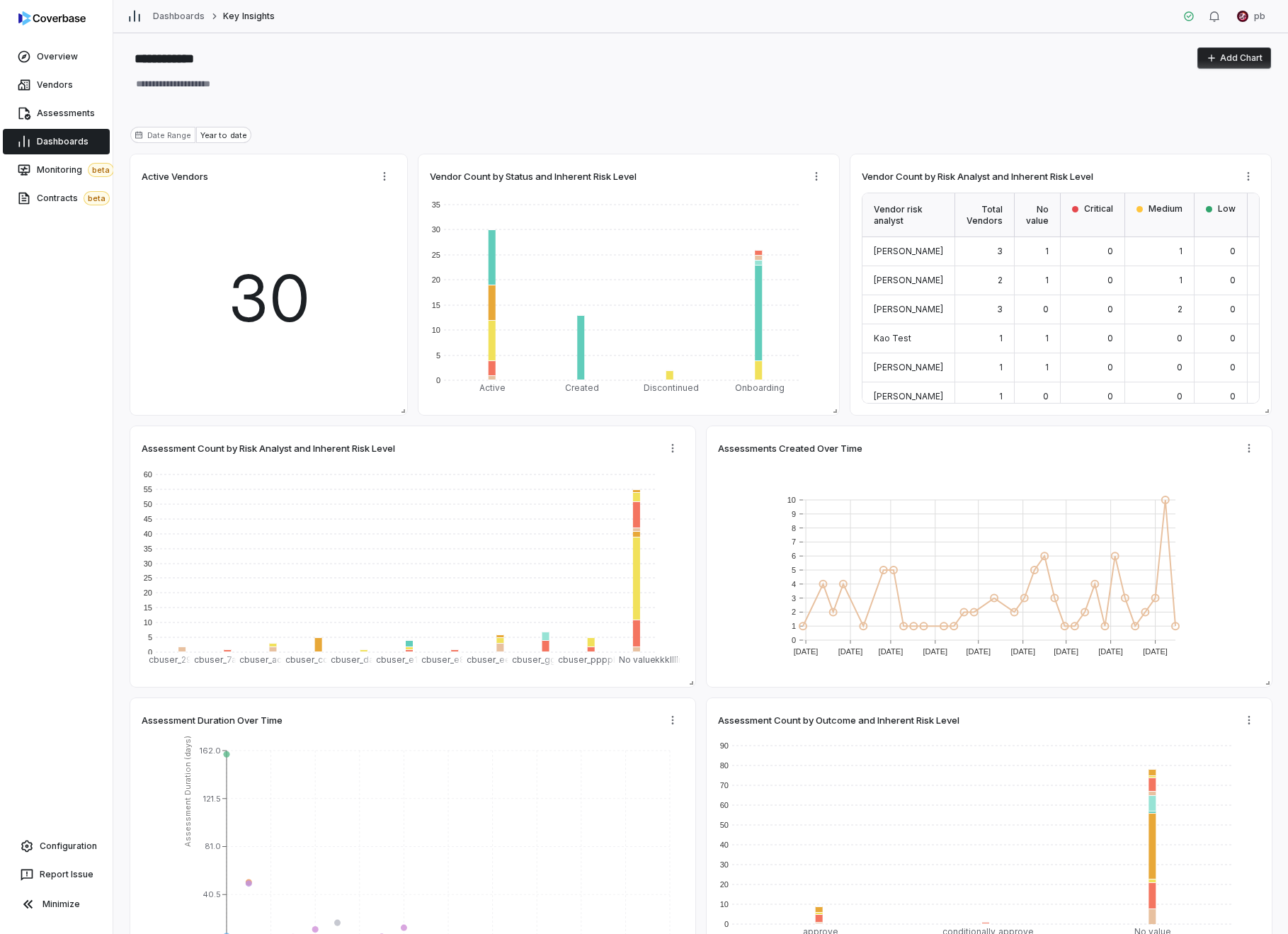
click at [56, 152] on link "Dashboards" at bounding box center [56, 141] width 107 height 26
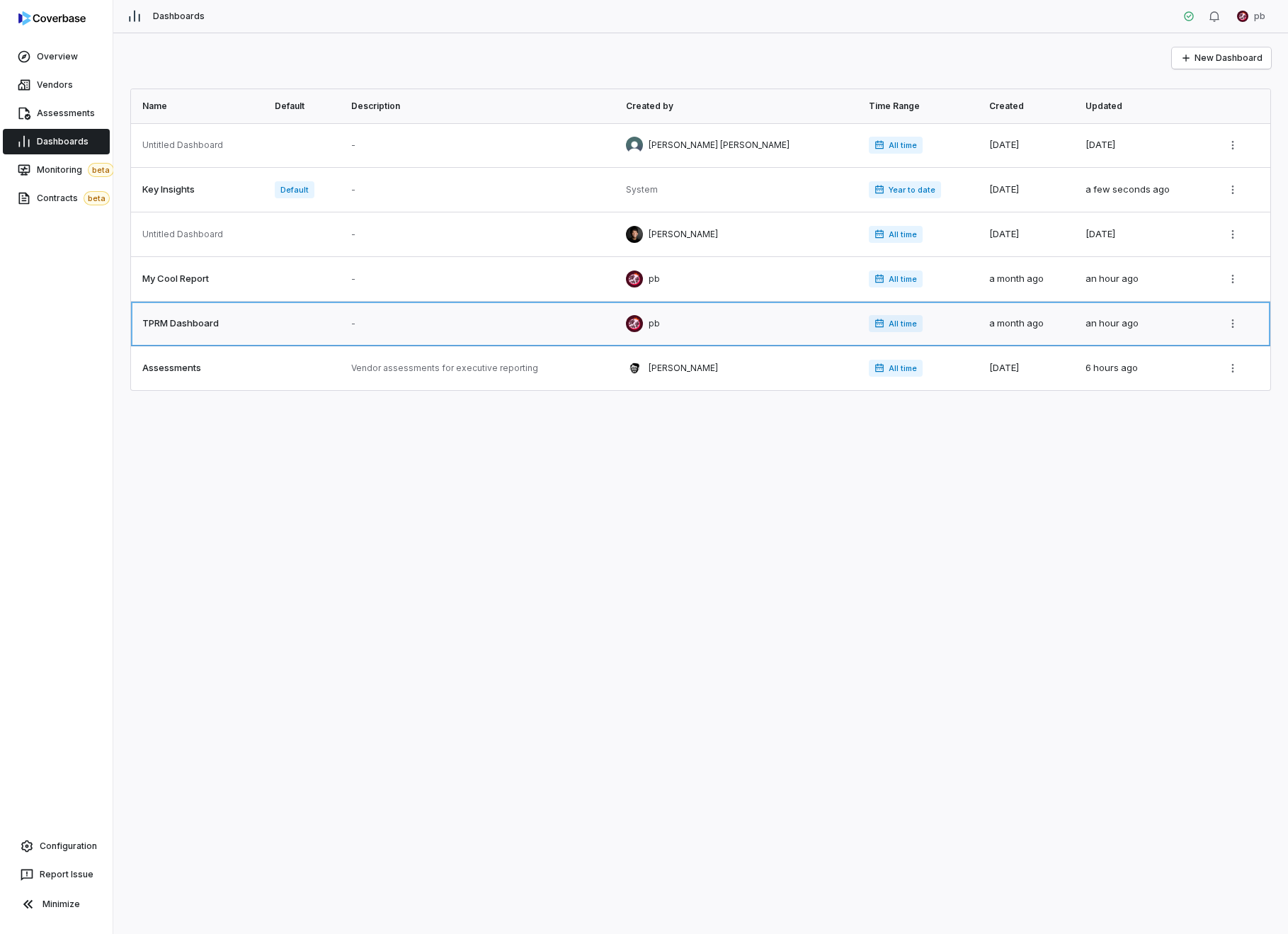
click at [223, 341] on link at bounding box center [199, 324] width 136 height 44
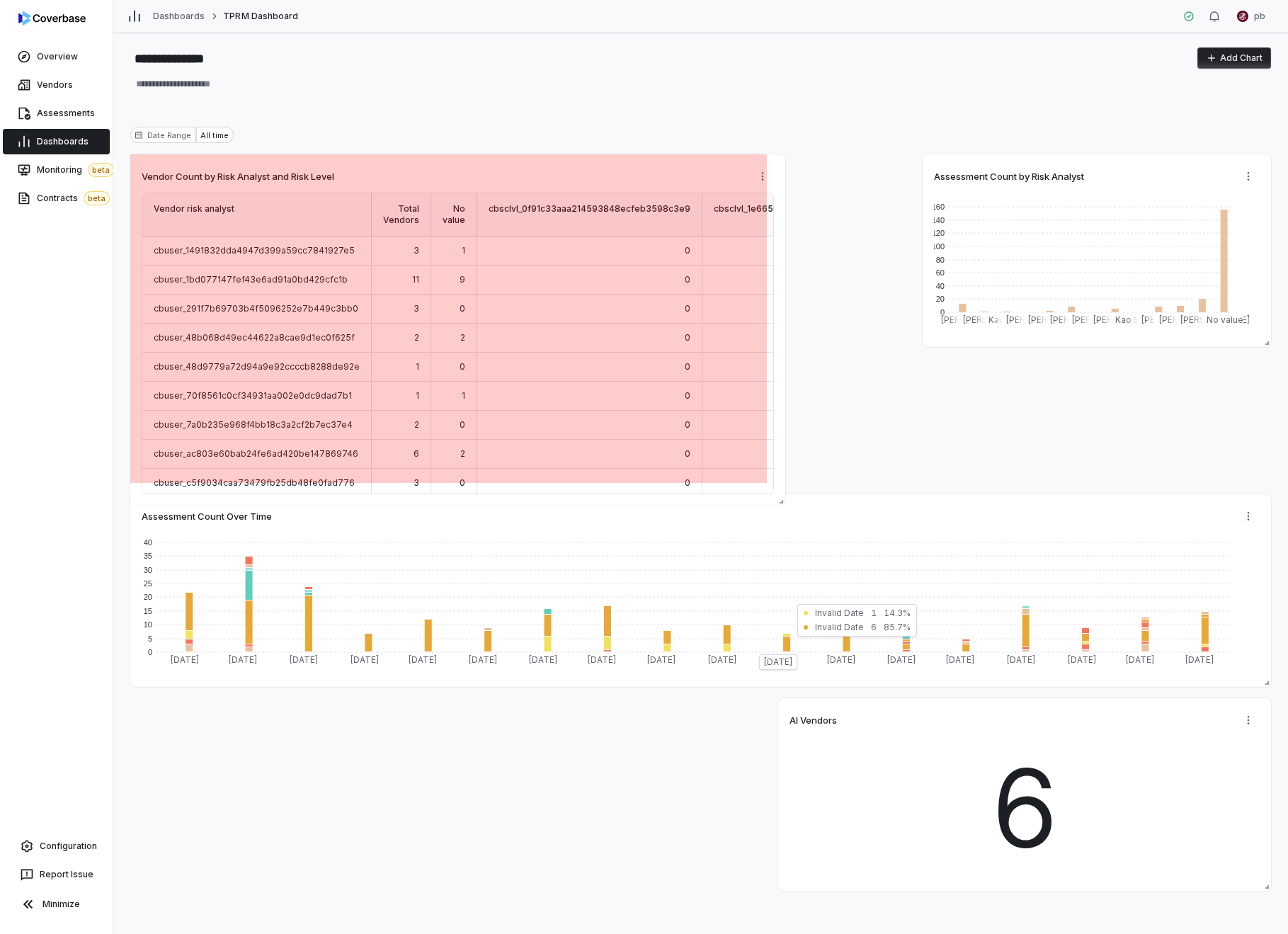
drag, startPoint x: 763, startPoint y: 344, endPoint x: 781, endPoint y: 551, distance: 207.8
click at [781, 506] on span at bounding box center [778, 499] width 14 height 14
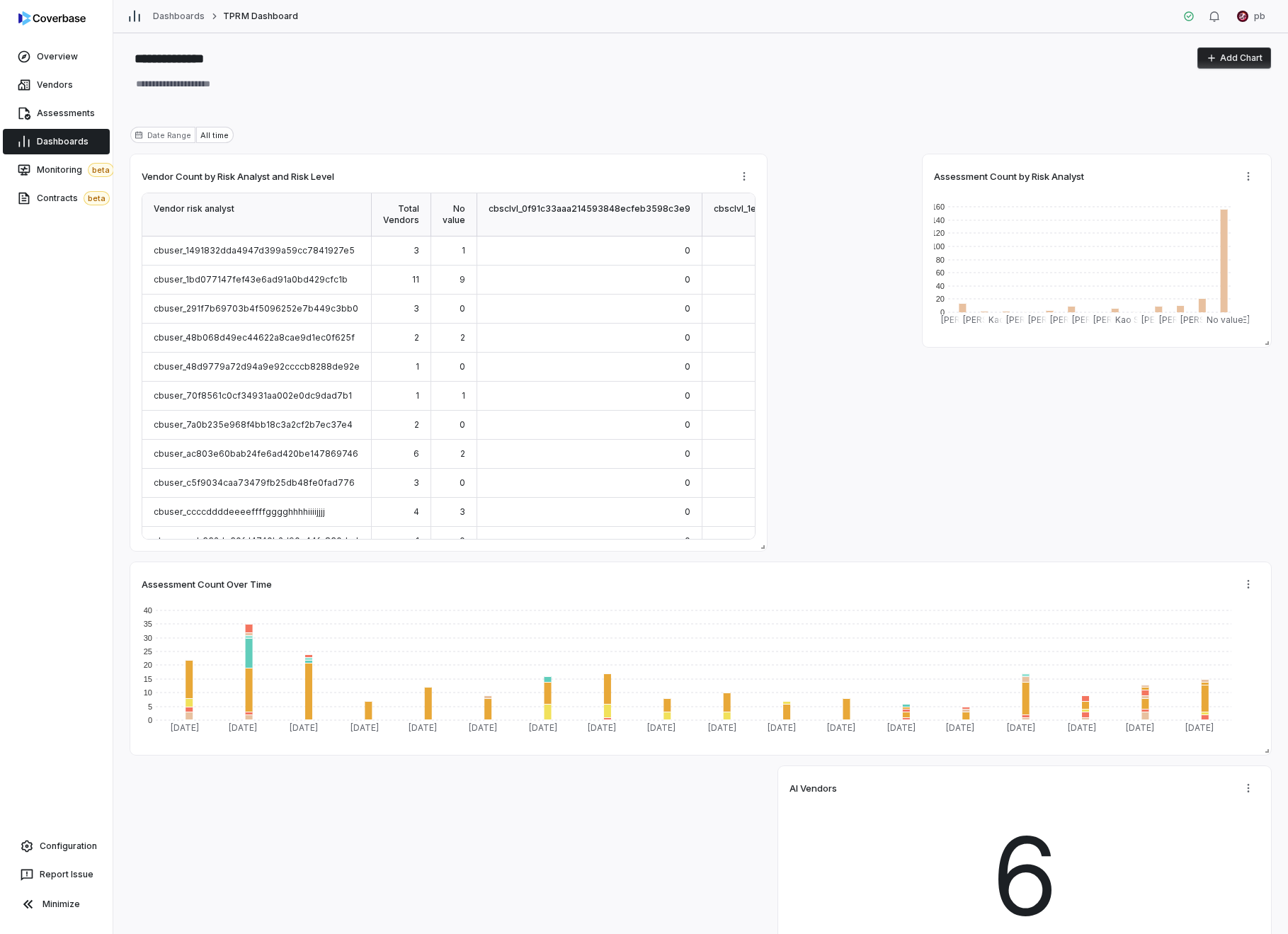
click at [849, 431] on div "Assessment Count Over Time 0 5 10 15 20 25 30 35 40 Apr 2024 May 2024 Jun 2024 …" at bounding box center [700, 557] width 1141 height 805
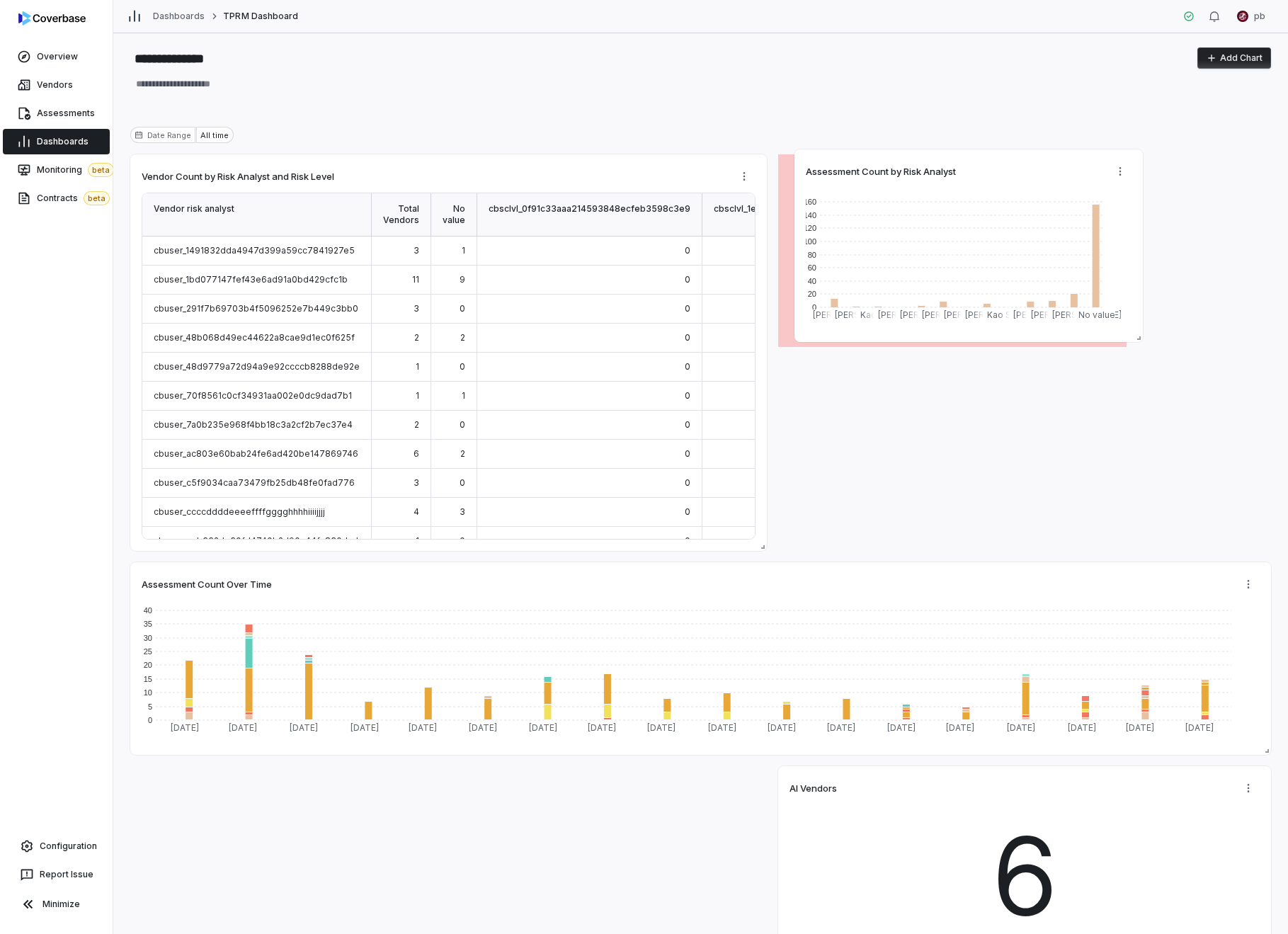
drag, startPoint x: 949, startPoint y: 181, endPoint x: 846, endPoint y: 181, distance: 103.0
click at [846, 181] on div "Assessment Count by Risk Analyst" at bounding box center [968, 171] width 326 height 21
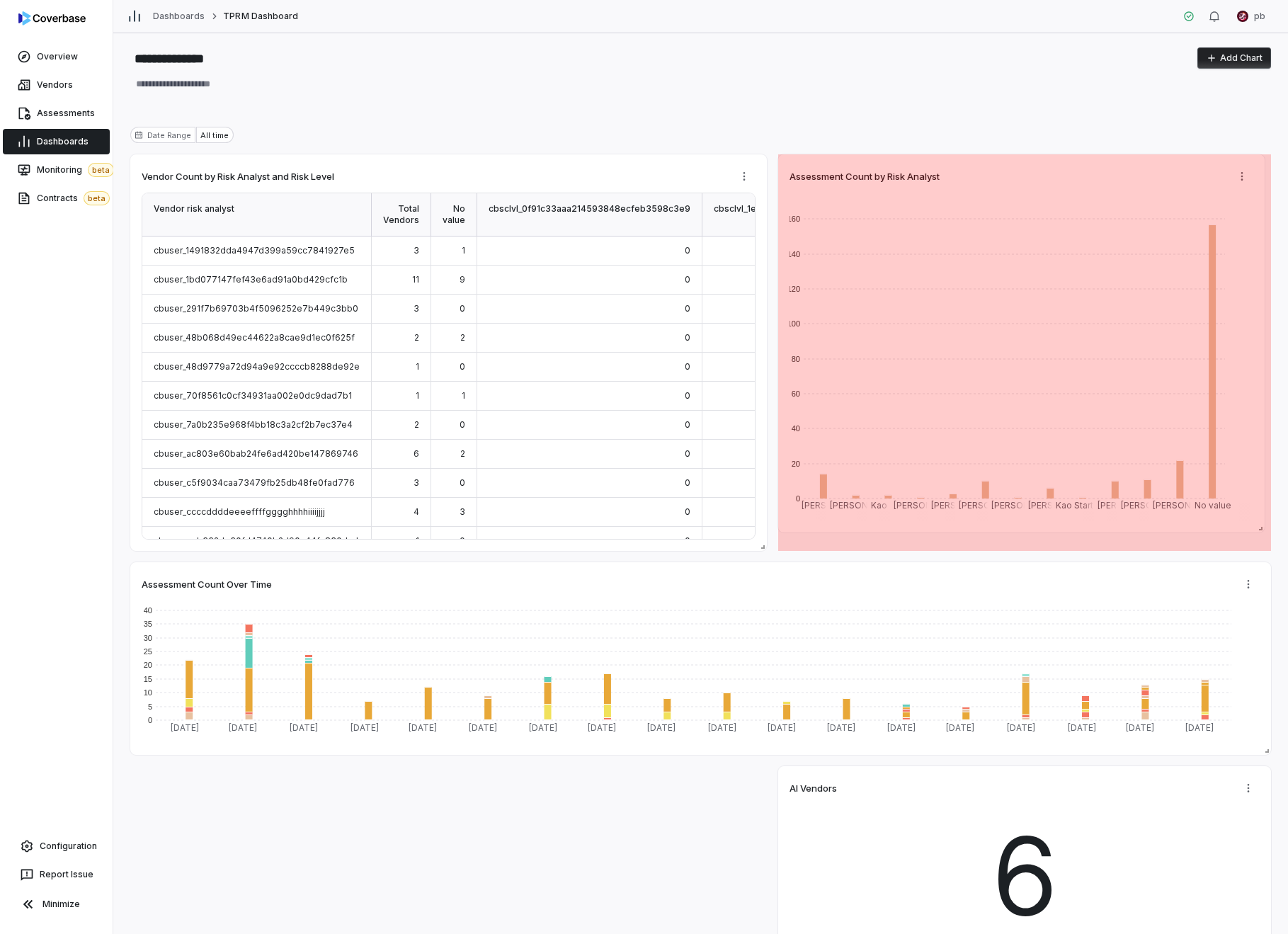
drag, startPoint x: 1136, startPoint y: 373, endPoint x: 1256, endPoint y: 530, distance: 197.6
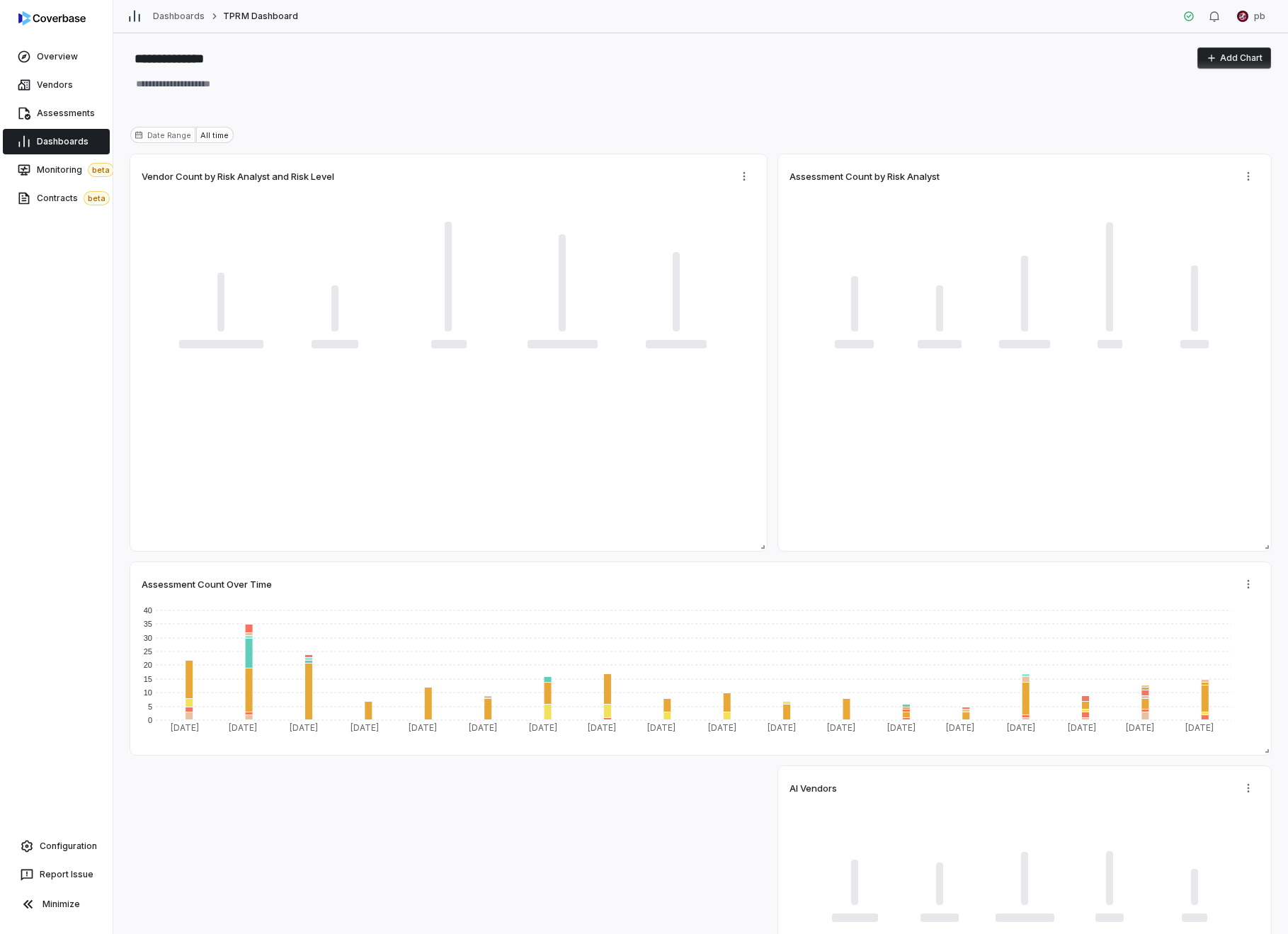
type textarea "*"
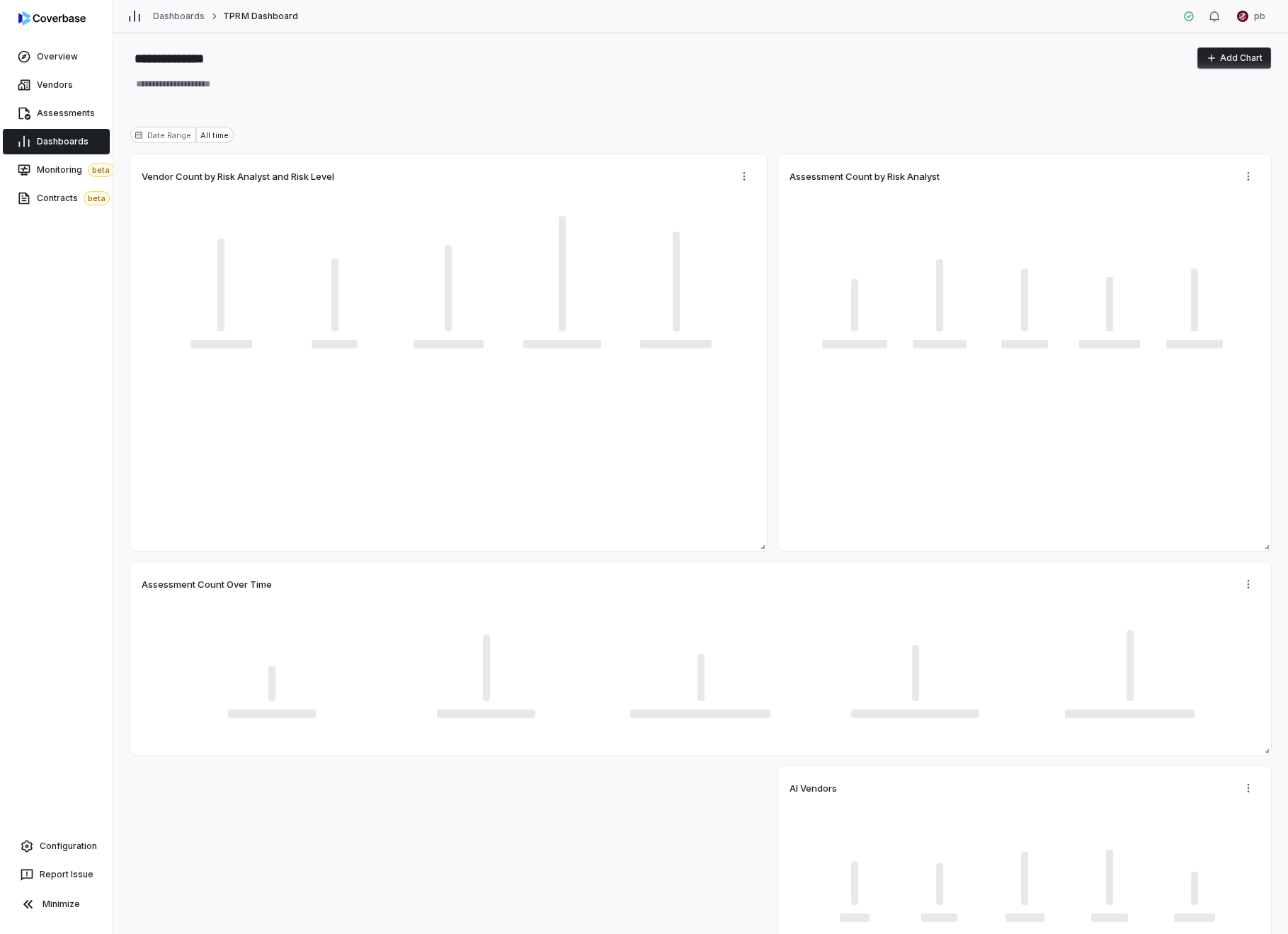
type textarea "*"
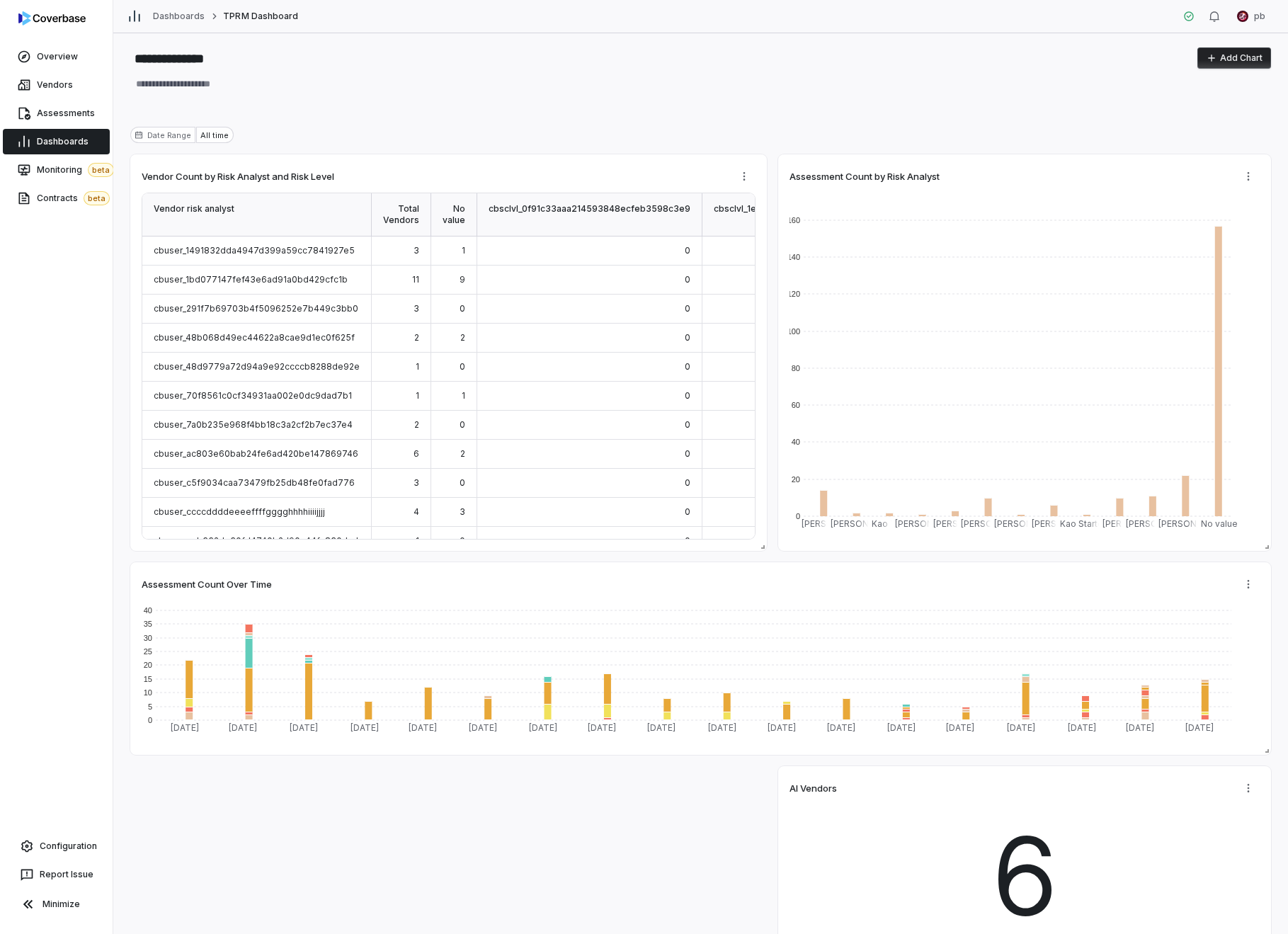
scroll to position [220, 0]
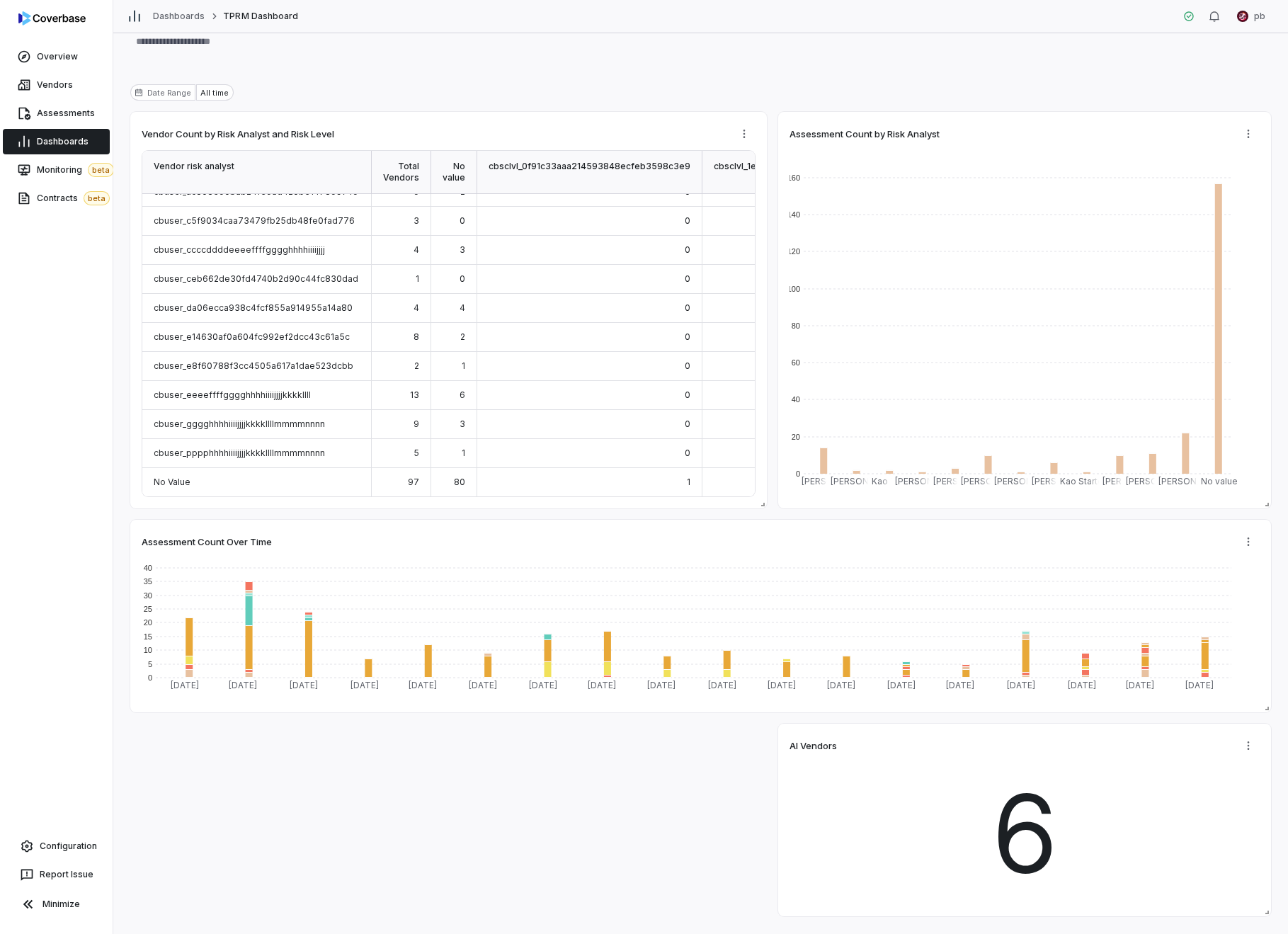
scroll to position [81, 0]
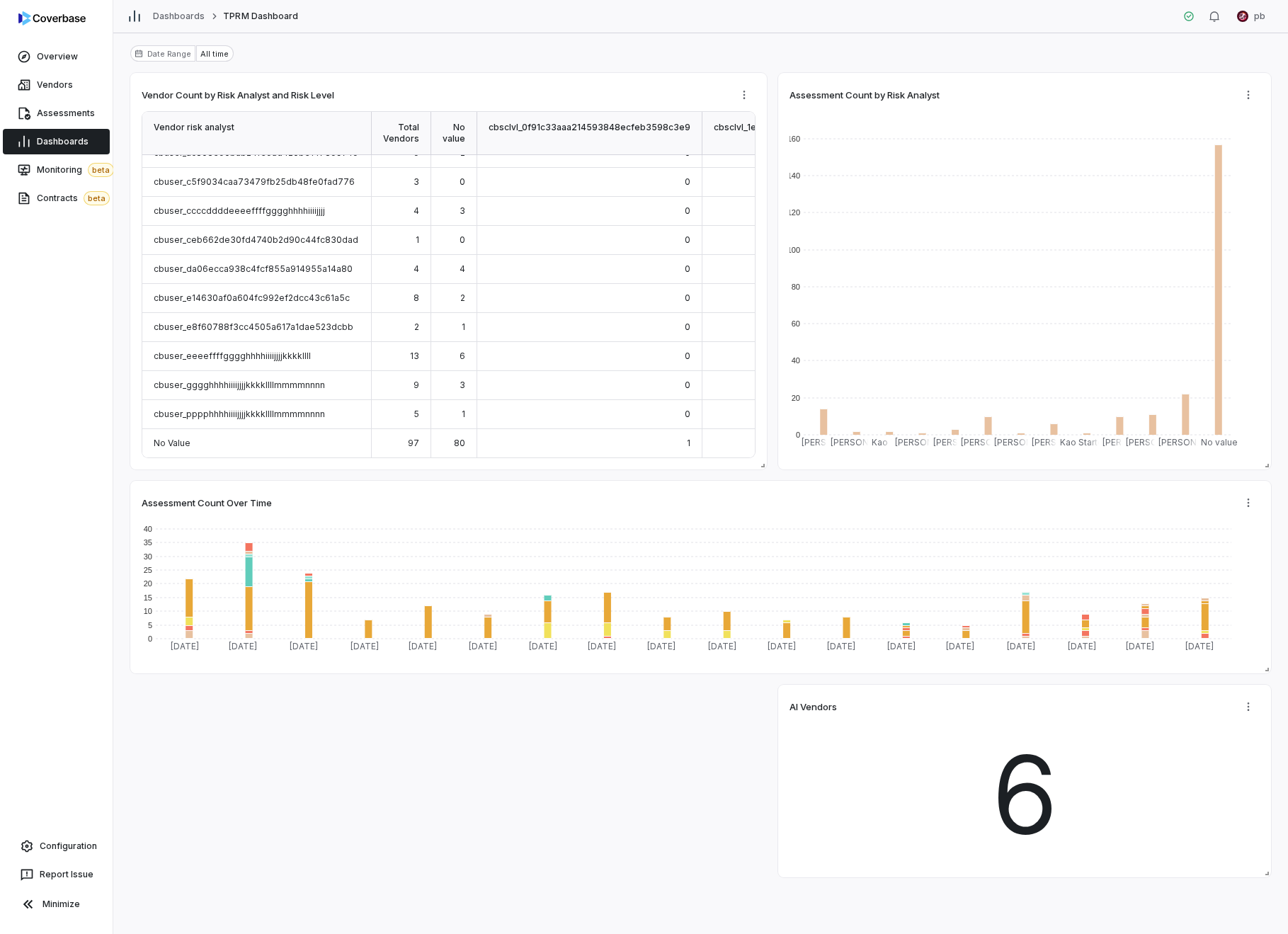
click at [93, 142] on link "Dashboards" at bounding box center [56, 141] width 107 height 26
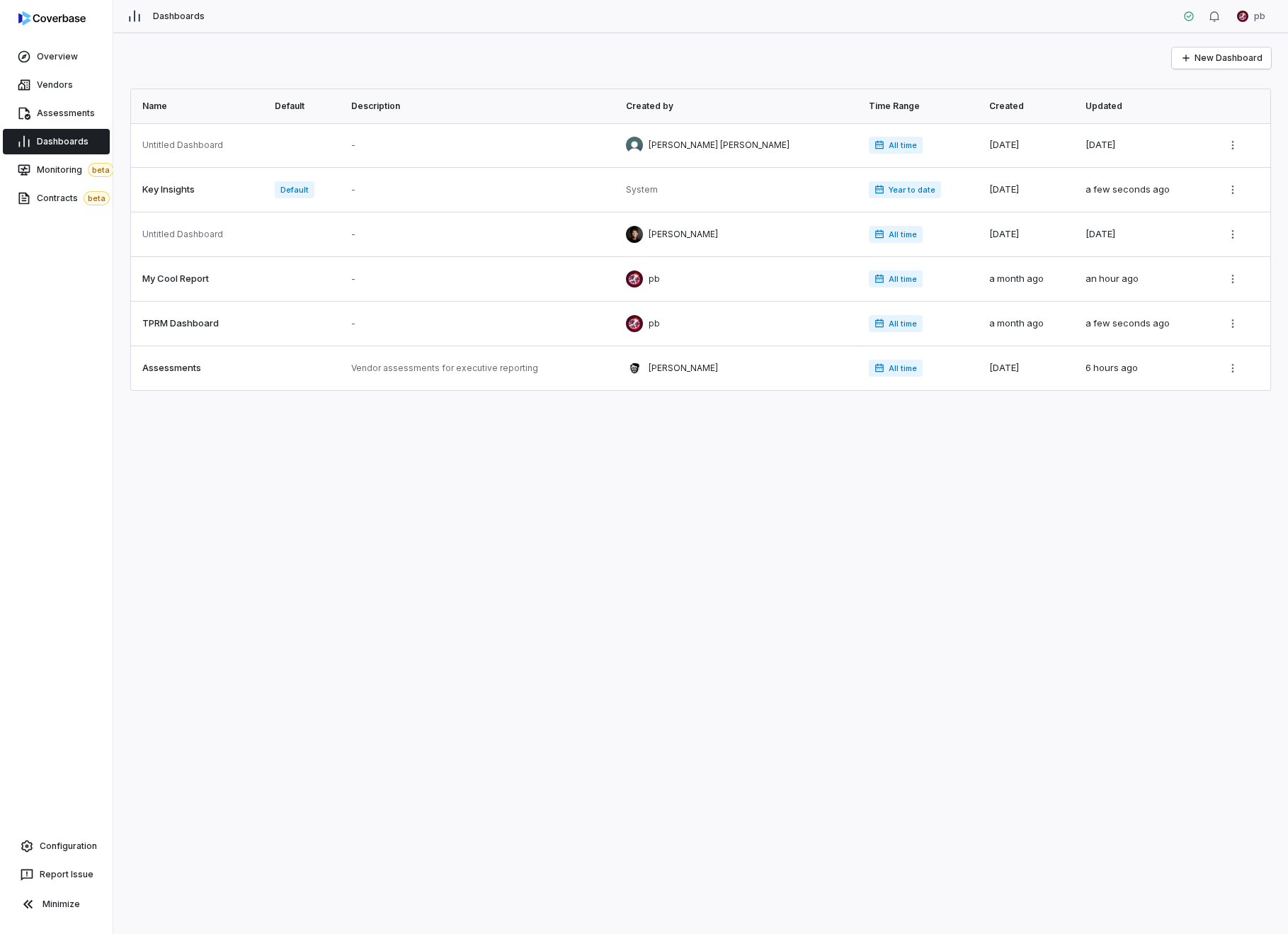
click at [1115, 504] on div "New Dashboard Name Default Description Created by Time Range Created Updated Un…" at bounding box center [701, 484] width 1175 height 902
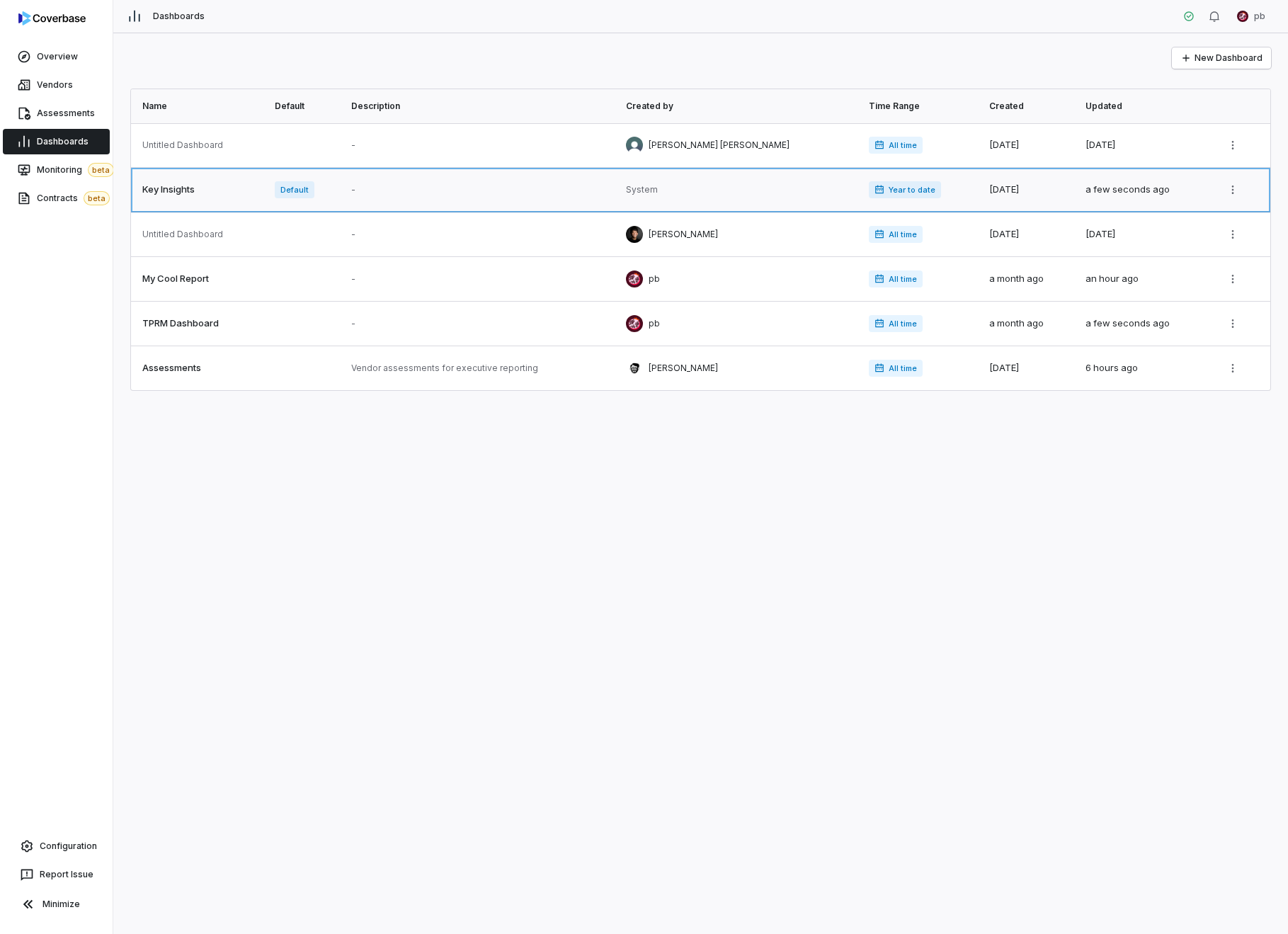
click at [198, 180] on link at bounding box center [199, 190] width 136 height 44
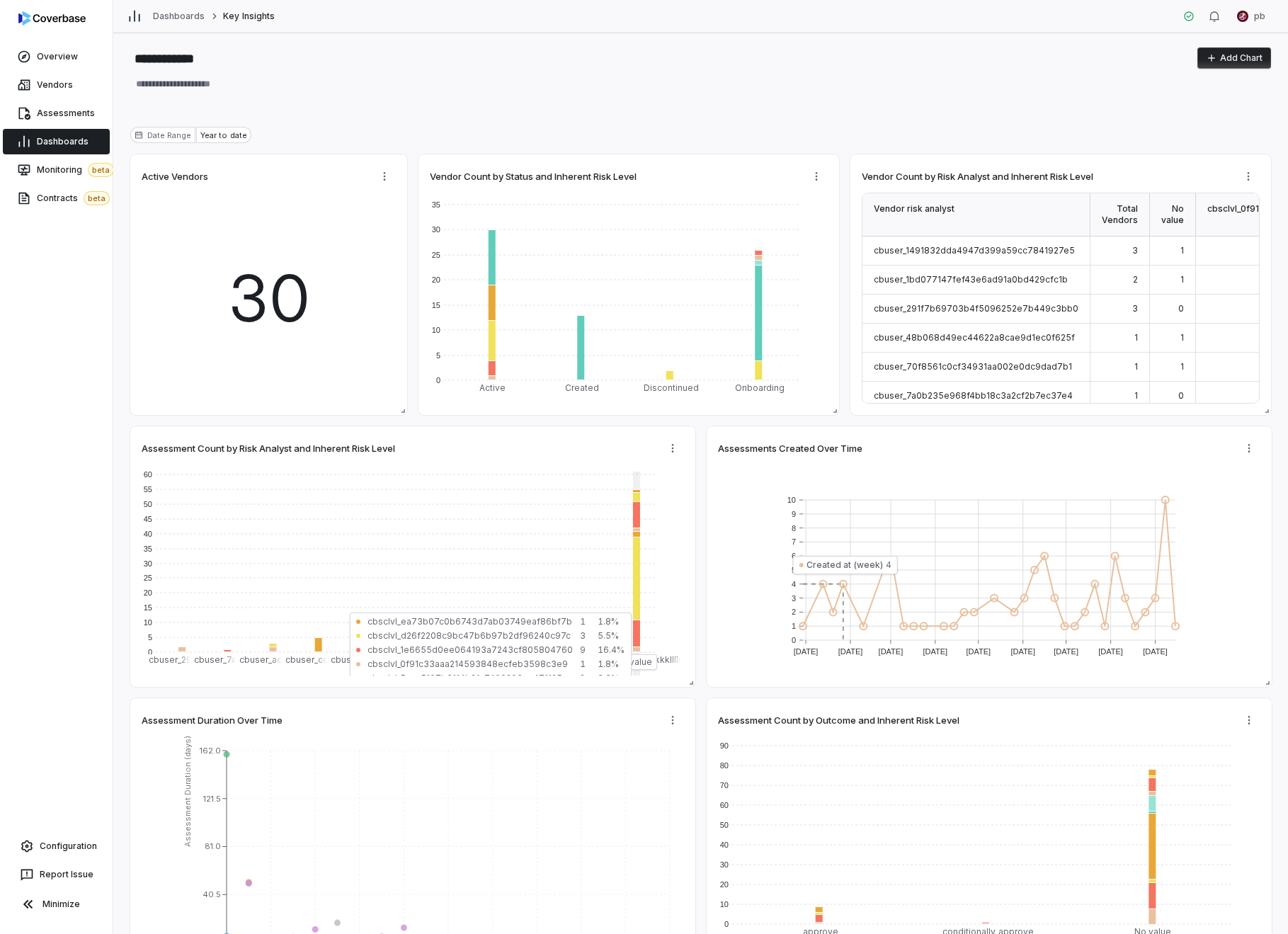
type textarea "*"
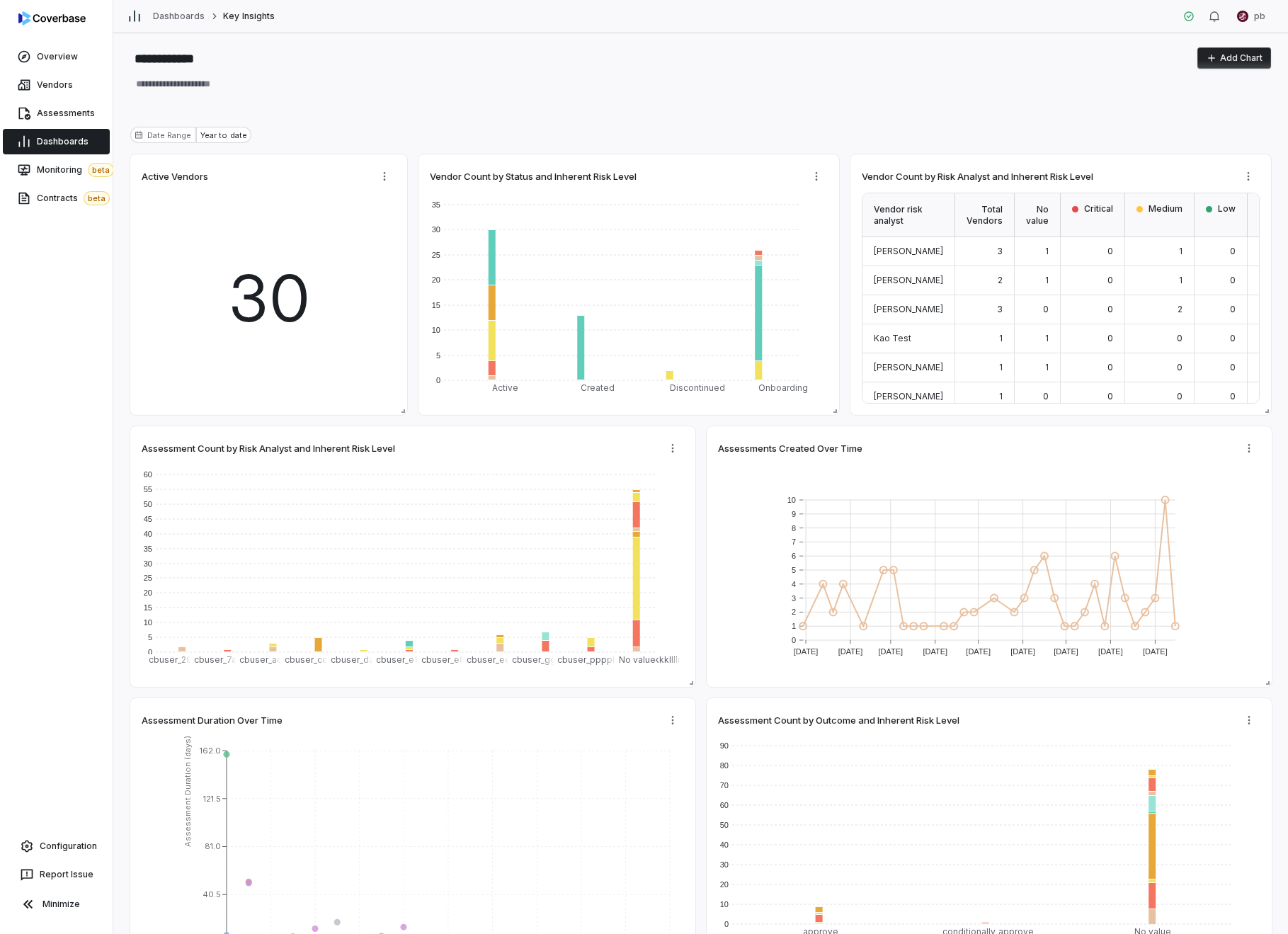
type textarea "*"
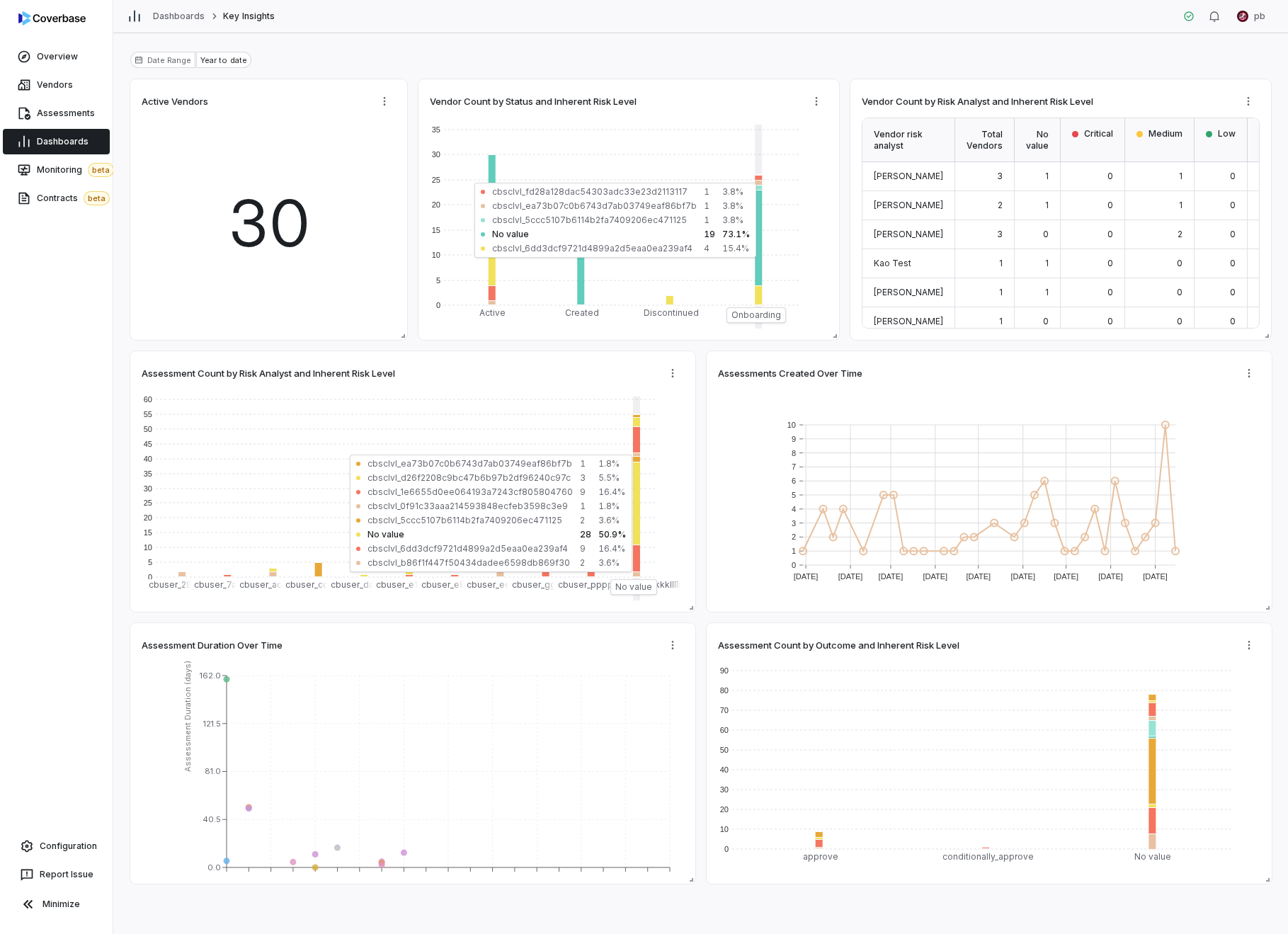
scroll to position [81, 0]
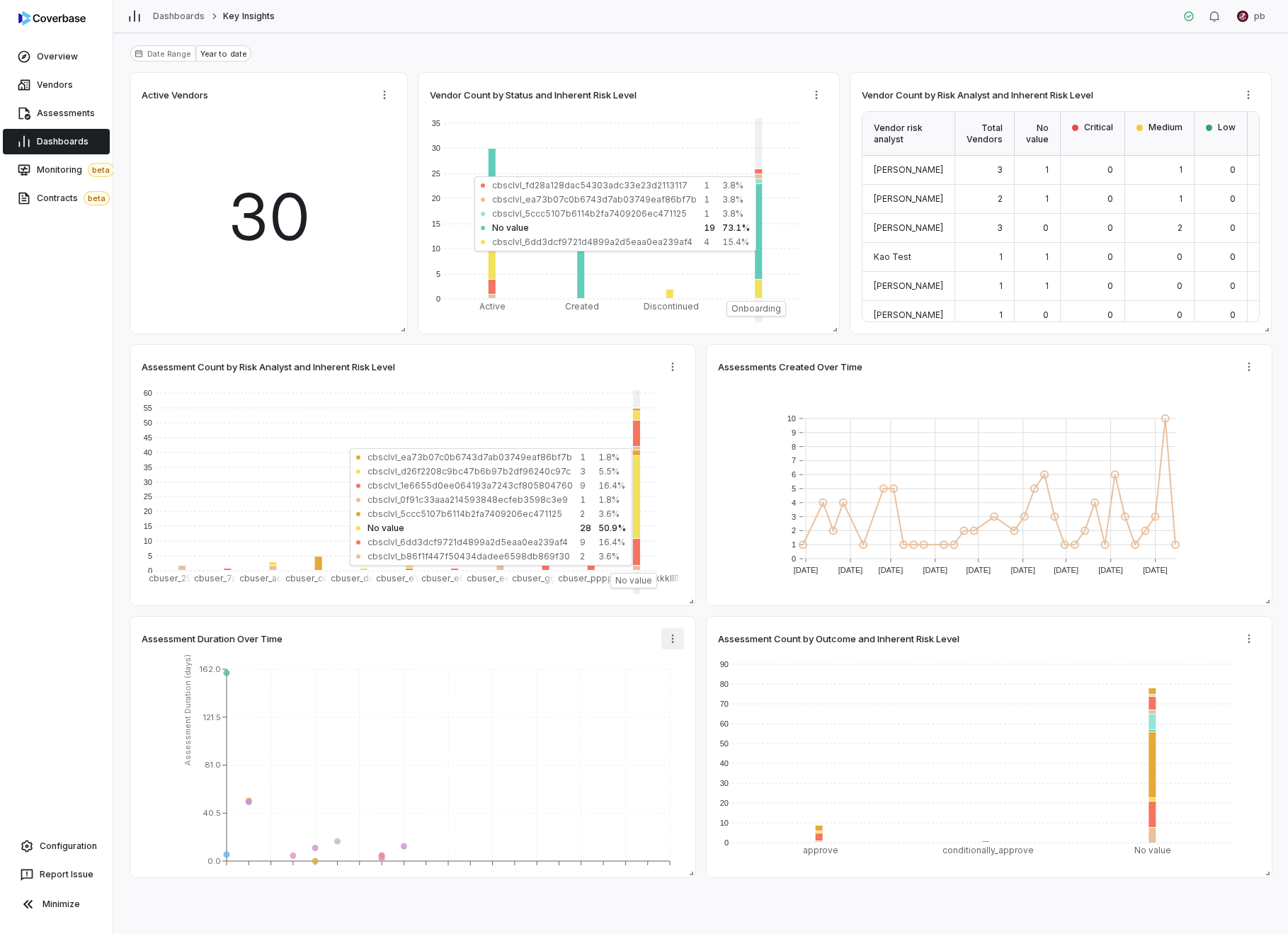
click at [671, 646] on html "**********" at bounding box center [644, 467] width 1288 height 934
click at [677, 664] on icon at bounding box center [682, 669] width 11 height 11
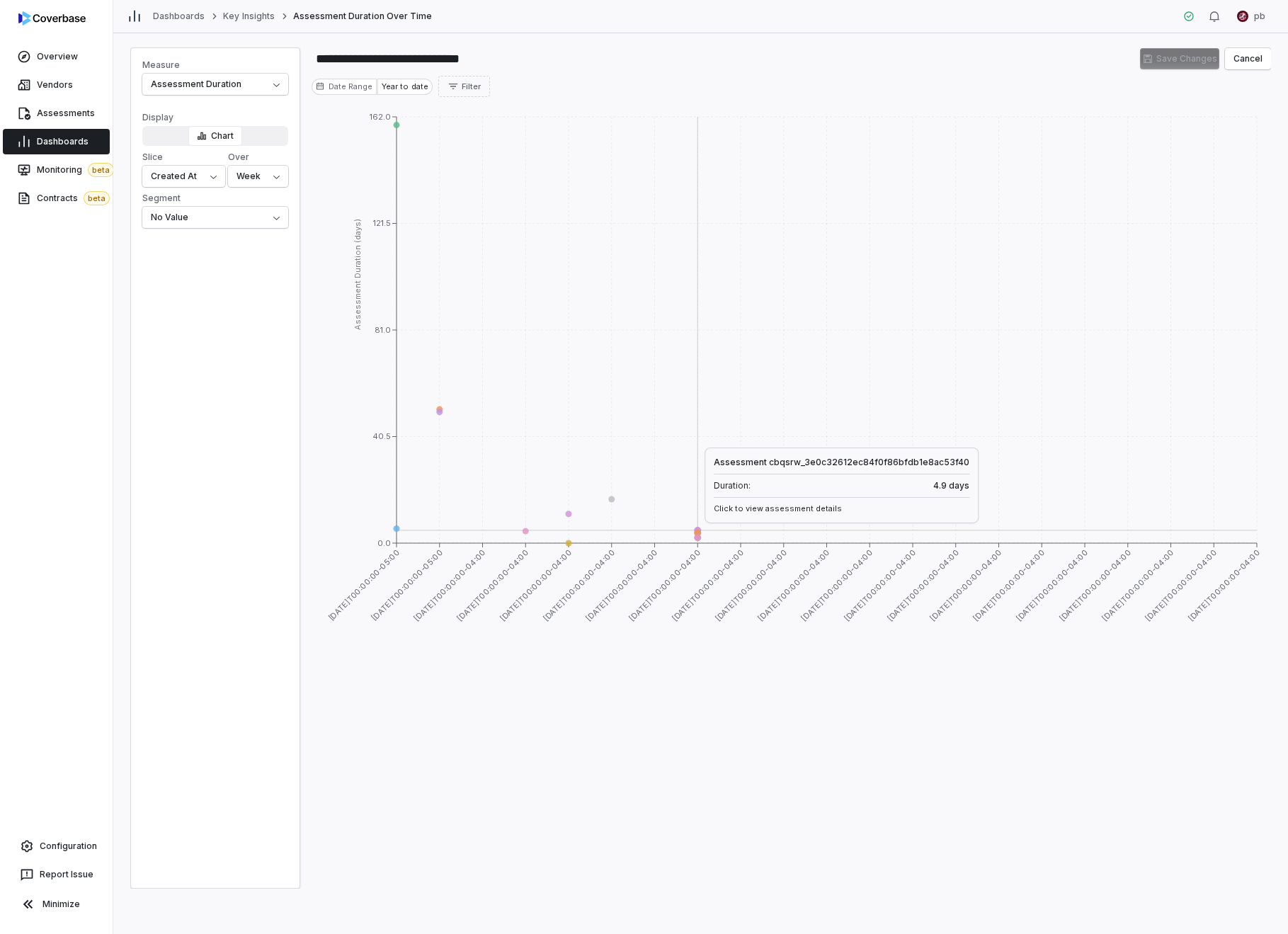
click at [698, 529] on icon at bounding box center [698, 530] width 7 height 7
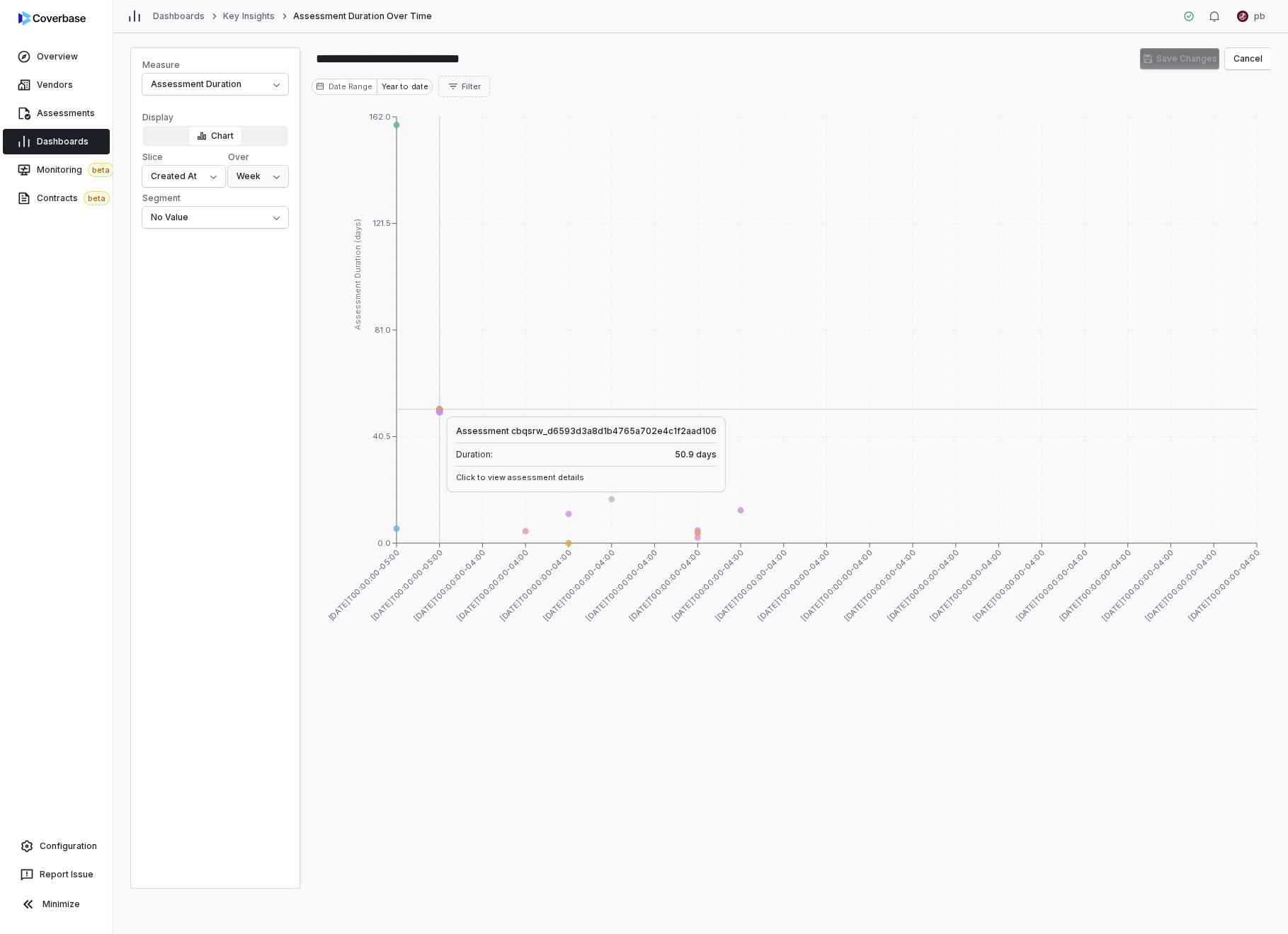
click at [243, 180] on html "**********" at bounding box center [644, 467] width 1288 height 934
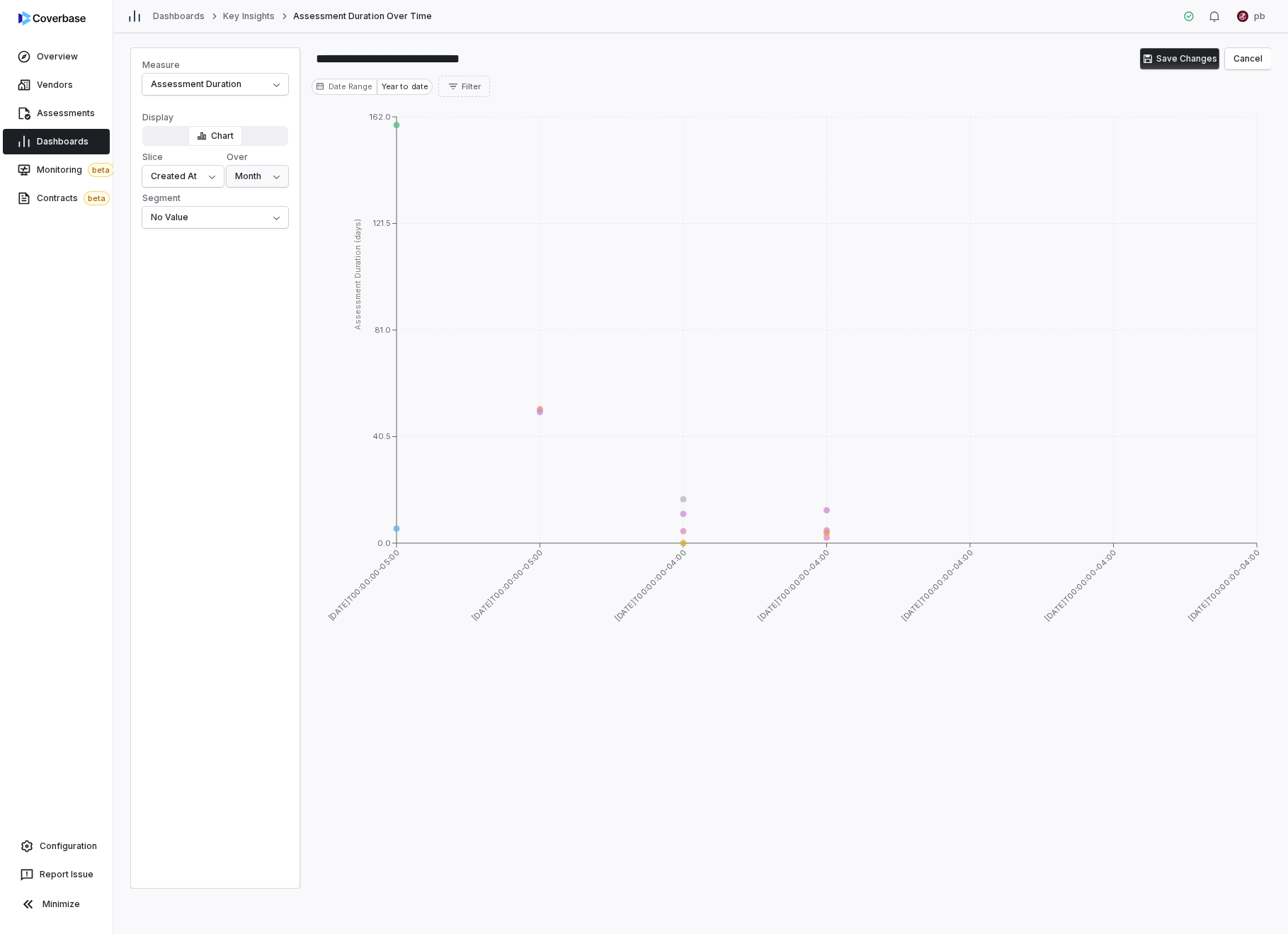
click at [275, 177] on html "**********" at bounding box center [644, 467] width 1288 height 934
select select "***"
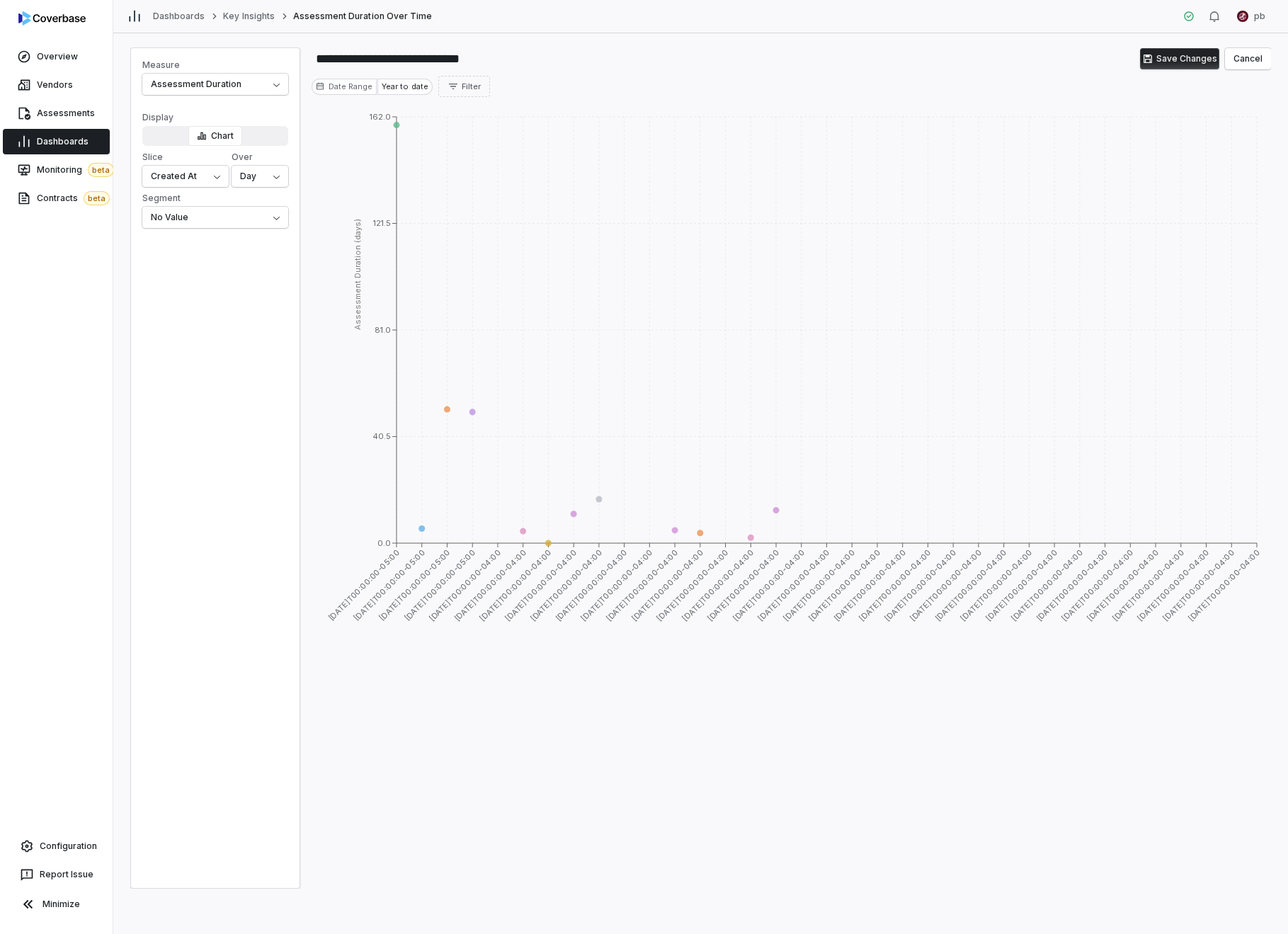
click at [248, 234] on div "**********" at bounding box center [215, 143] width 169 height 191
click at [245, 226] on html "**********" at bounding box center [644, 467] width 1288 height 934
click at [220, 199] on span "Segment" at bounding box center [215, 199] width 146 height 11
click at [220, 207] on button "Tag" at bounding box center [215, 218] width 146 height 21
click at [215, 205] on label "**********" at bounding box center [215, 210] width 146 height 35
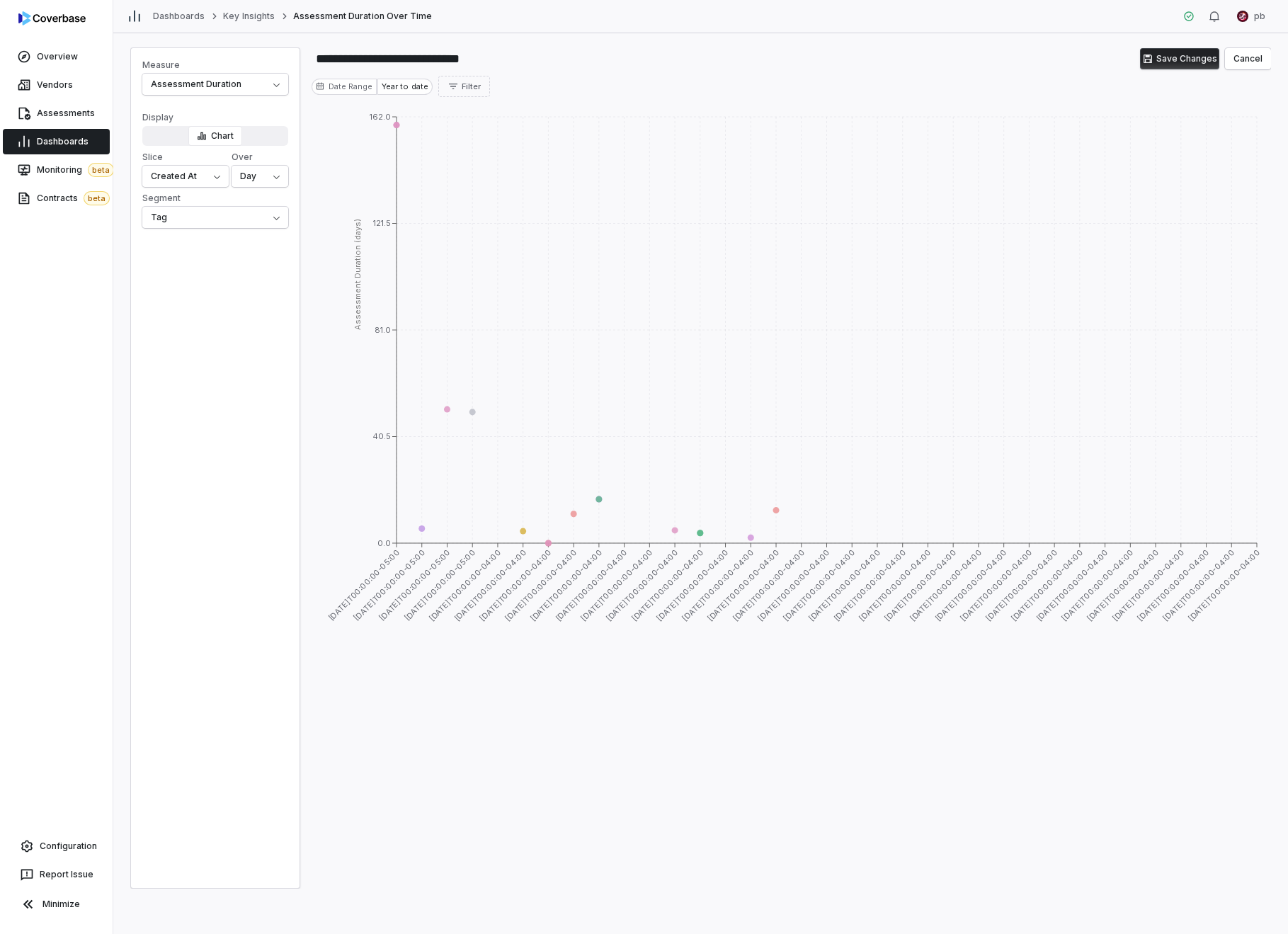
click at [215, 207] on button "Tag" at bounding box center [215, 218] width 146 height 21
click at [210, 221] on html "**********" at bounding box center [644, 467] width 1288 height 934
select select "********"
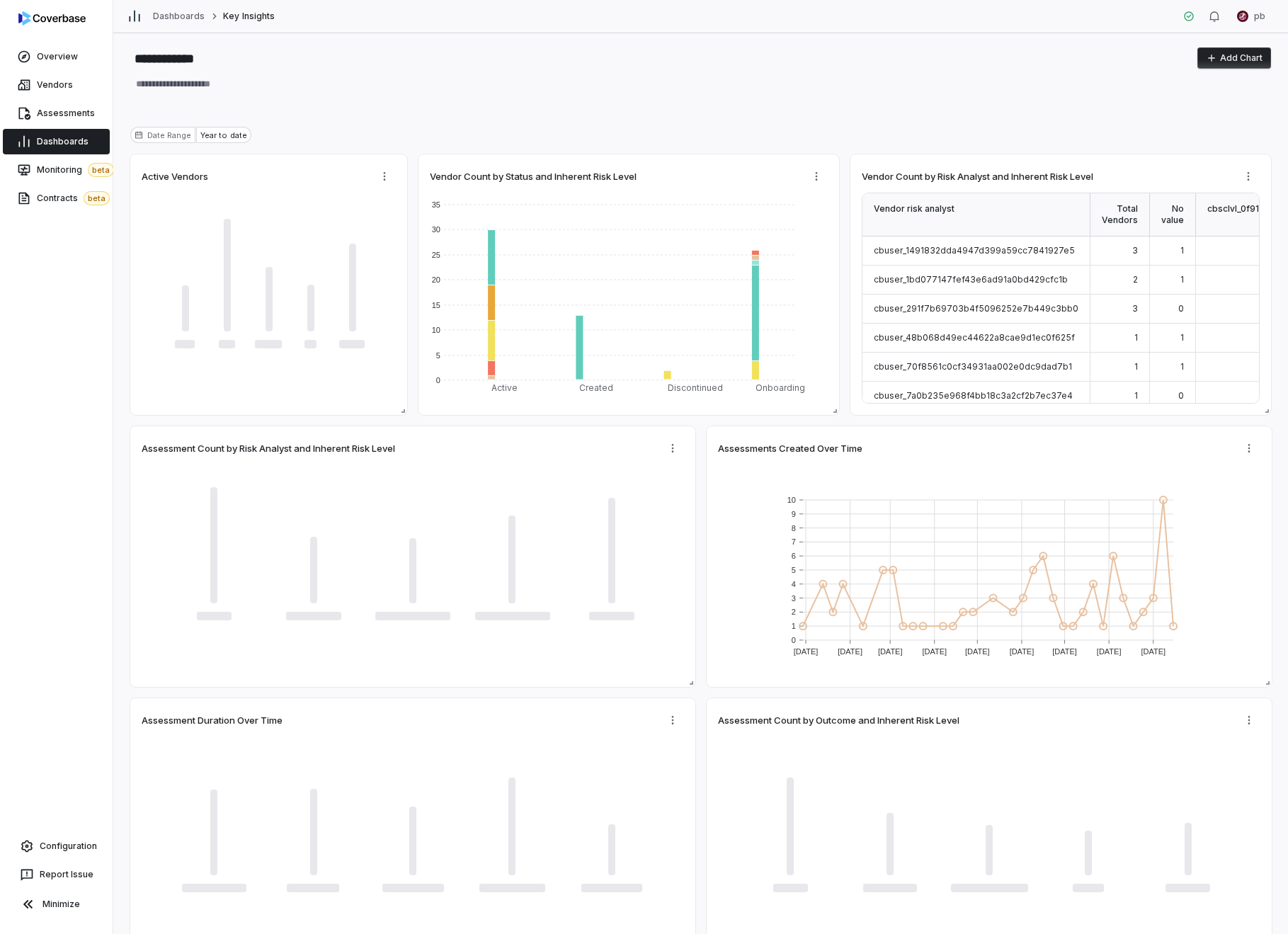
type textarea "*"
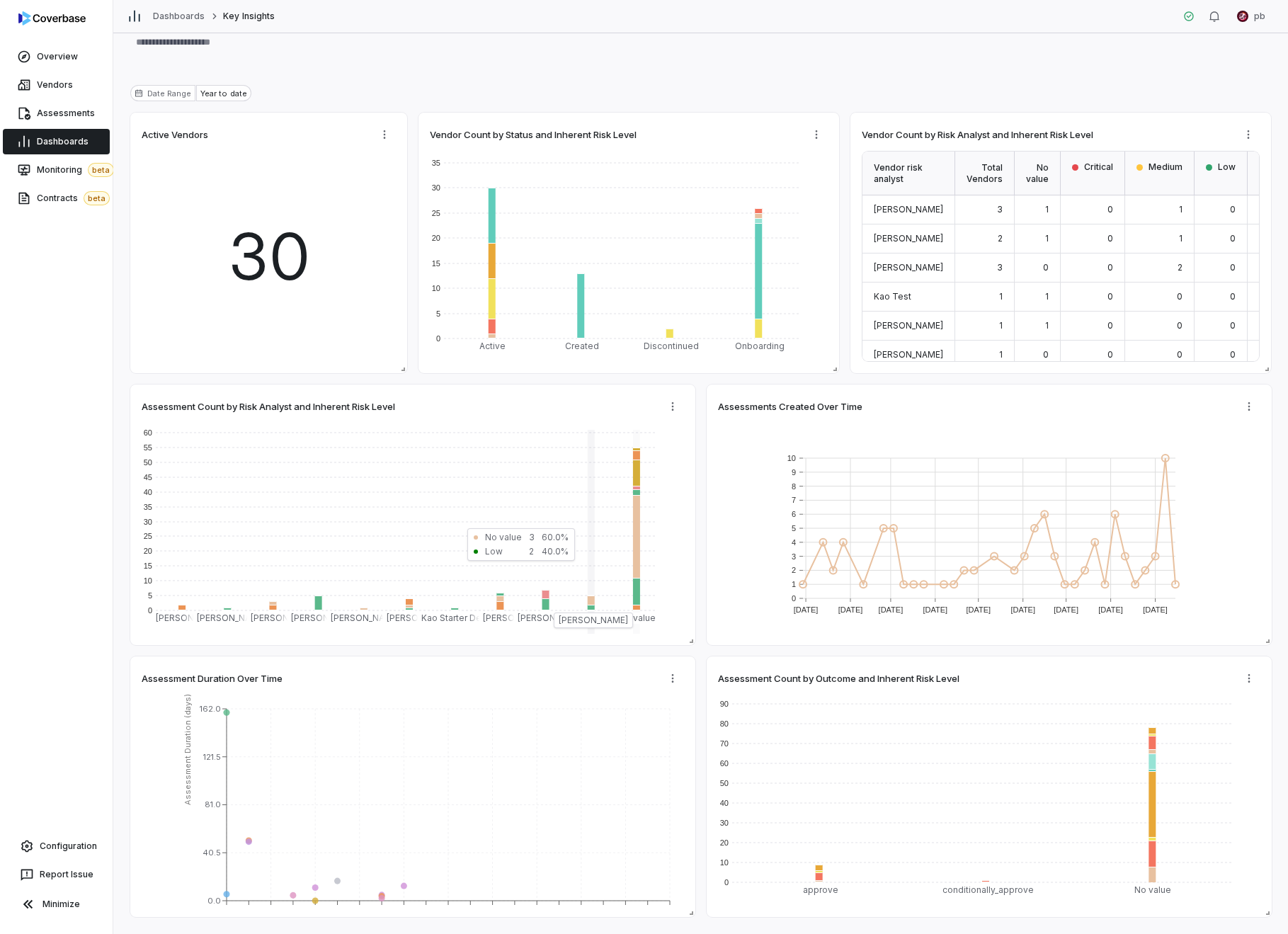
scroll to position [81, 0]
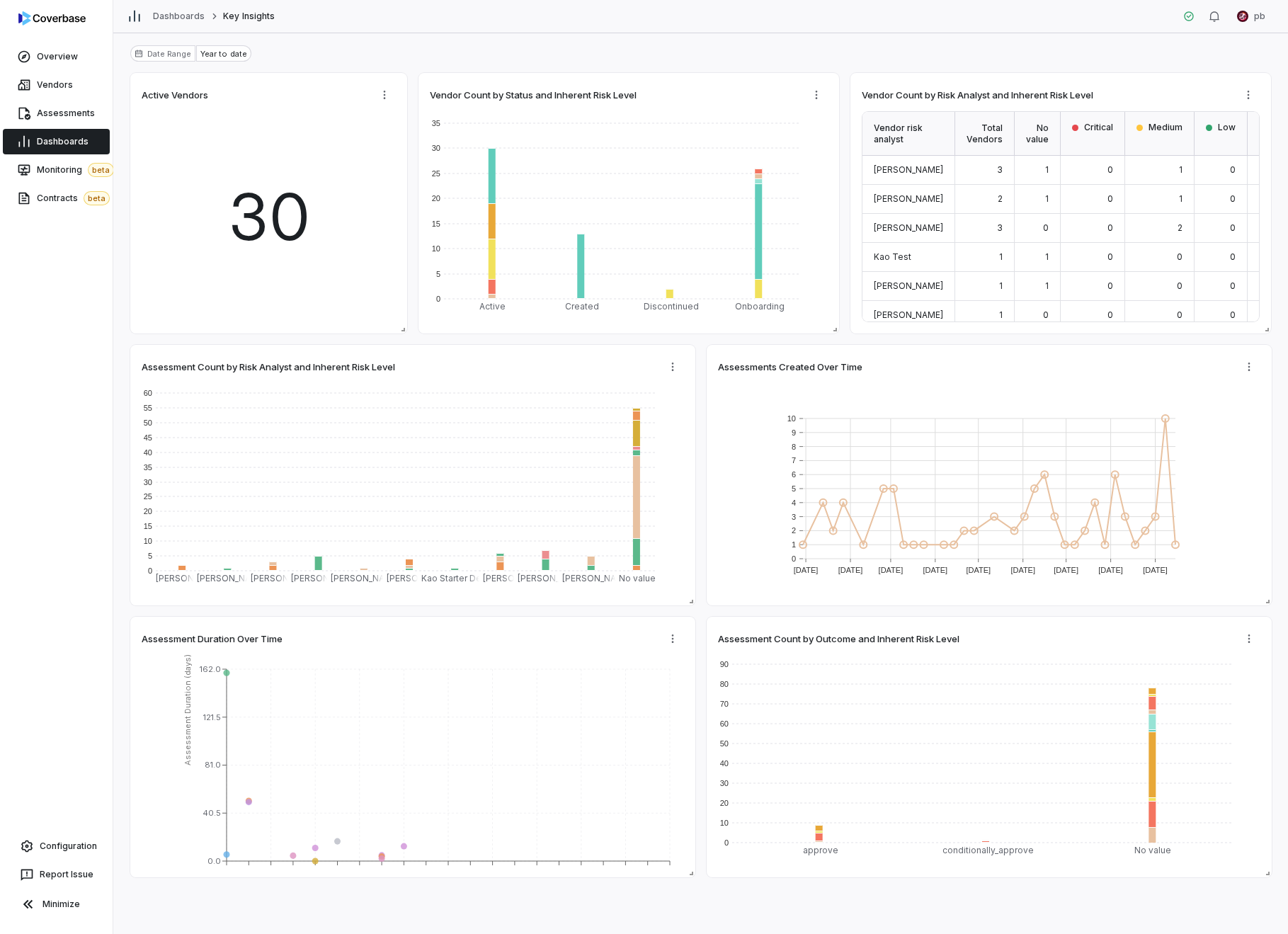
type textarea "*"
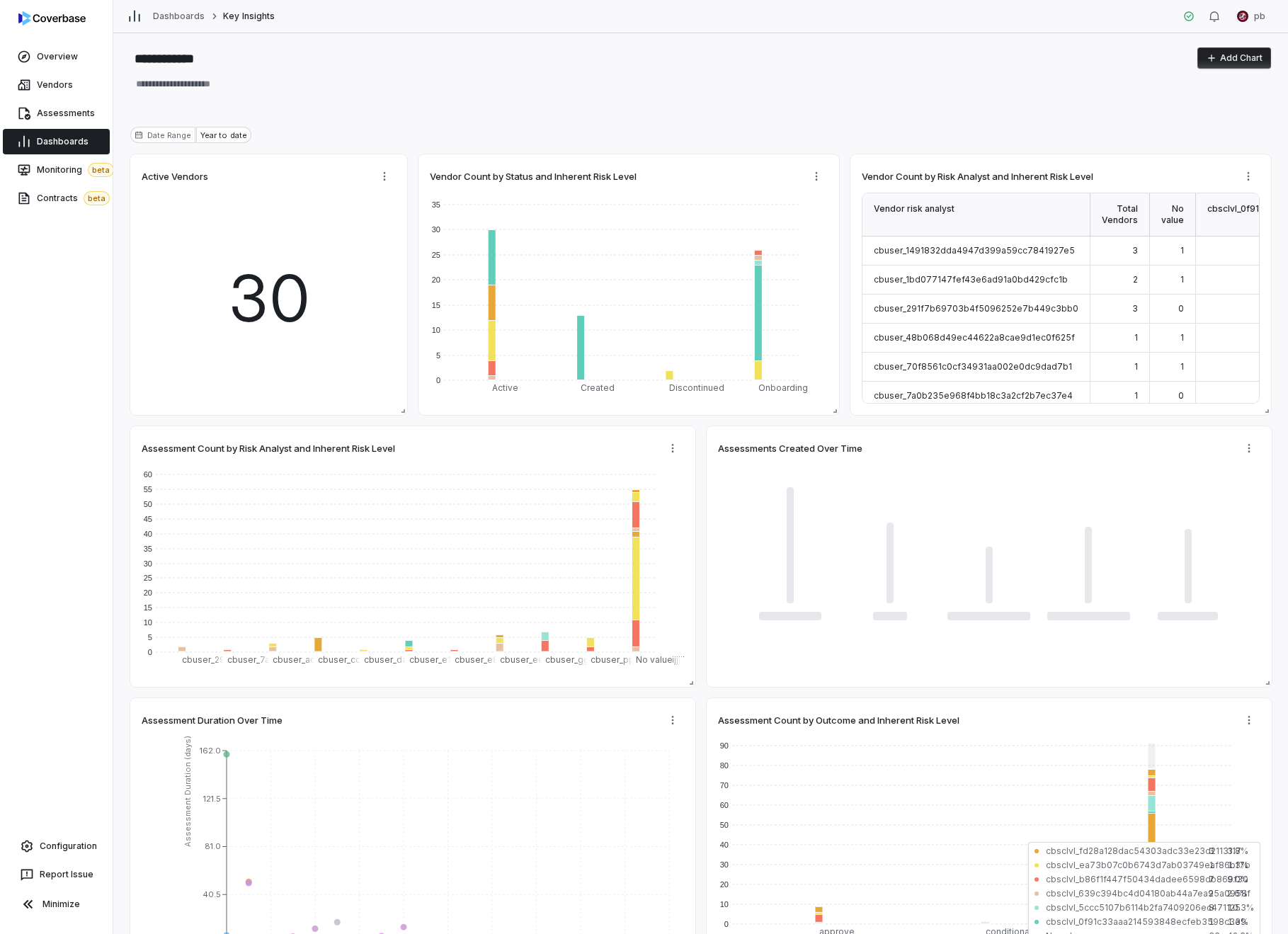
type textarea "*"
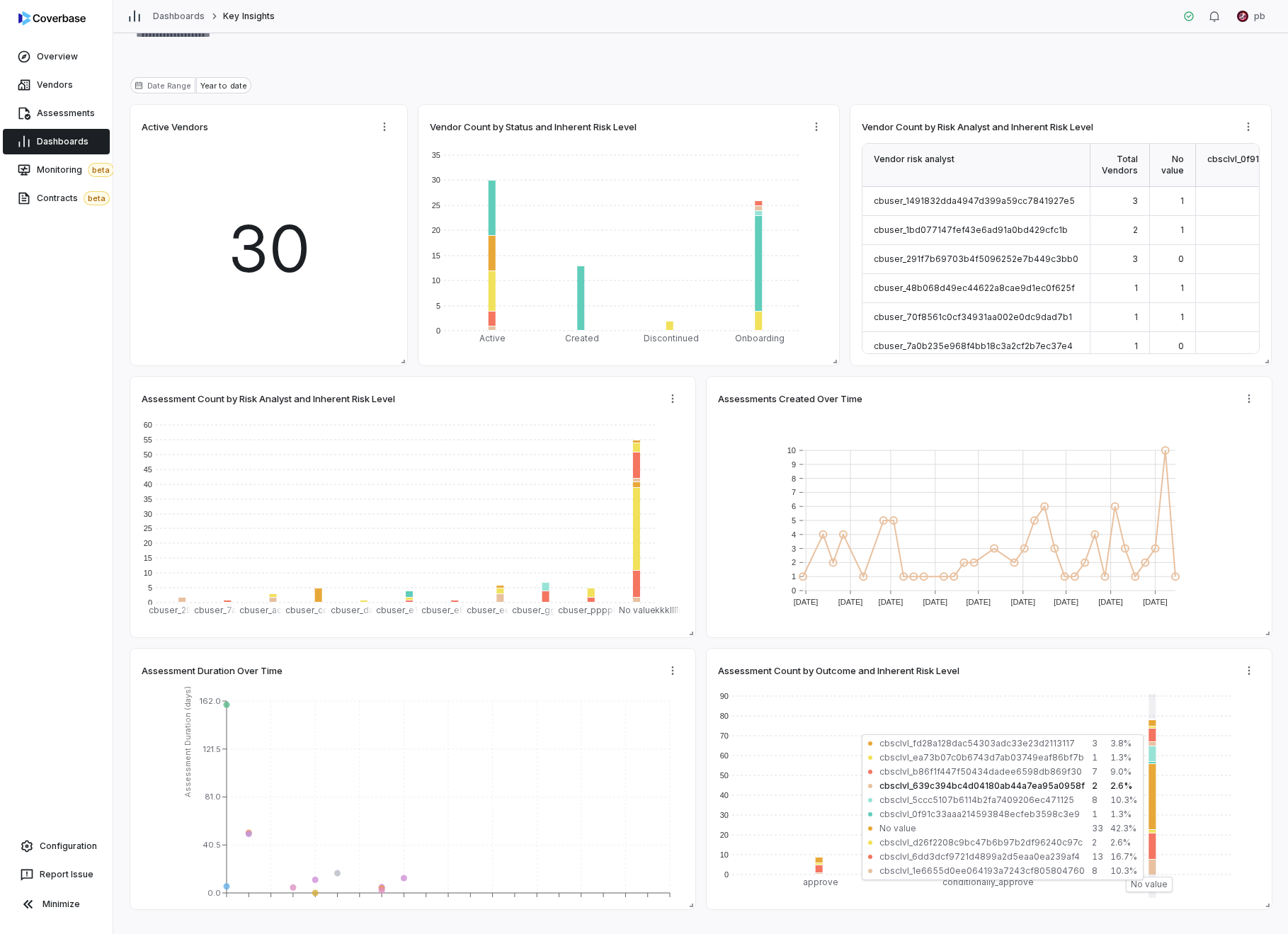
scroll to position [81, 0]
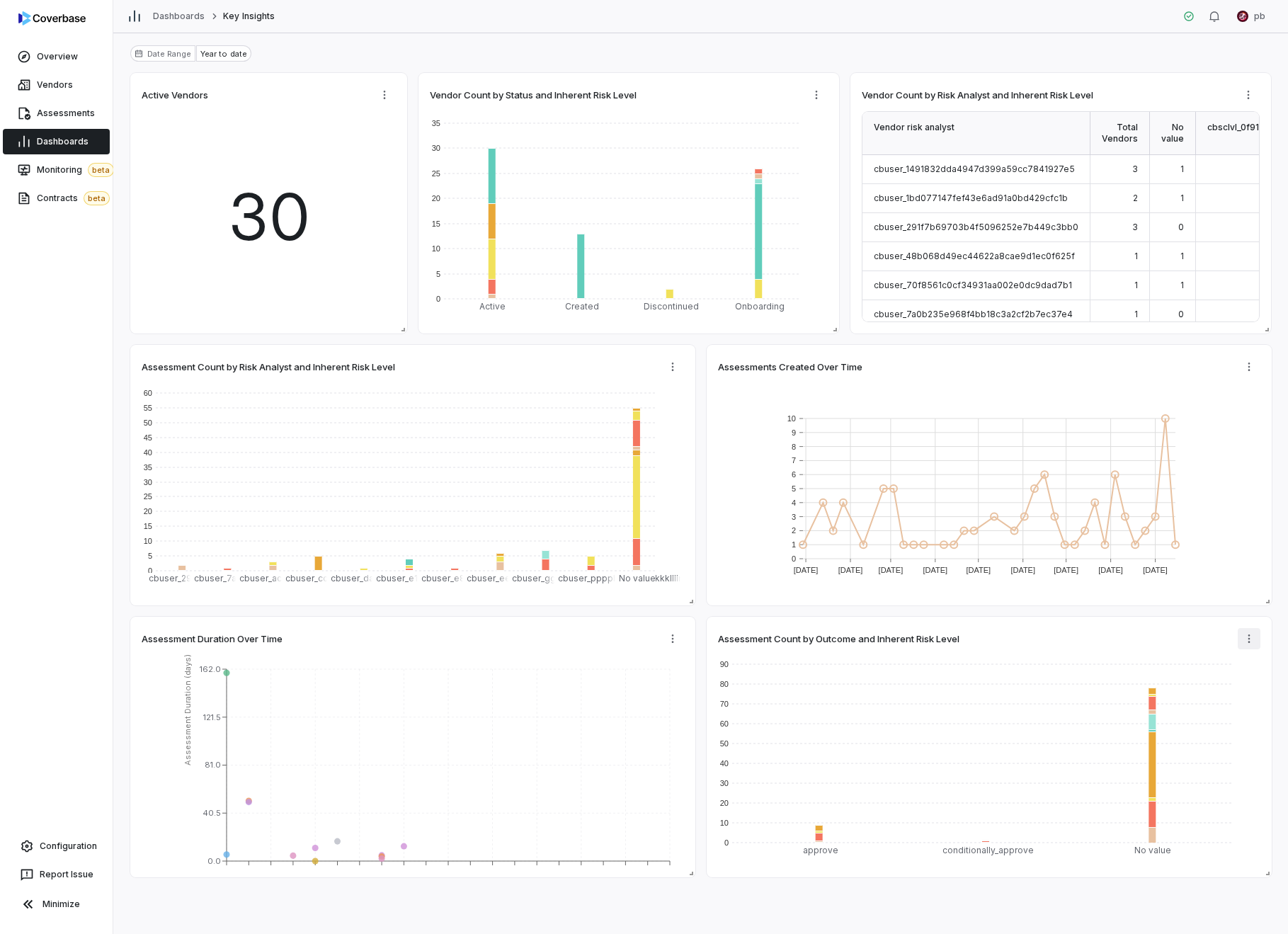
click at [1241, 633] on html "**********" at bounding box center [644, 467] width 1288 height 934
click at [1237, 664] on div "Edit" at bounding box center [1205, 669] width 142 height 23
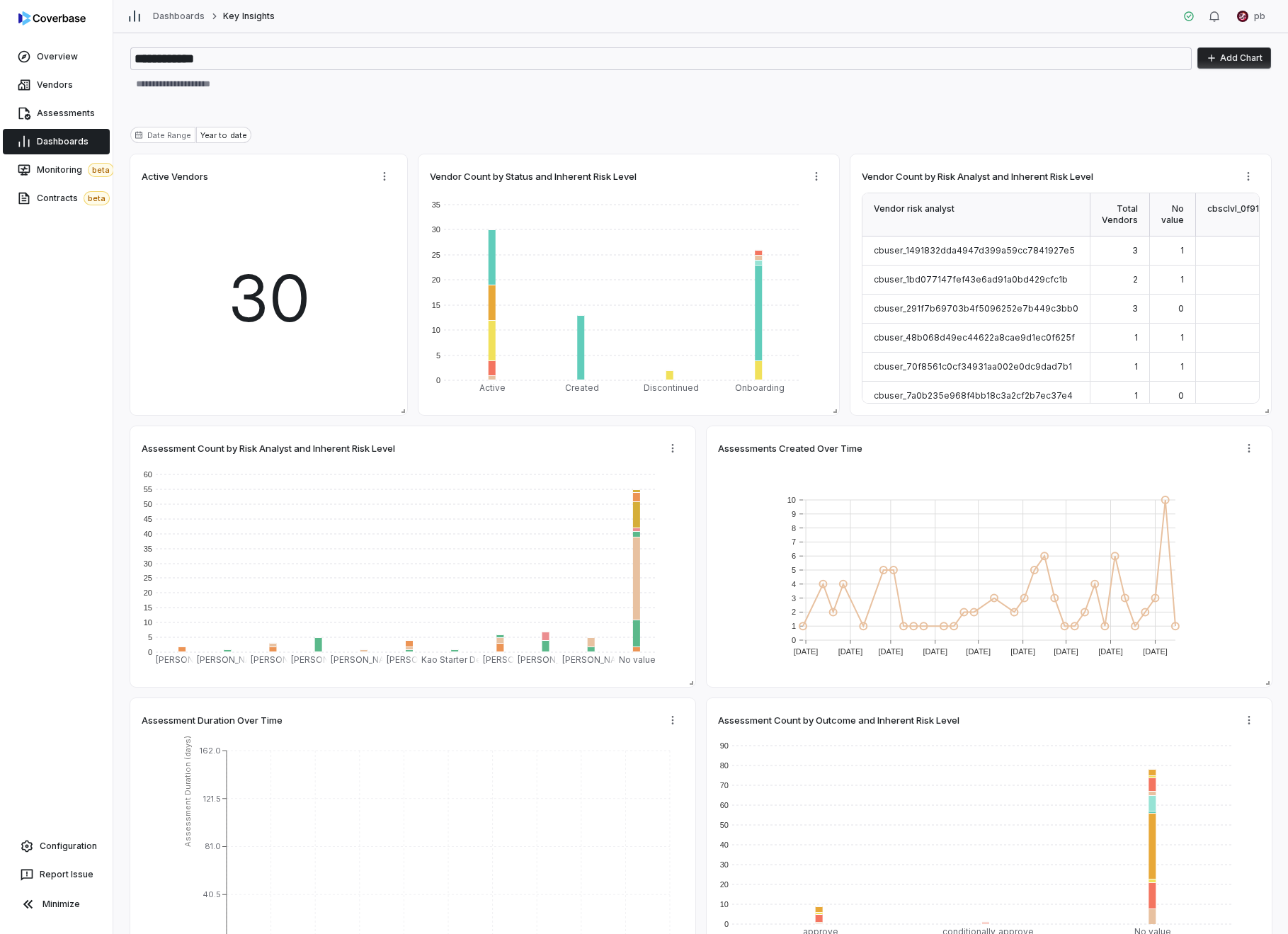
type textarea "*"
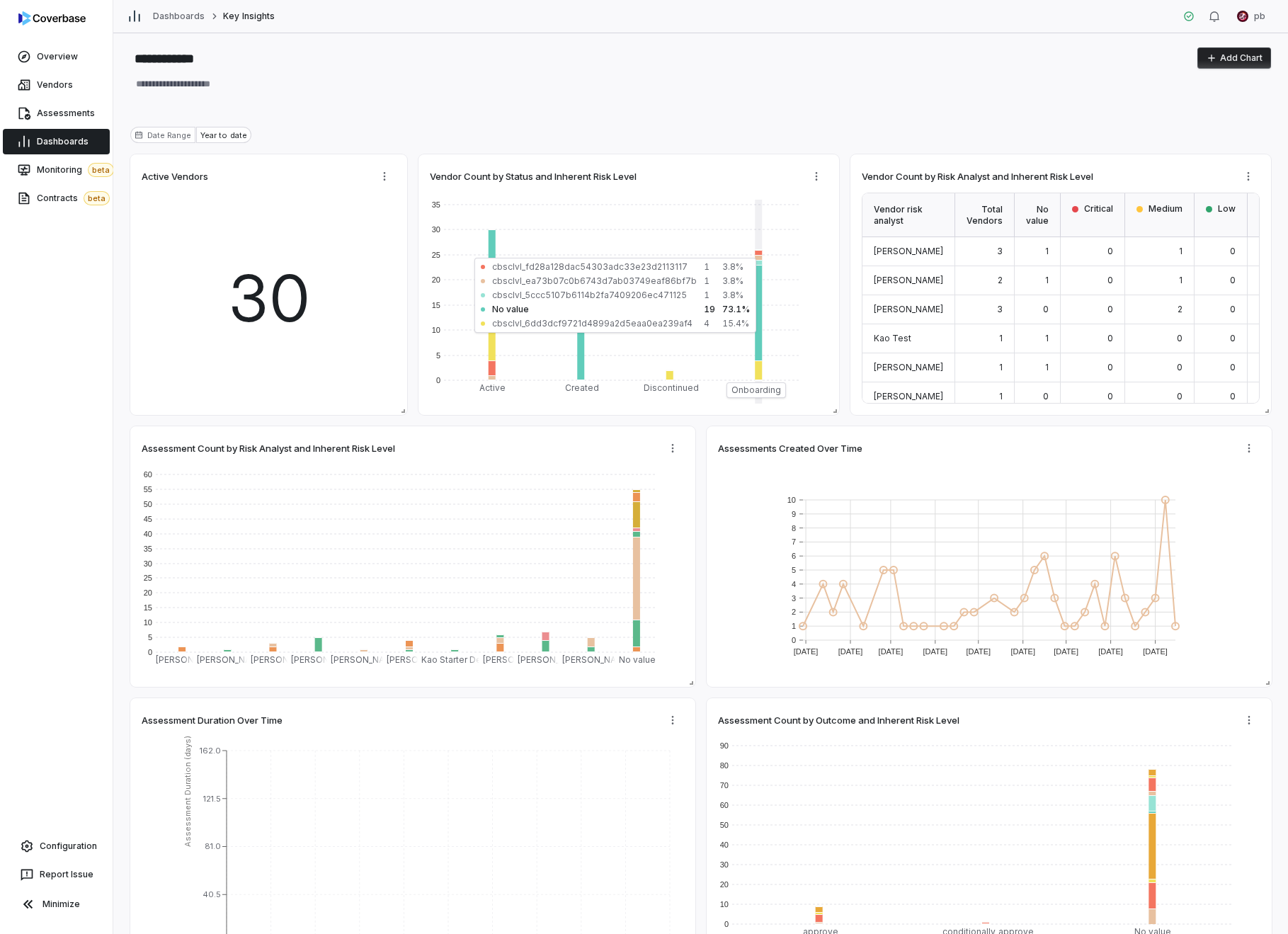
type textarea "*"
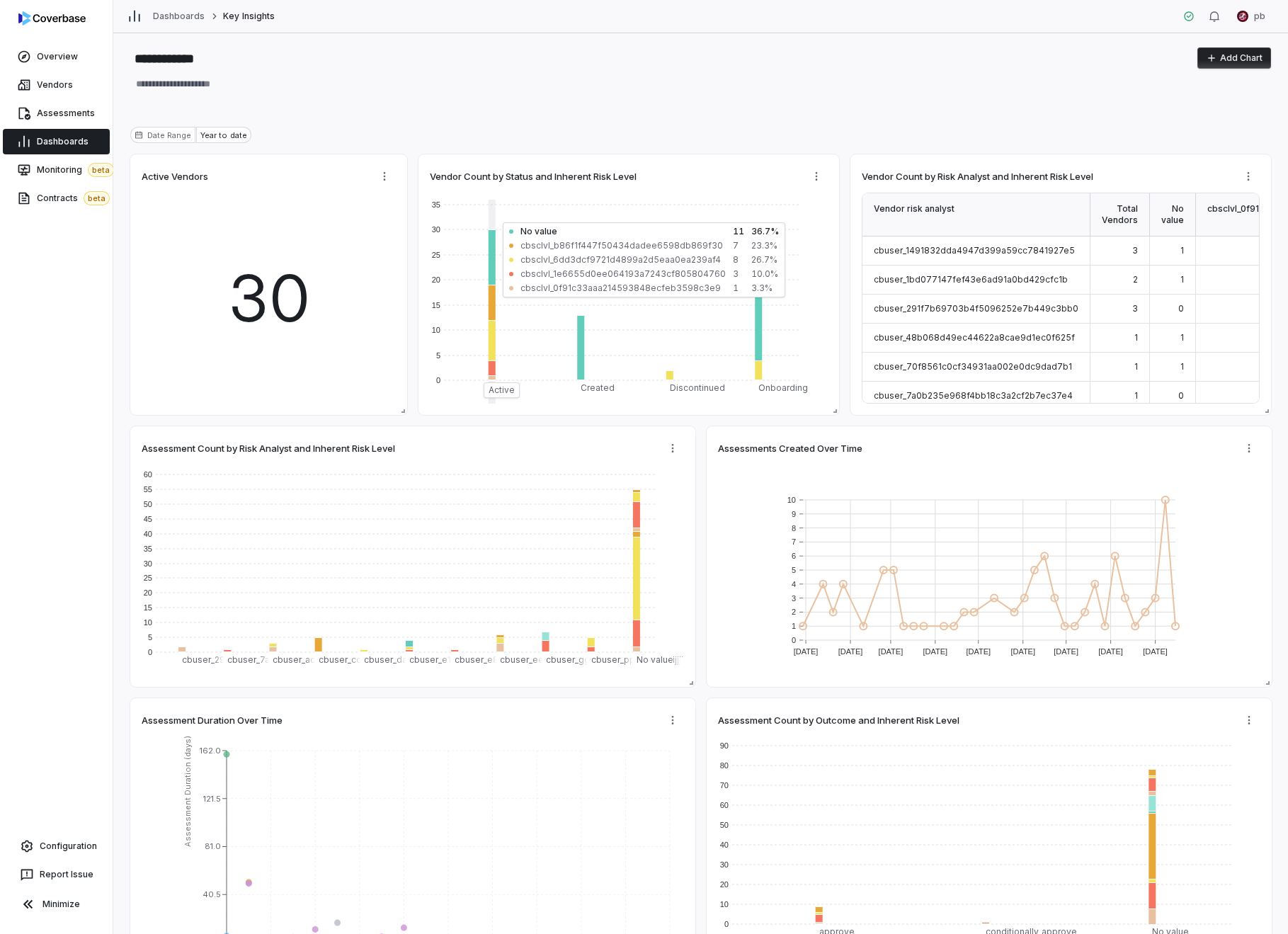
type textarea "*"
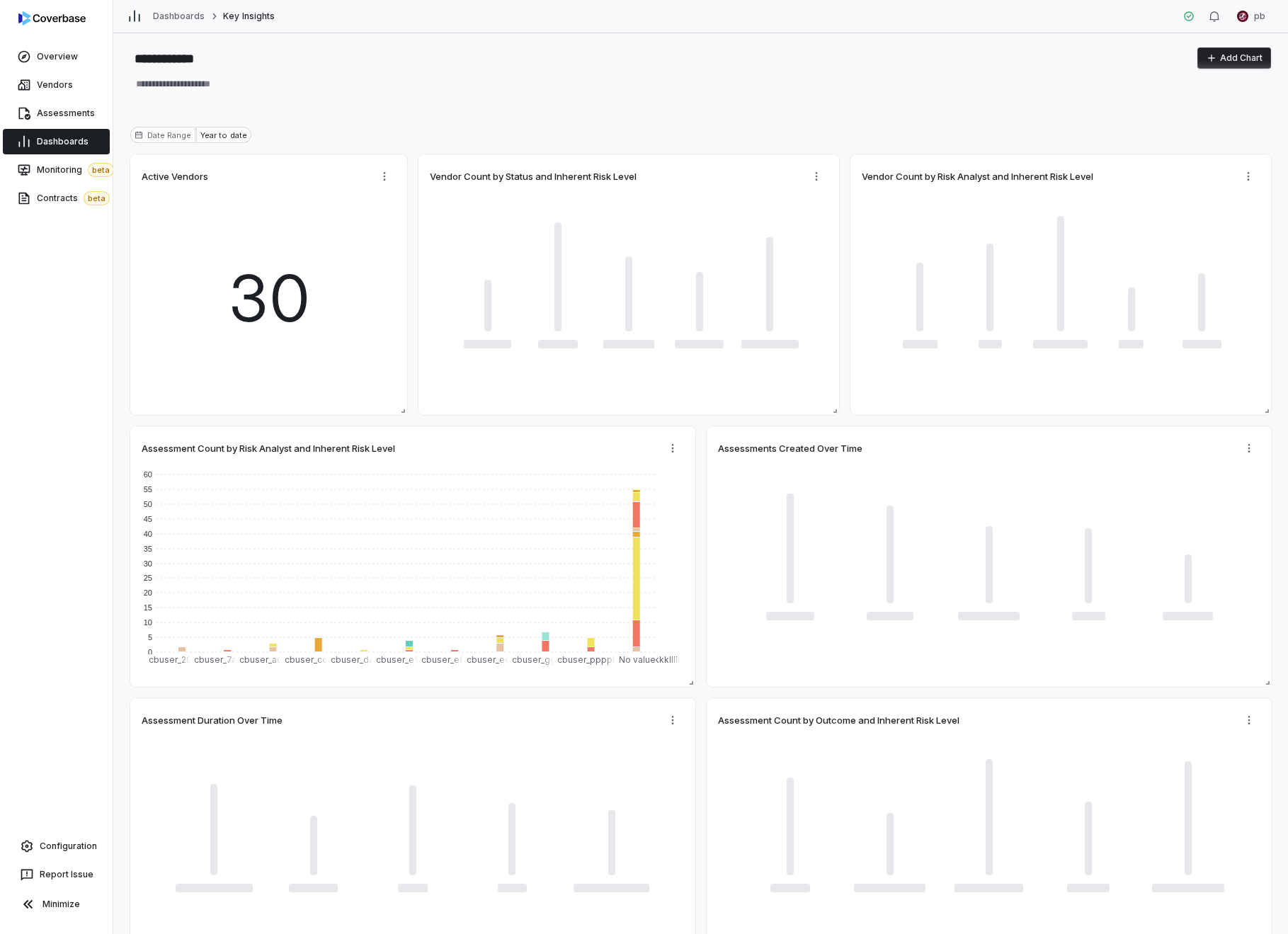
type textarea "*"
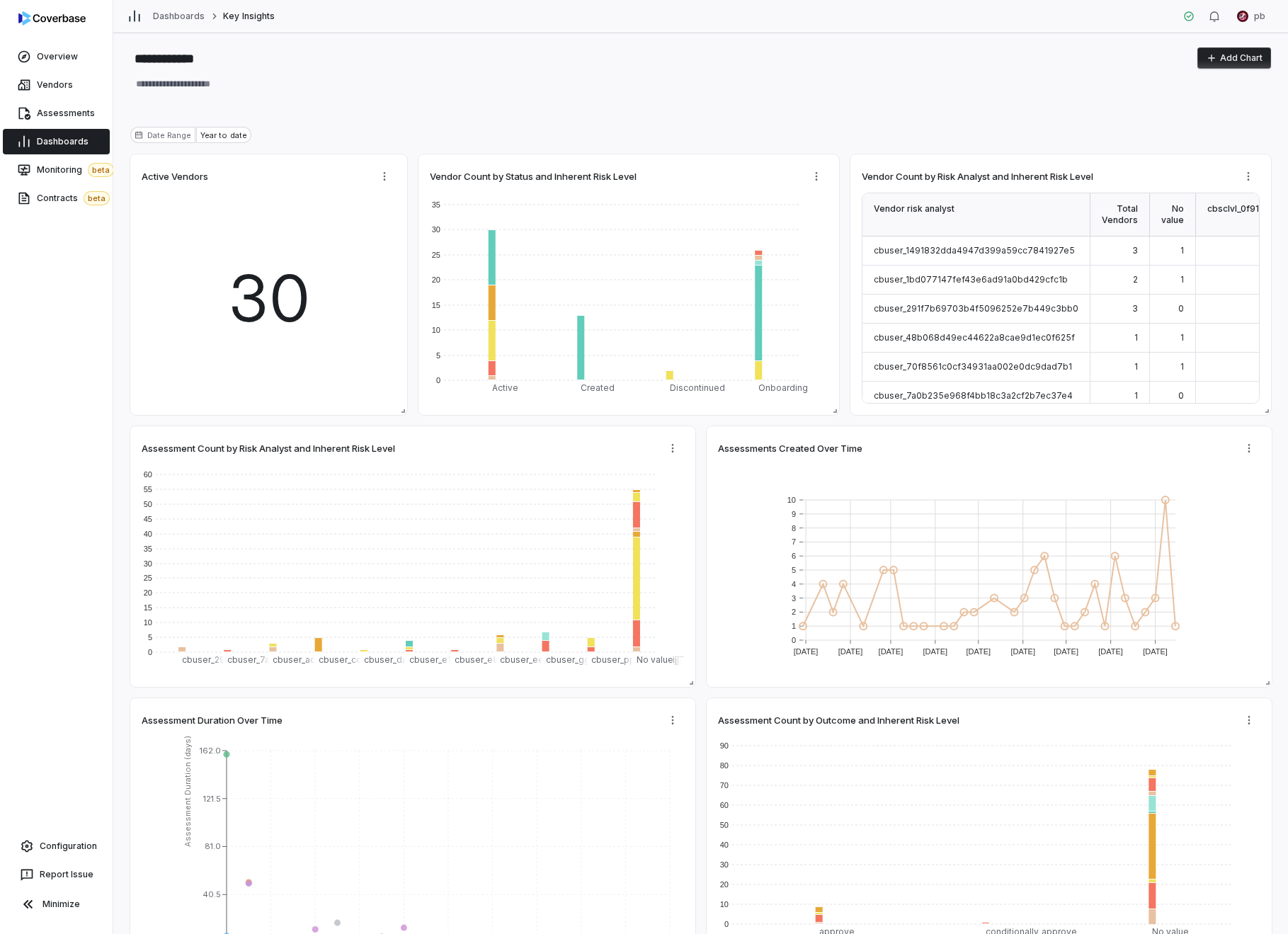
type textarea "*"
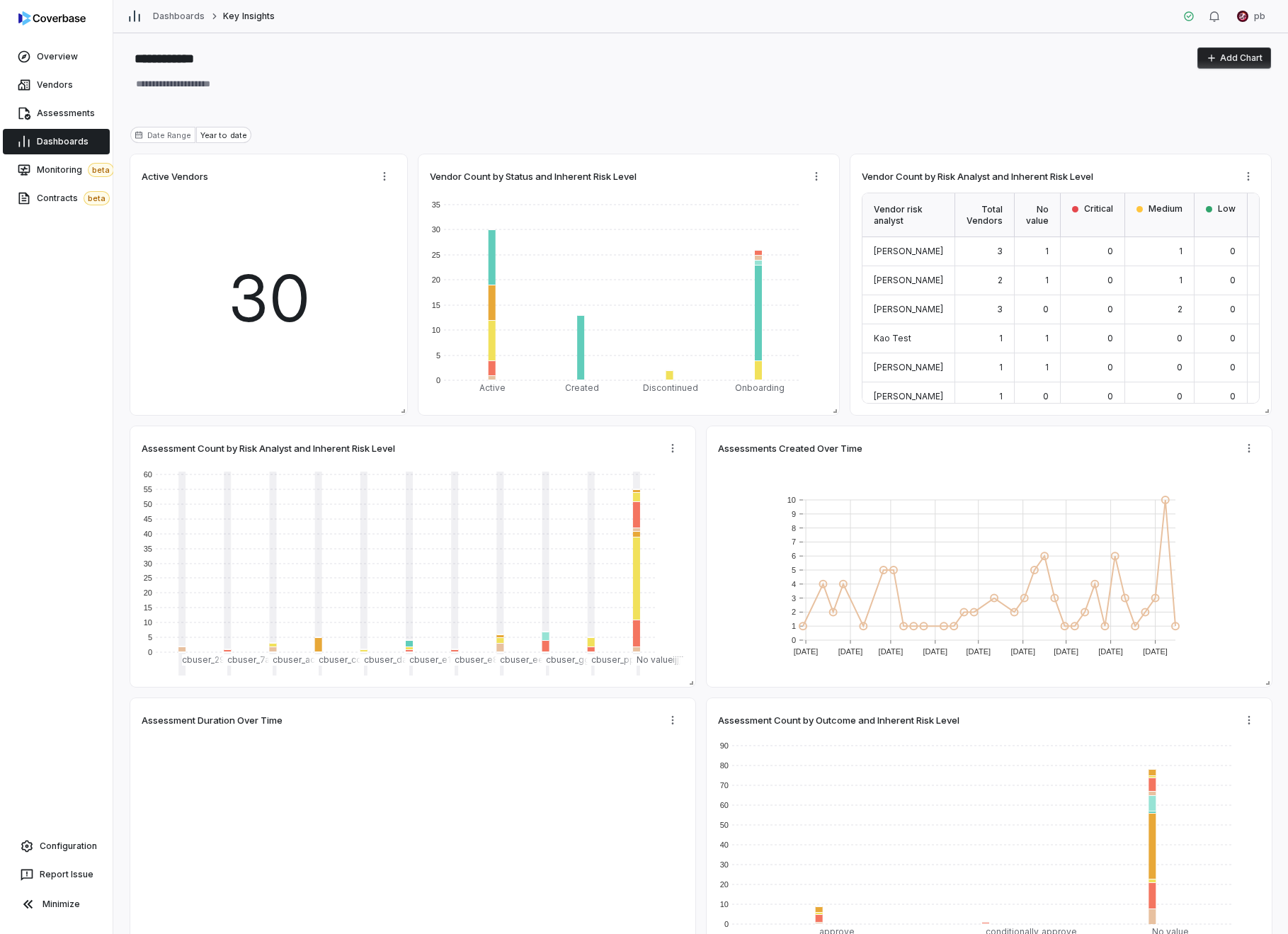
type textarea "*"
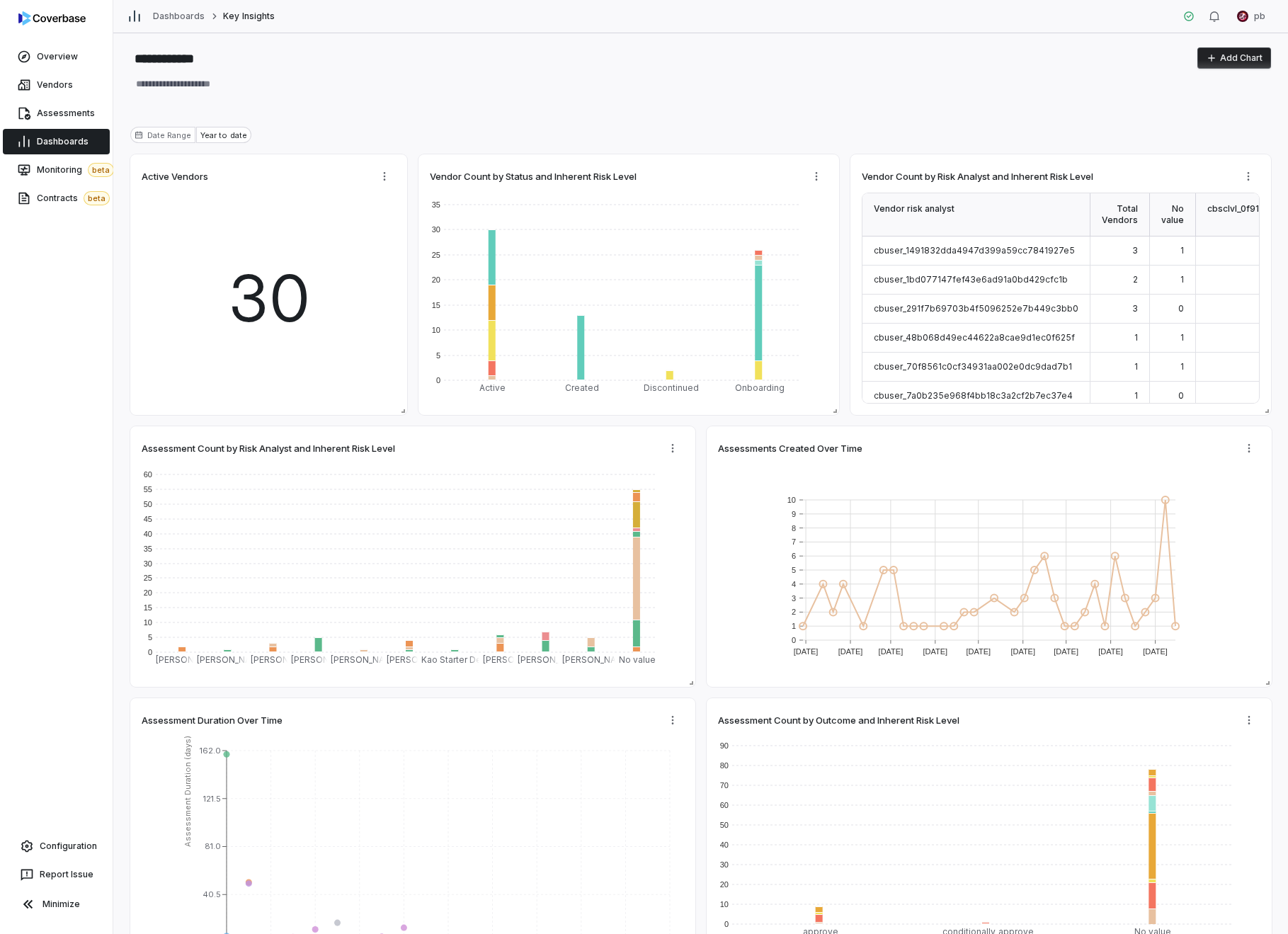
type textarea "*"
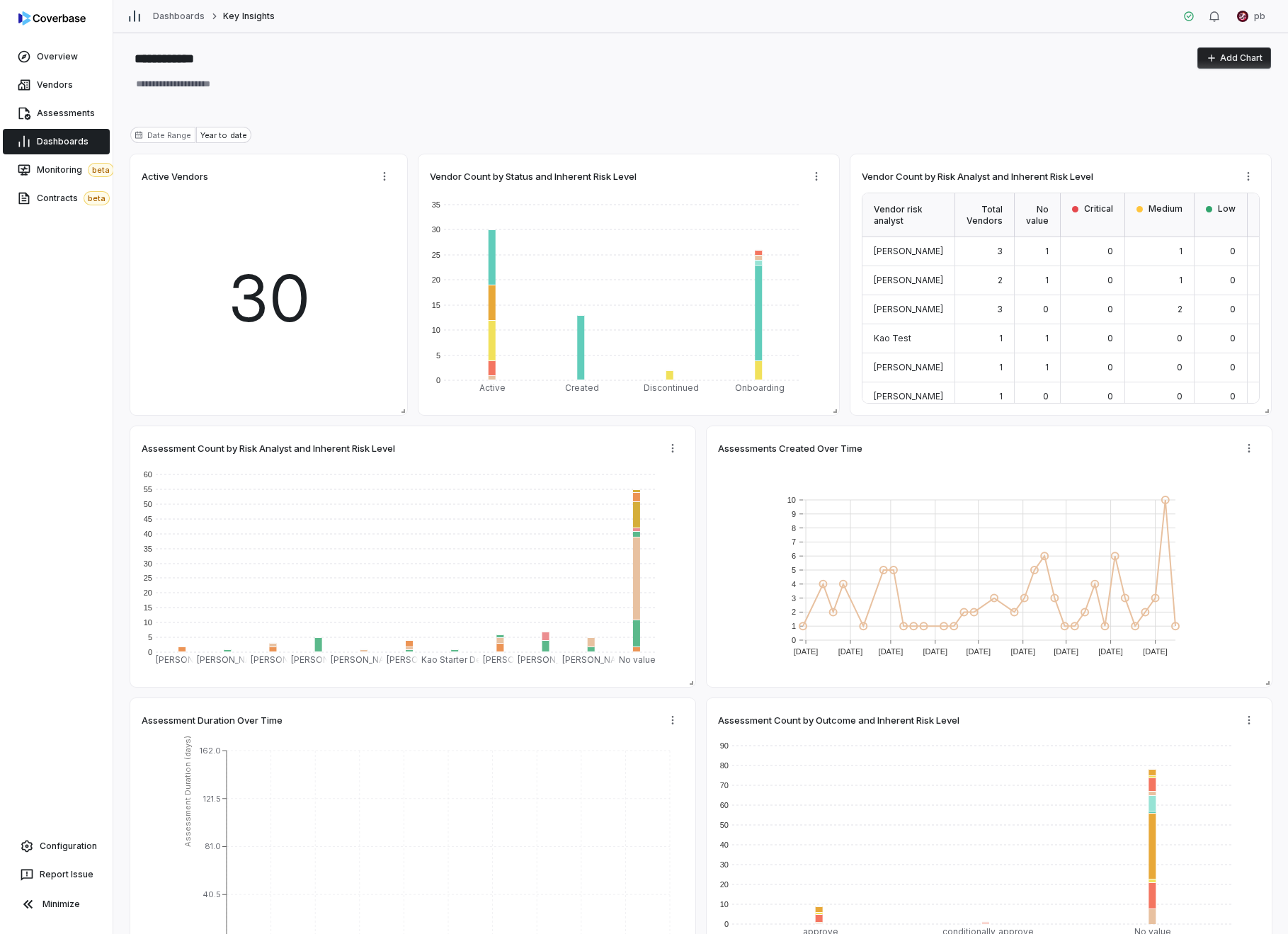
type textarea "*"
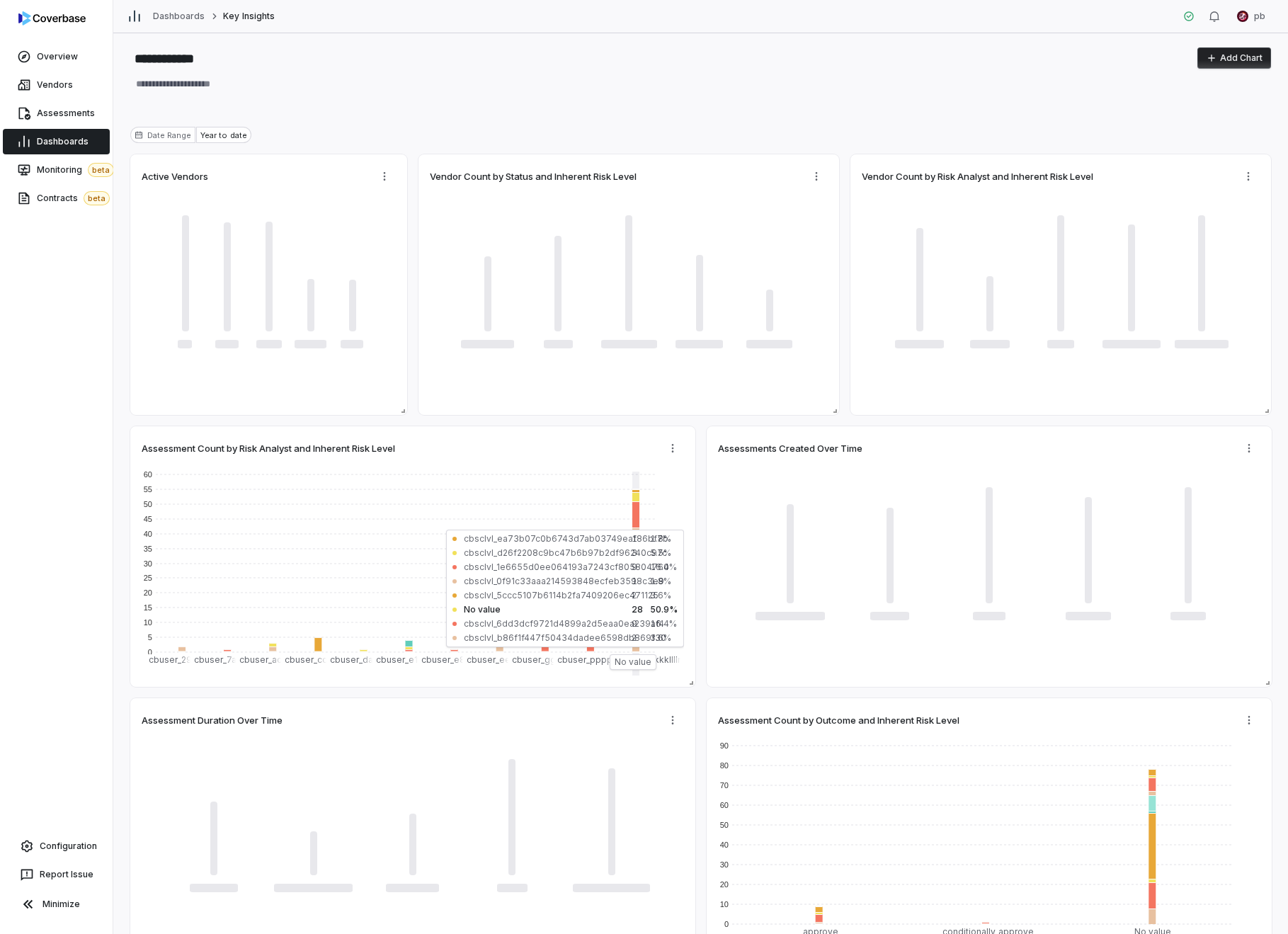
type textarea "*"
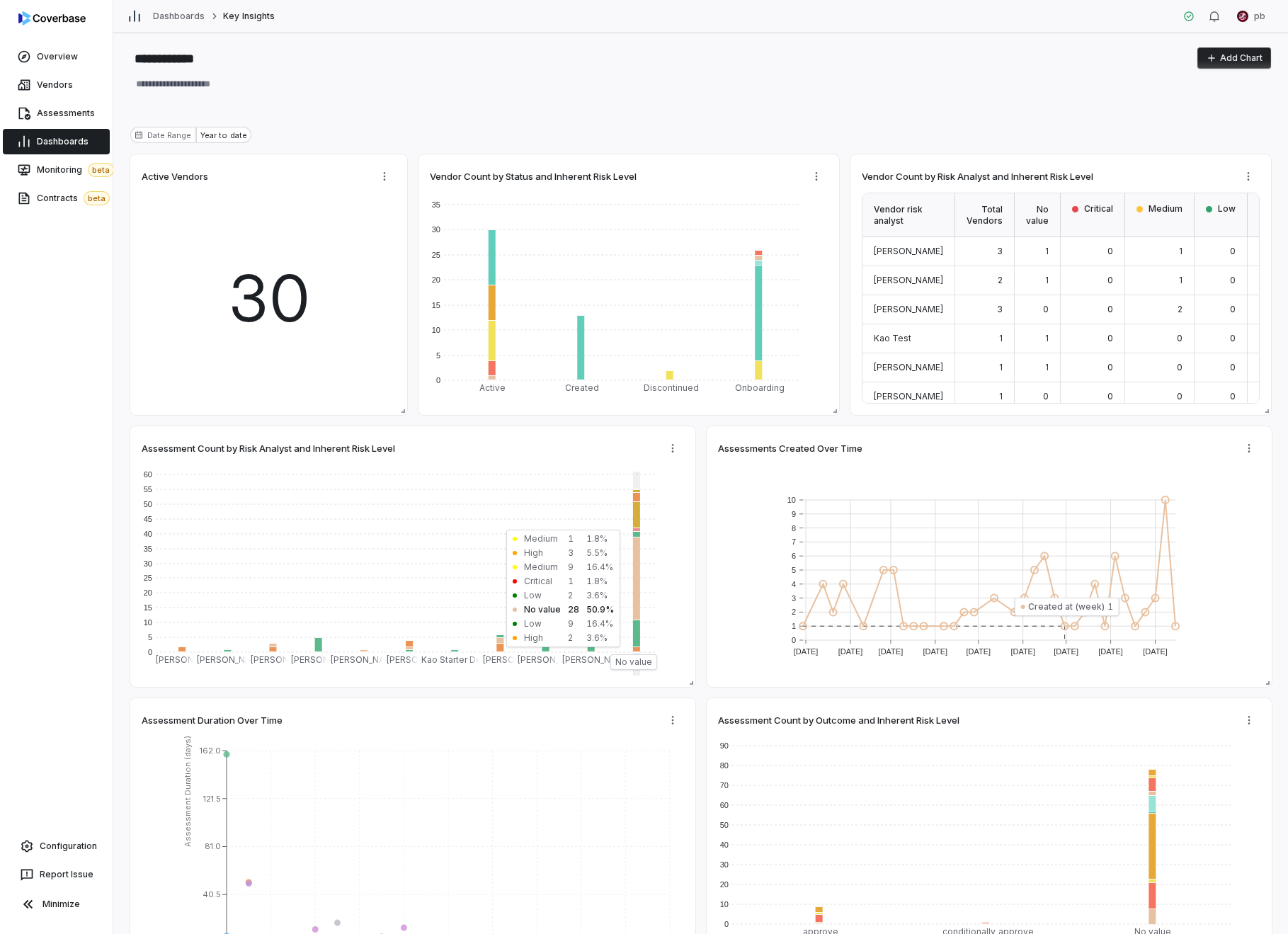
scroll to position [81, 0]
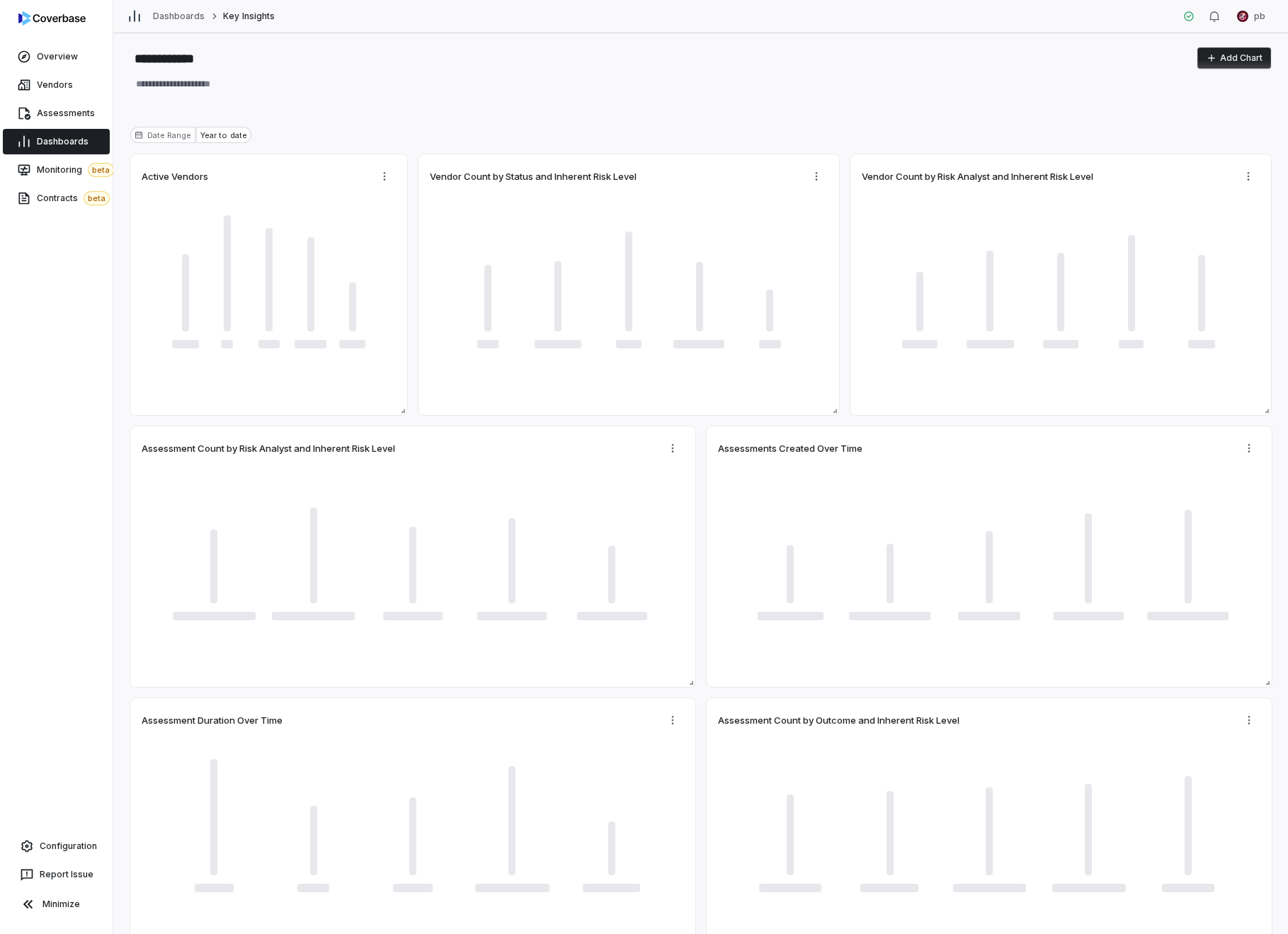
type textarea "*"
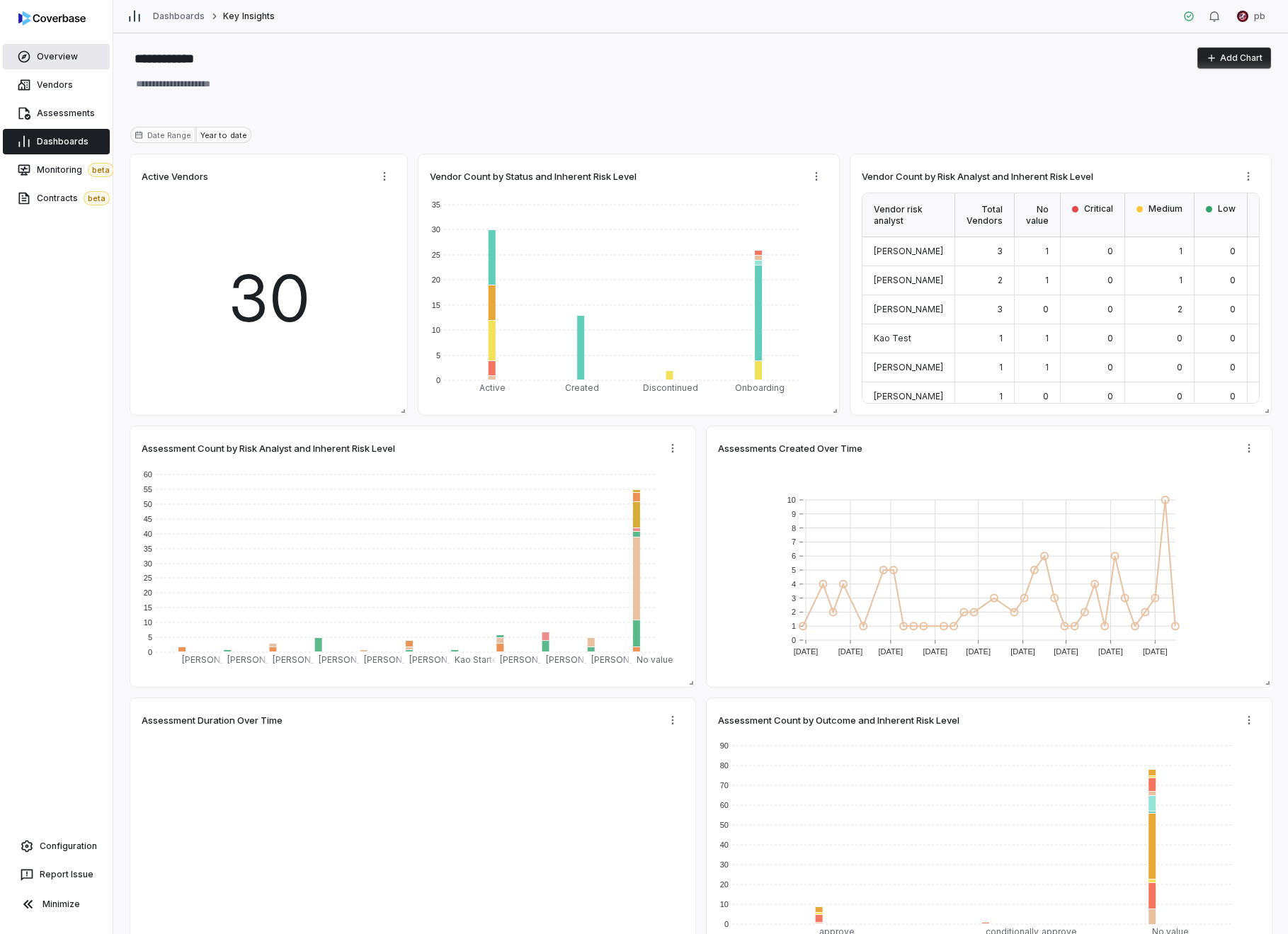
type textarea "*"
click at [88, 59] on link "Overview" at bounding box center [56, 56] width 107 height 26
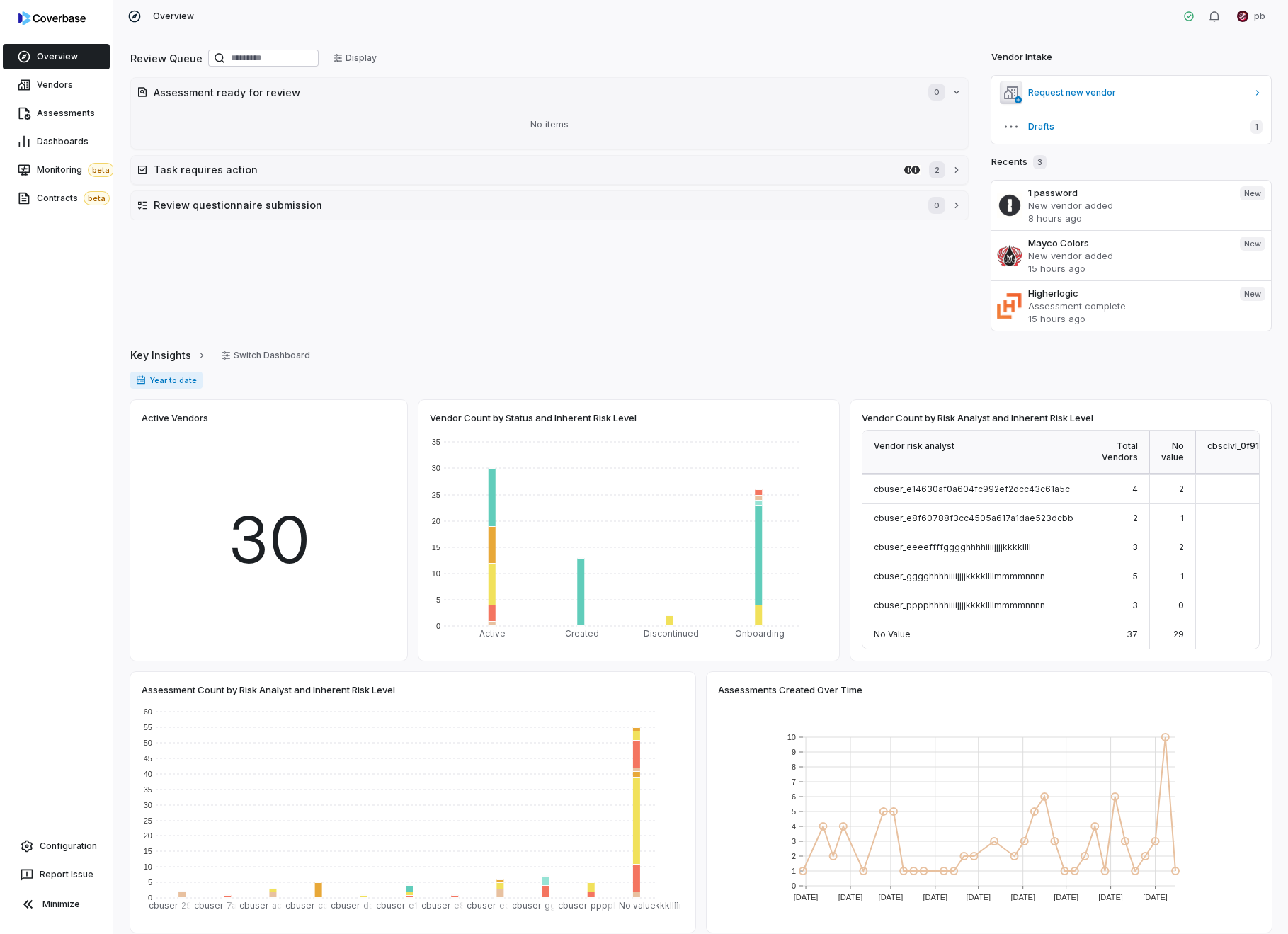
scroll to position [328, 0]
click at [814, 155] on div "Task requires action 2" at bounding box center [549, 169] width 838 height 30
click at [927, 172] on button "Task requires action 2" at bounding box center [549, 170] width 837 height 29
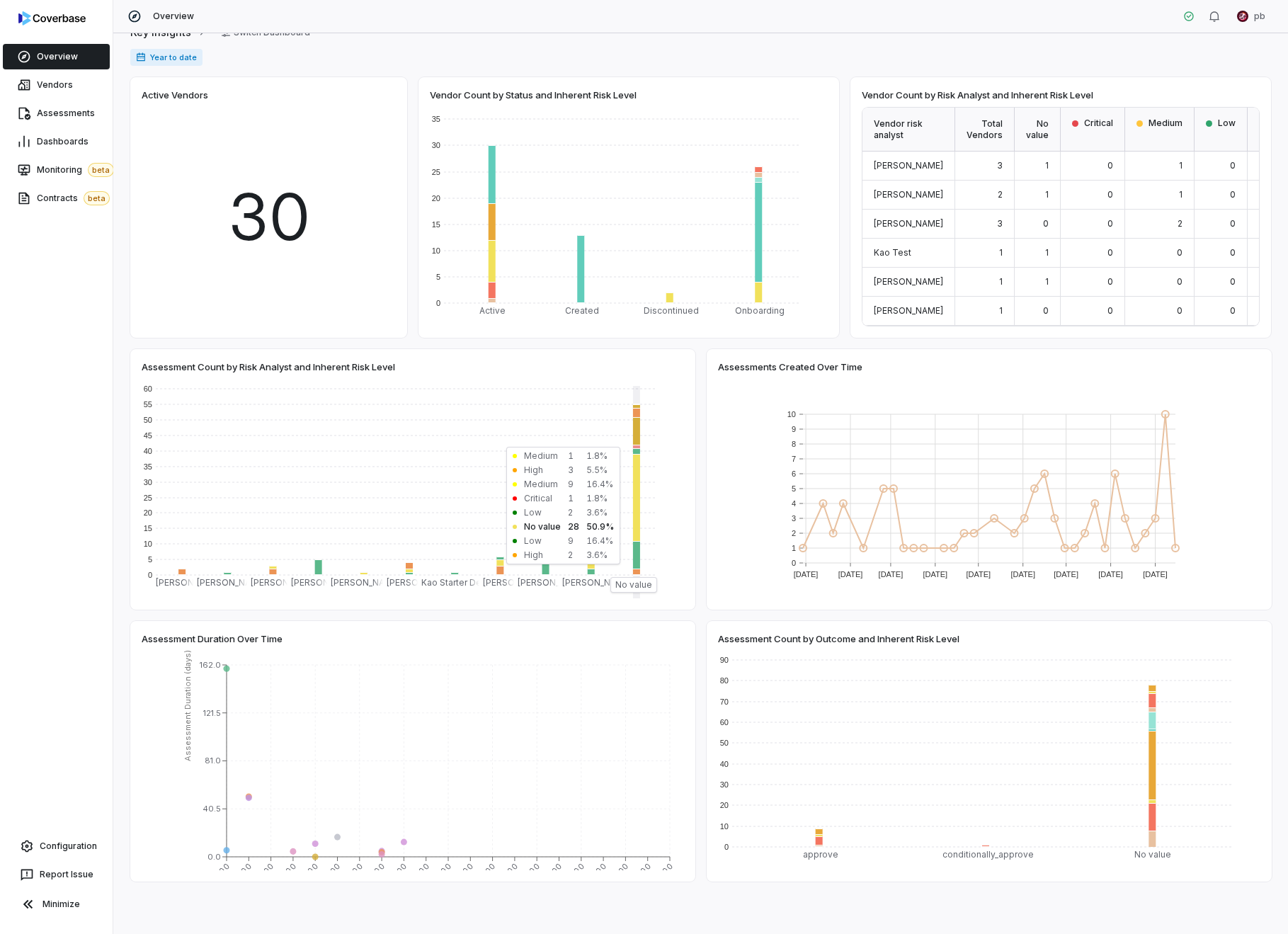
scroll to position [328, 0]
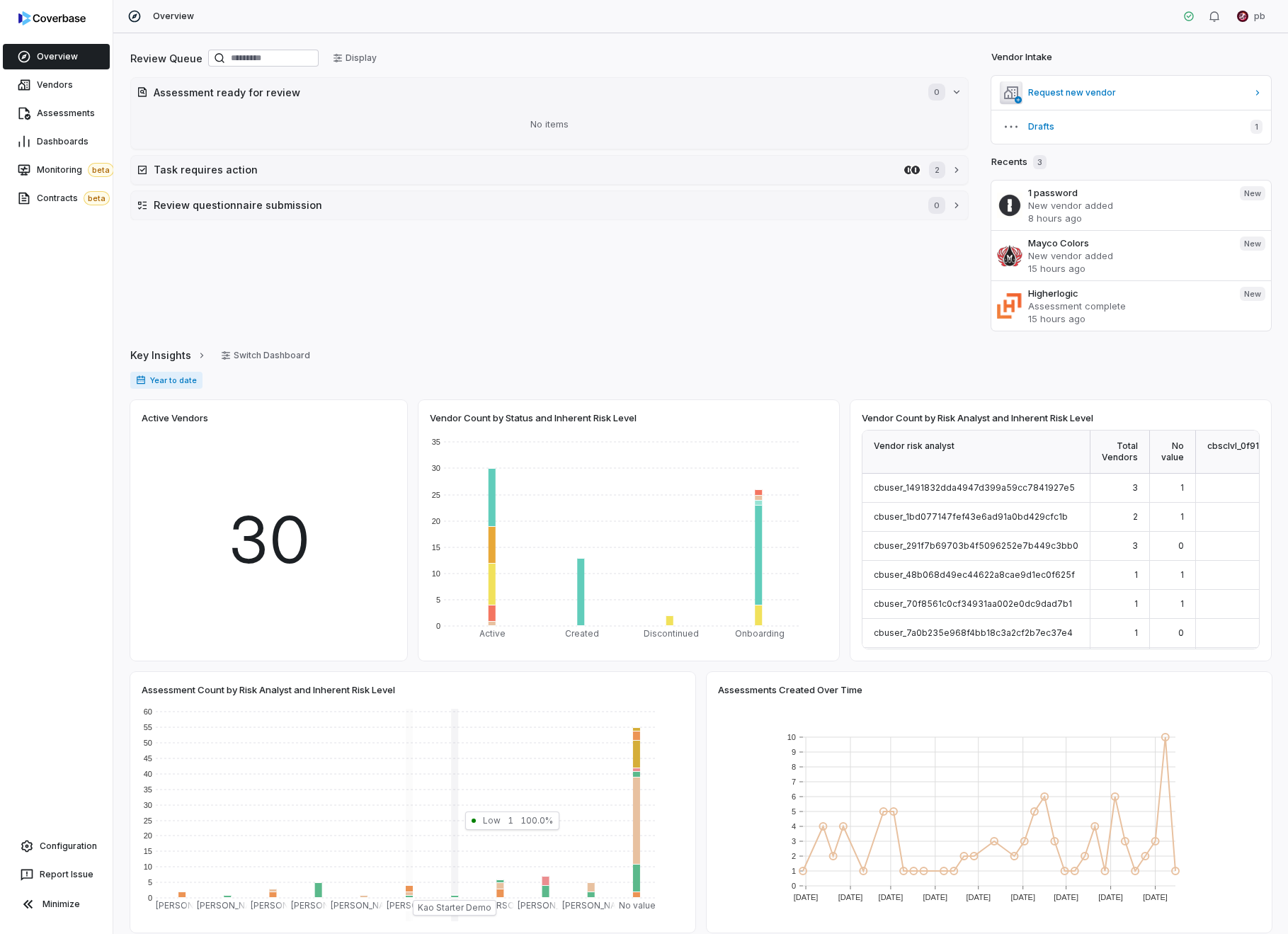
scroll to position [328, 0]
